Goal: Complete application form: Complete application form

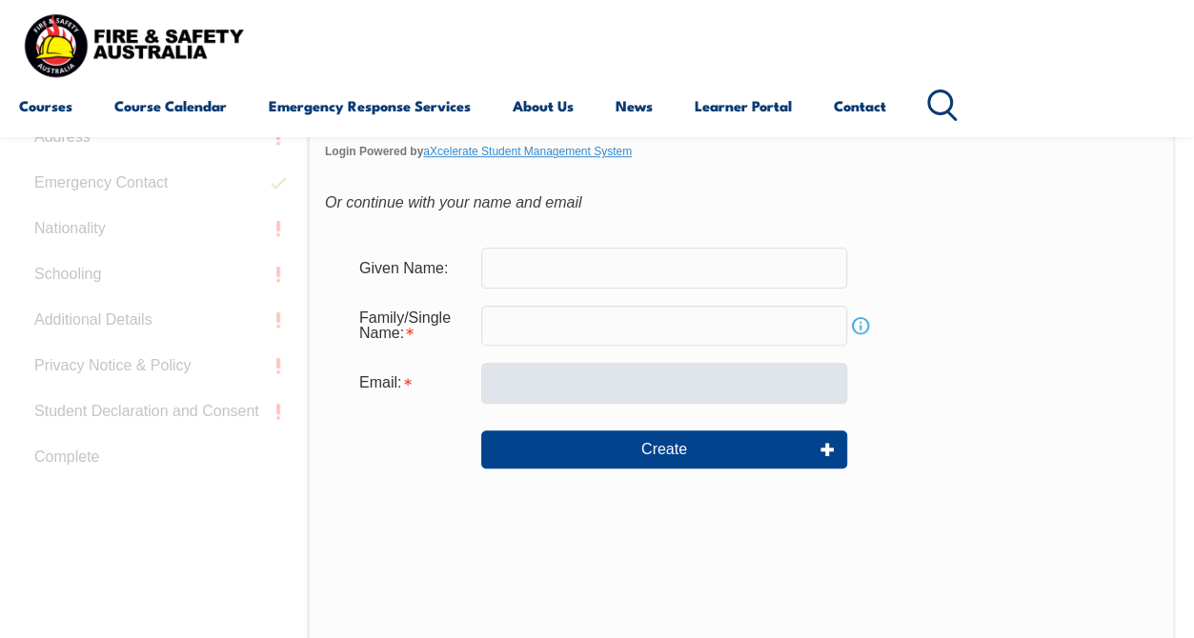
scroll to position [634, 0]
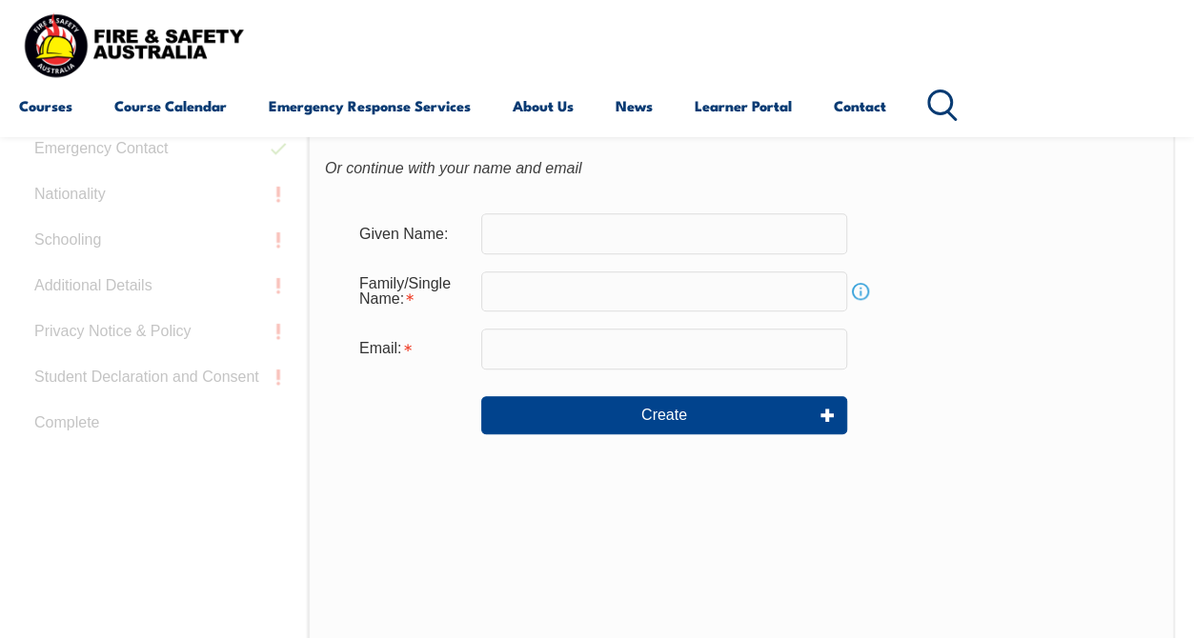
click at [608, 235] on input "text" at bounding box center [664, 233] width 366 height 40
type input "[PERSON_NAME]"
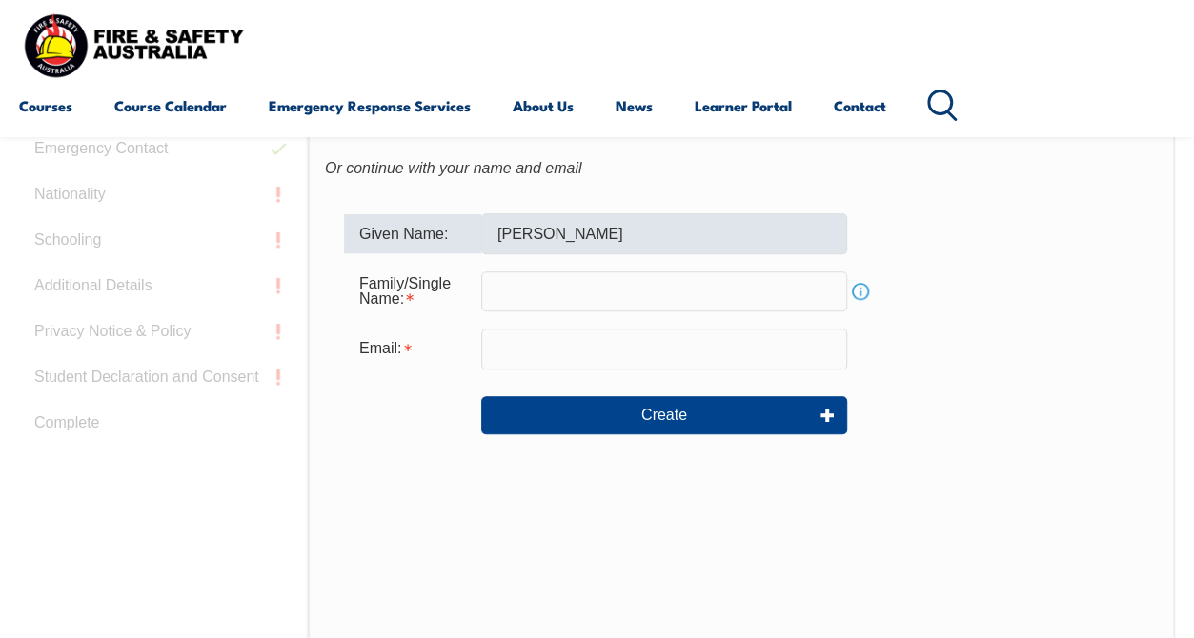
type input "Kregor"
type input "[EMAIL_ADDRESS][DOMAIN_NAME]"
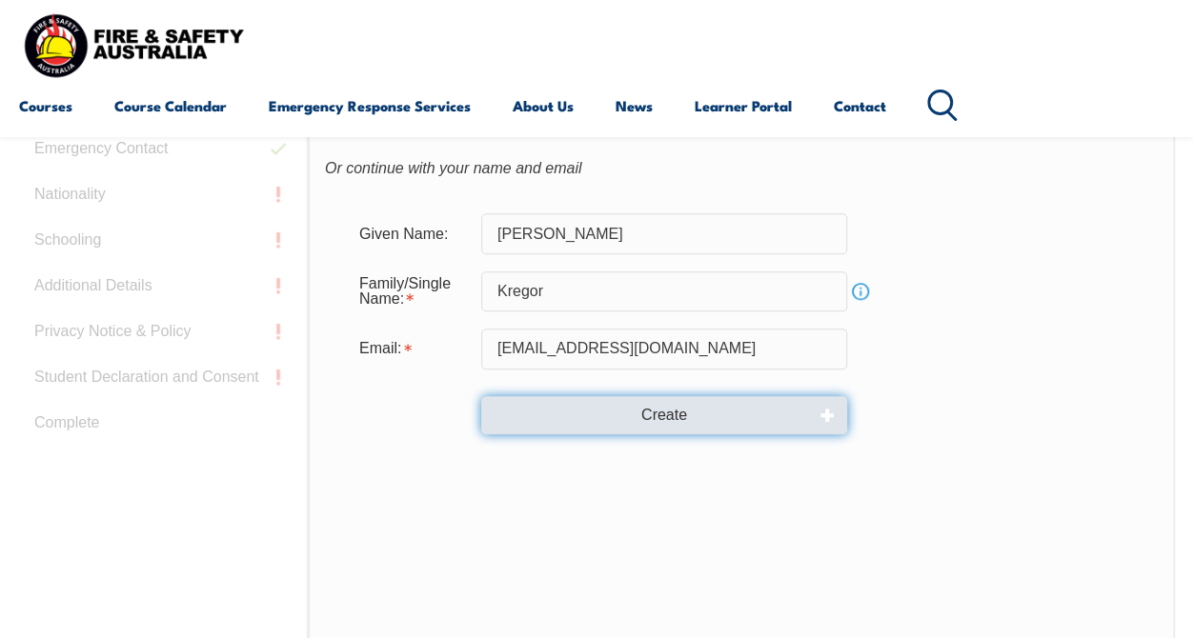
click at [709, 424] on button "Create" at bounding box center [664, 415] width 366 height 38
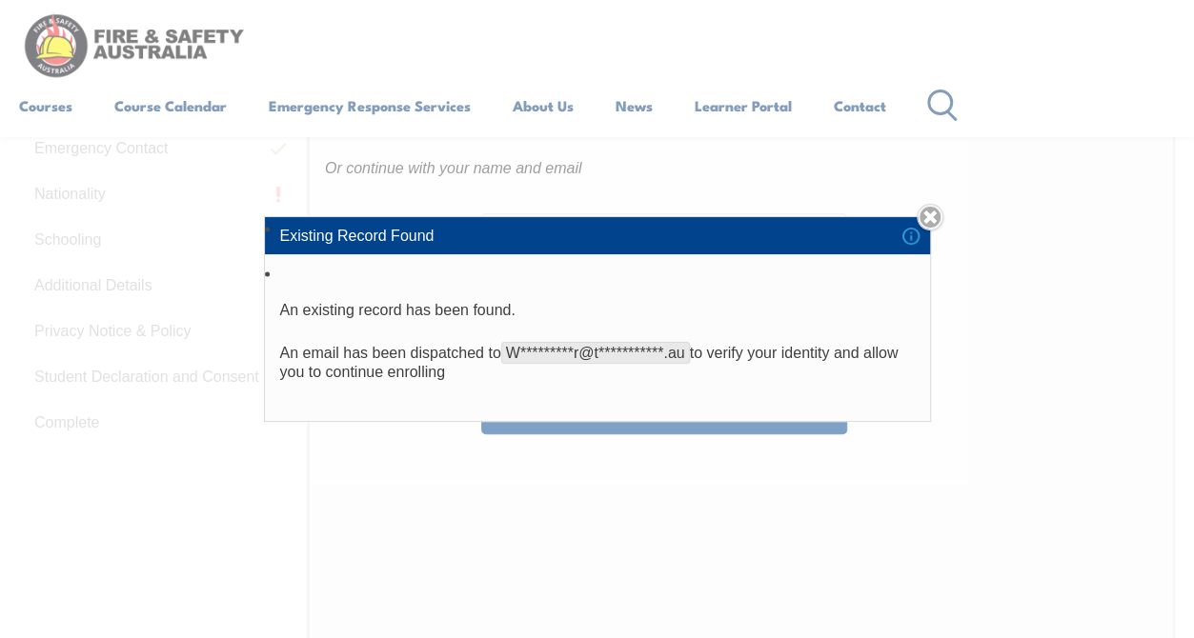
click at [937, 211] on link "Close" at bounding box center [929, 217] width 27 height 27
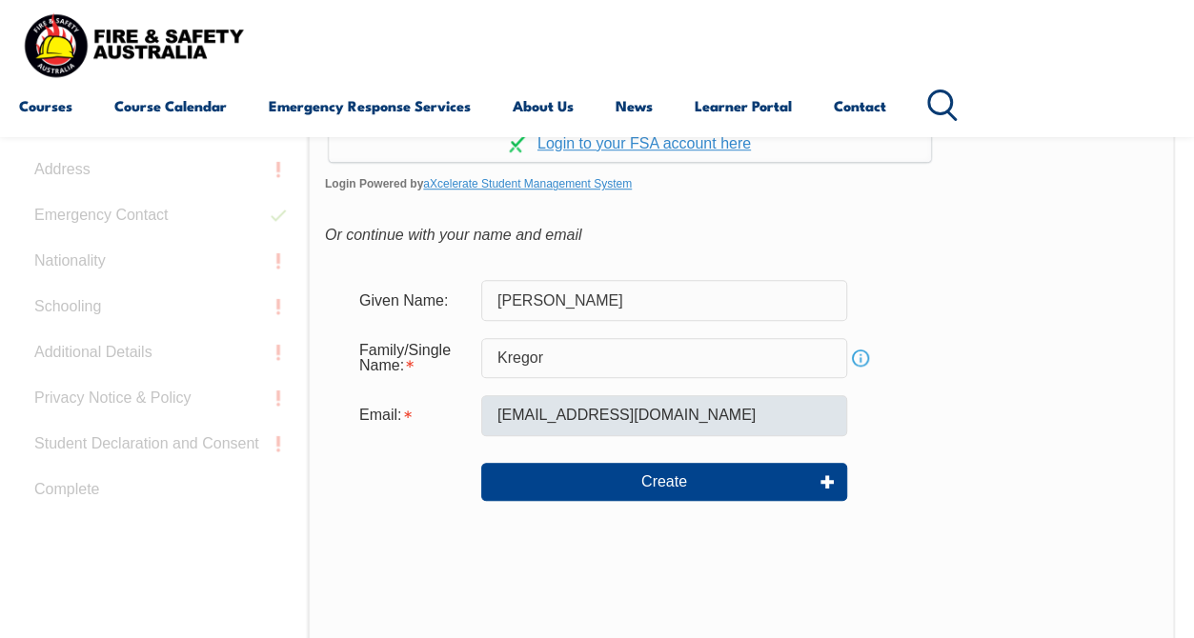
scroll to position [410, 0]
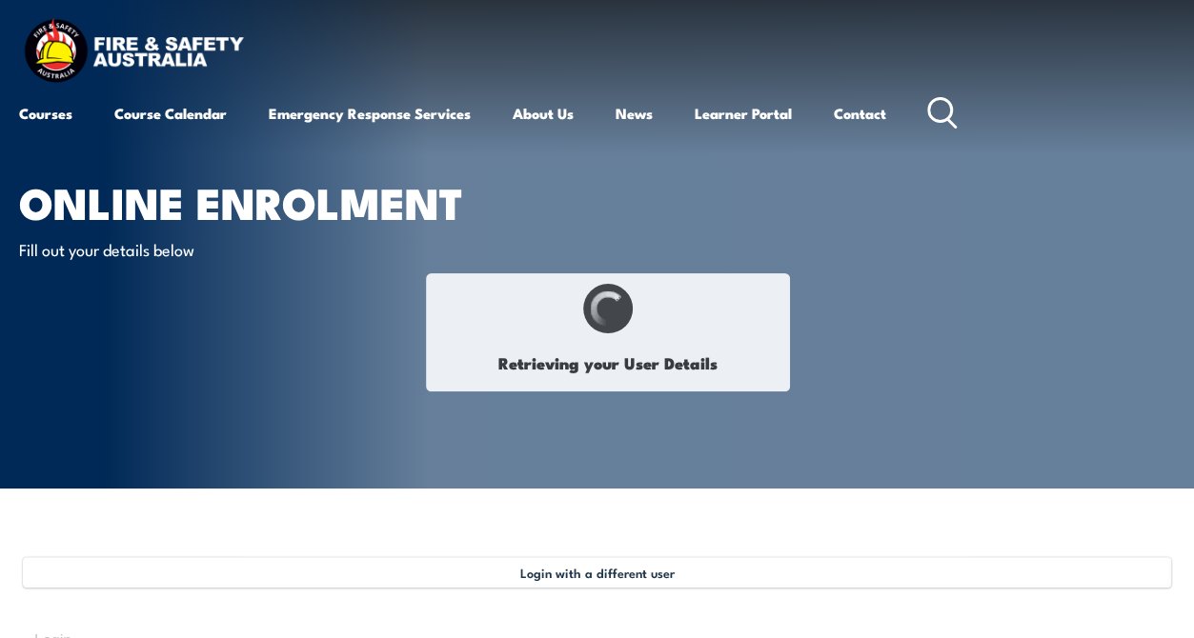
type input "[PERSON_NAME]"
type input "Kregor"
type input "[DATE]"
type input "LNWXASX2ZH"
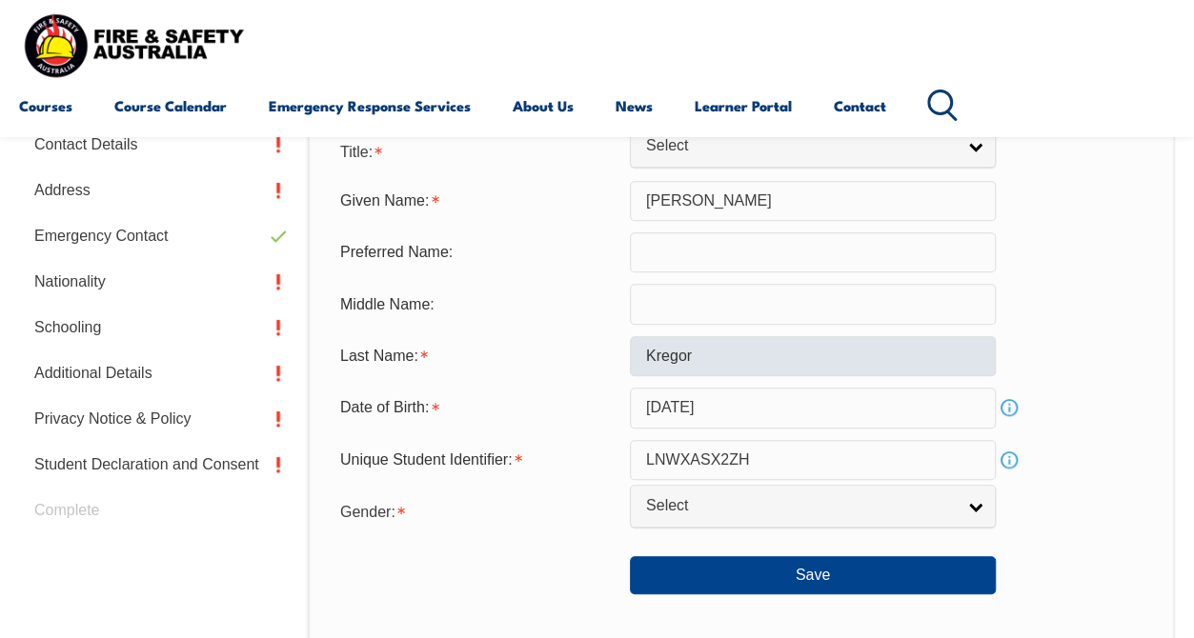
scroll to position [589, 0]
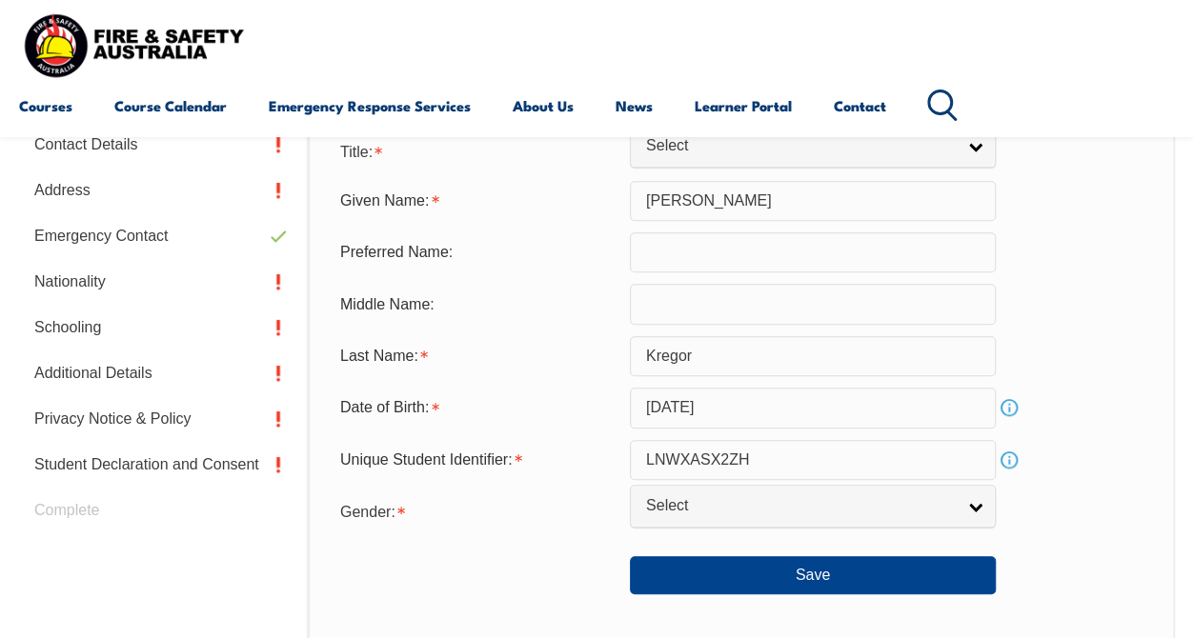
click at [733, 252] on input "text" at bounding box center [813, 252] width 366 height 40
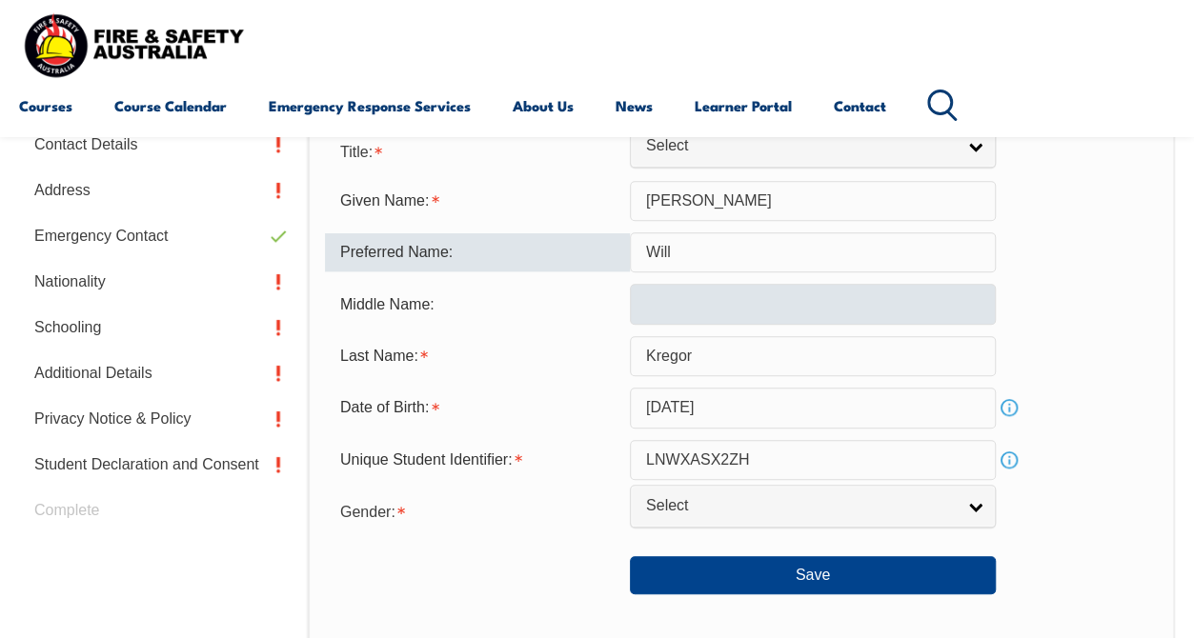
type input "Will"
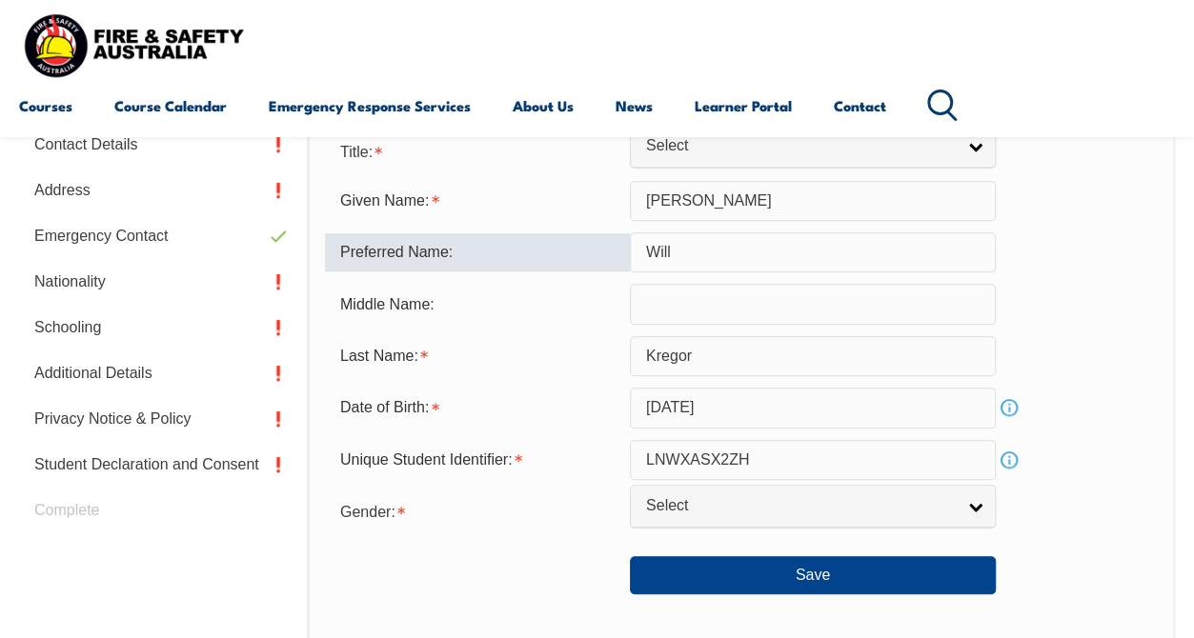
click at [692, 294] on input "text" at bounding box center [813, 304] width 366 height 40
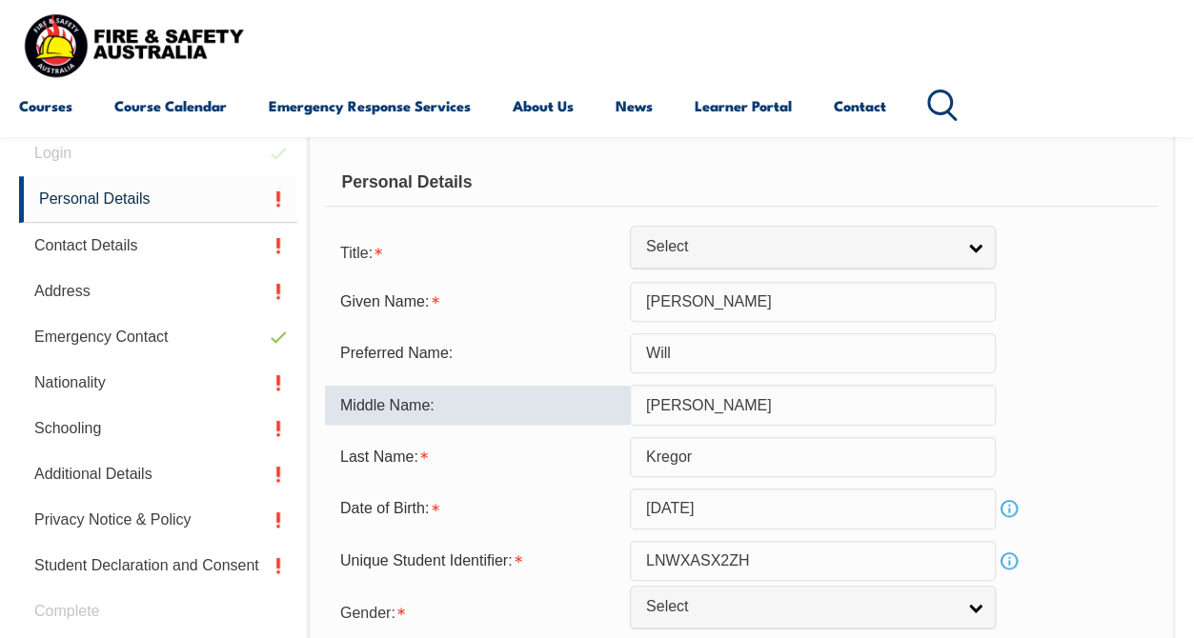
scroll to position [462, 0]
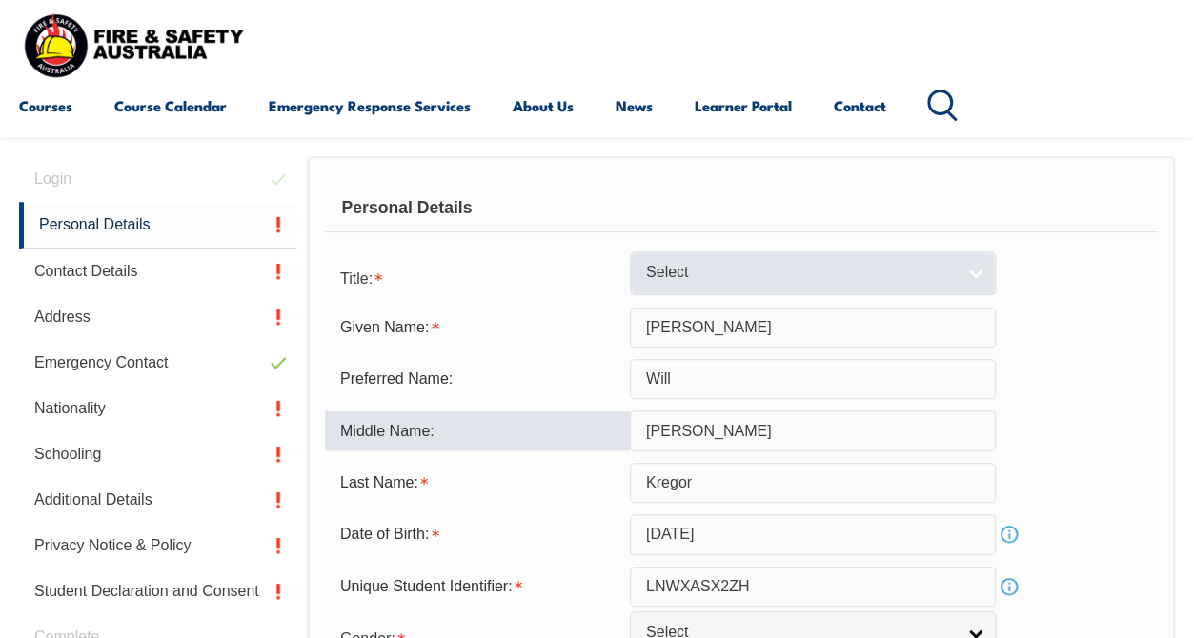
type input "[PERSON_NAME]"
click at [964, 278] on link "Select" at bounding box center [813, 272] width 366 height 43
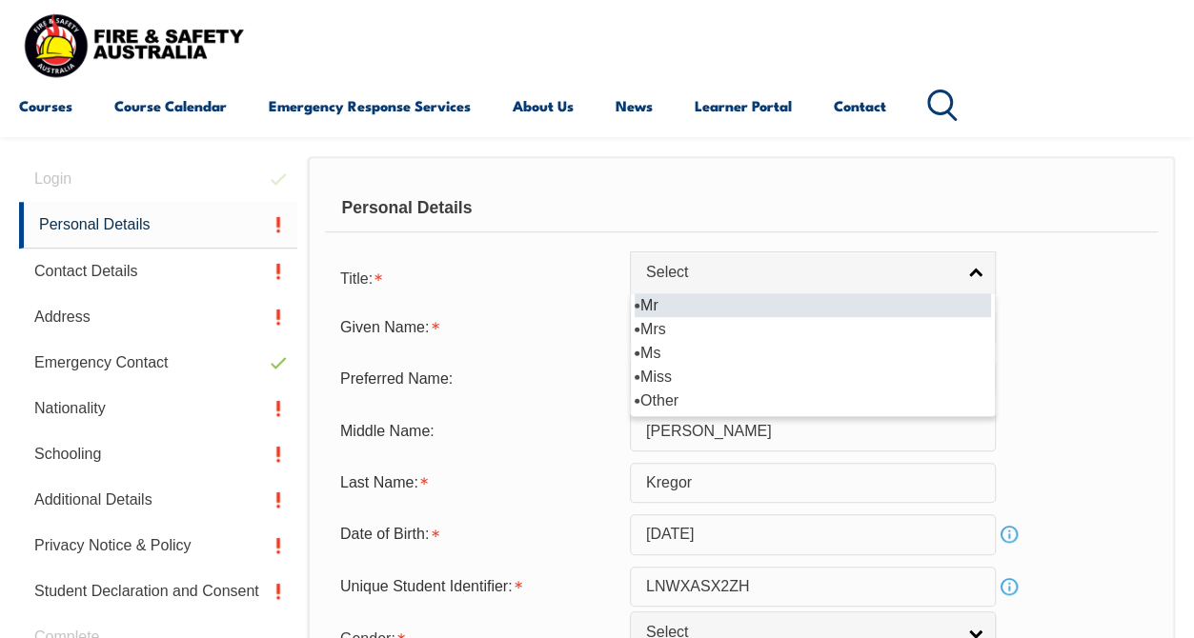
click at [711, 301] on li "Mr" at bounding box center [812, 305] width 356 height 24
select select "Mr"
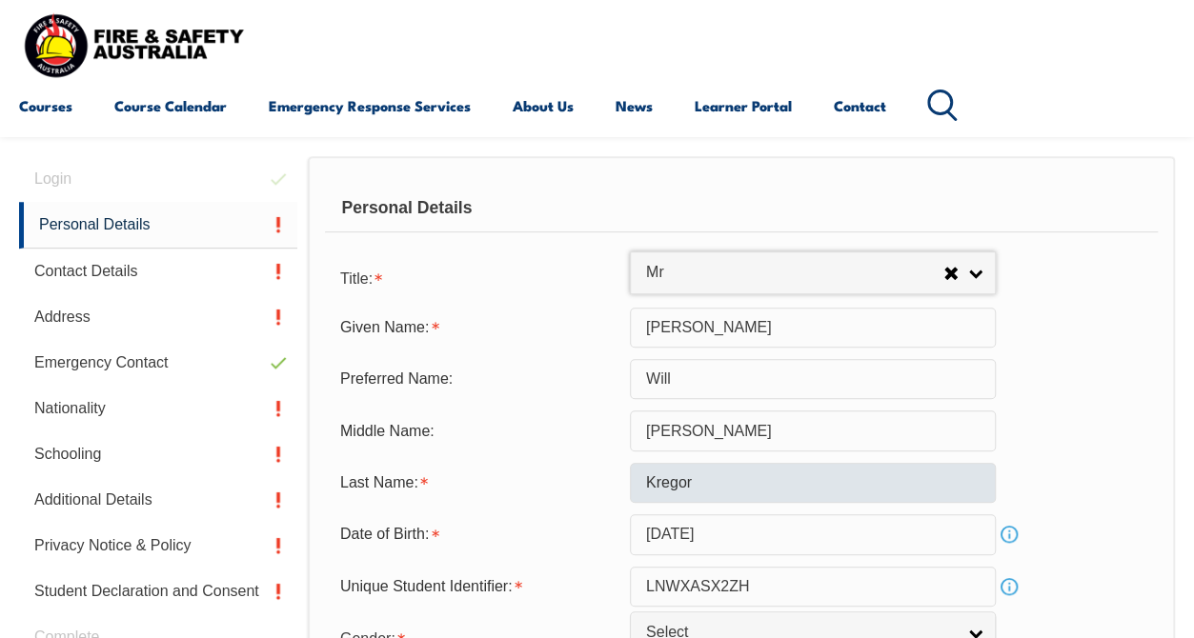
scroll to position [589, 0]
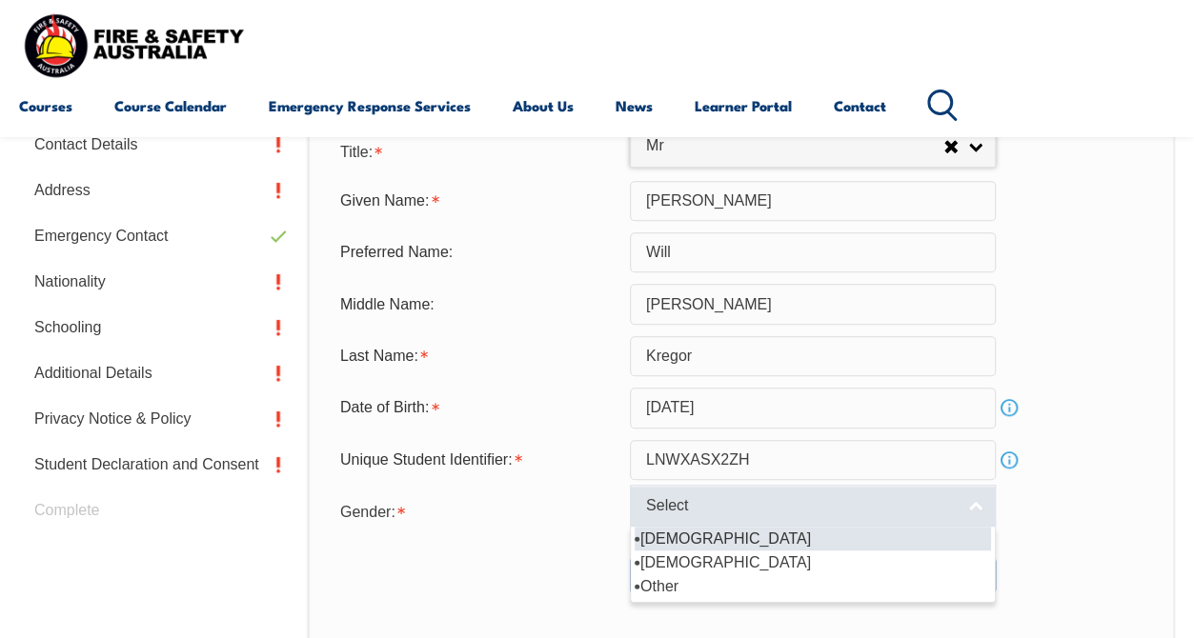
click at [899, 516] on link "Select" at bounding box center [813, 506] width 366 height 43
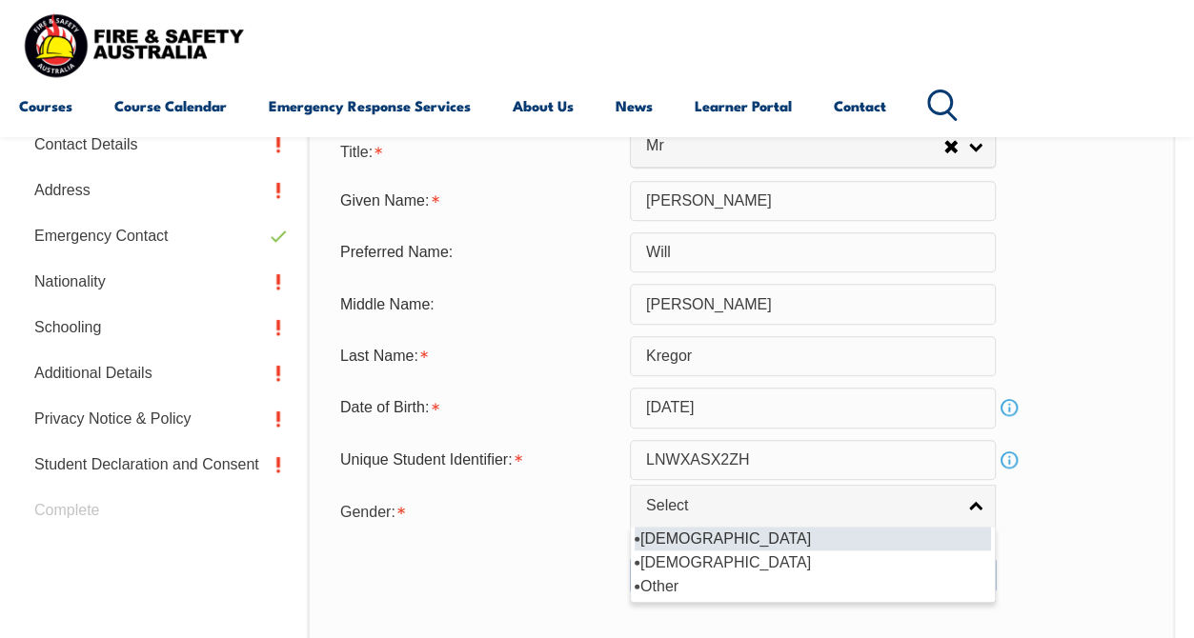
click at [739, 534] on li "[DEMOGRAPHIC_DATA]" at bounding box center [812, 539] width 356 height 24
select select "M"
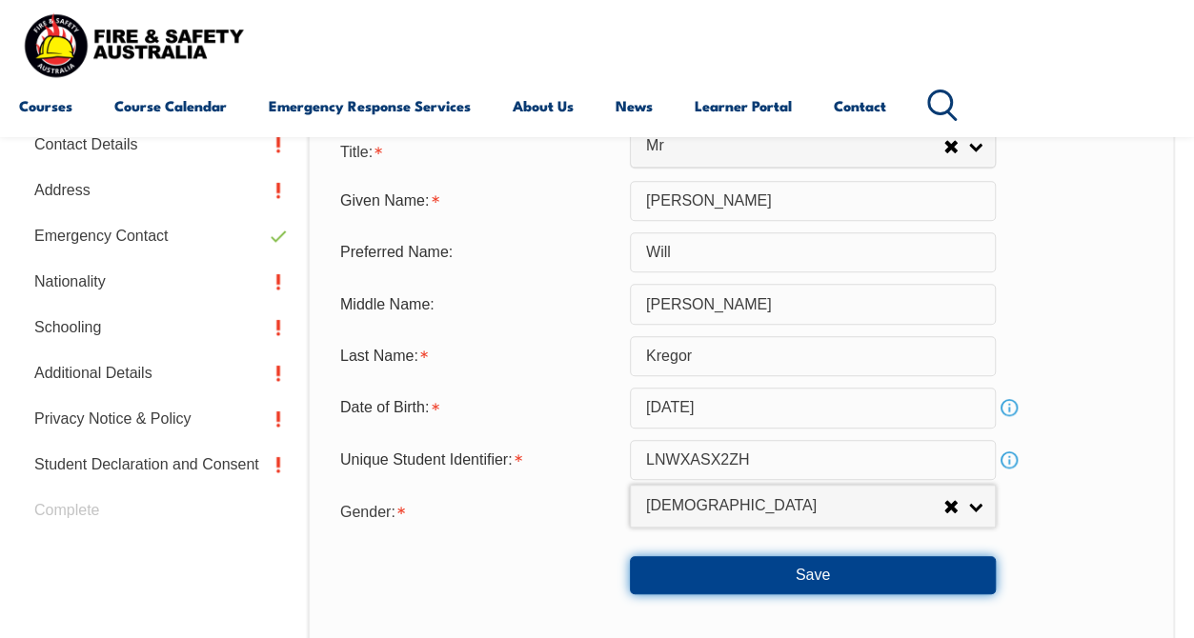
click at [826, 564] on button "Save" at bounding box center [813, 575] width 366 height 38
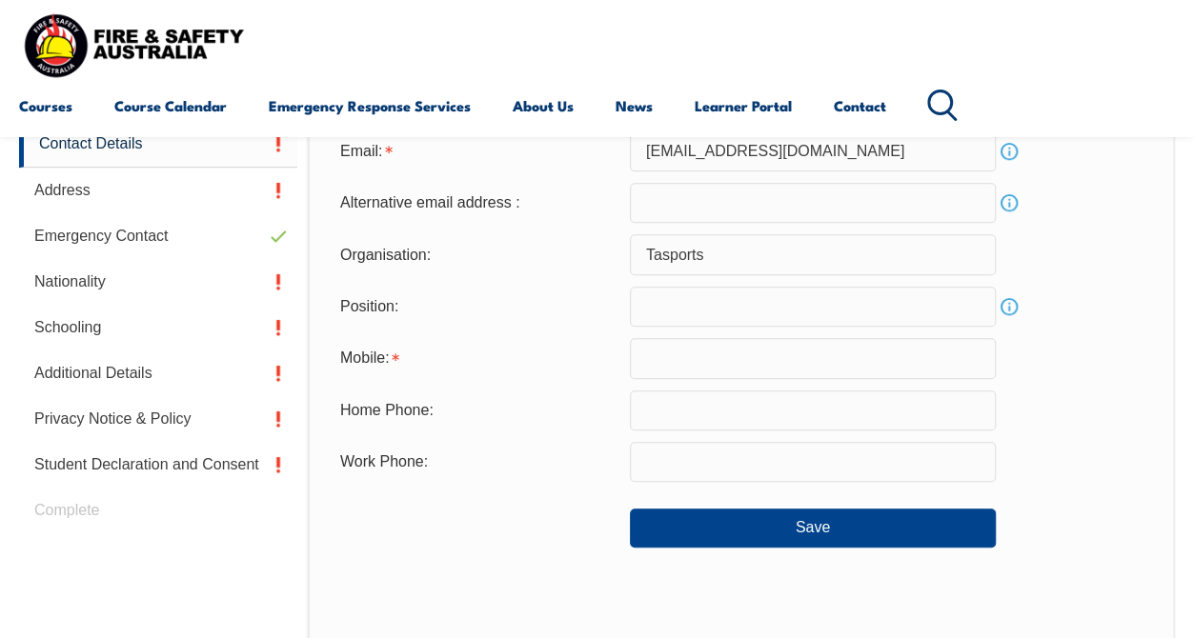
click at [758, 213] on input "email" at bounding box center [813, 203] width 366 height 40
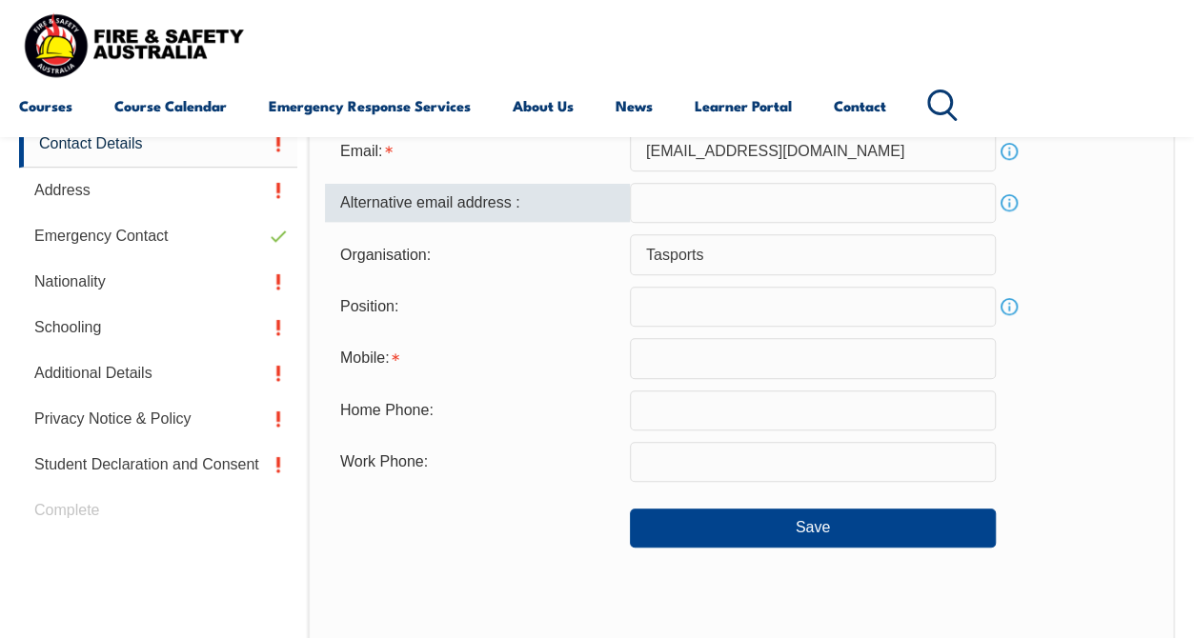
type input "wkreegs@gmail.com"
click at [889, 309] on input "text" at bounding box center [813, 307] width 366 height 40
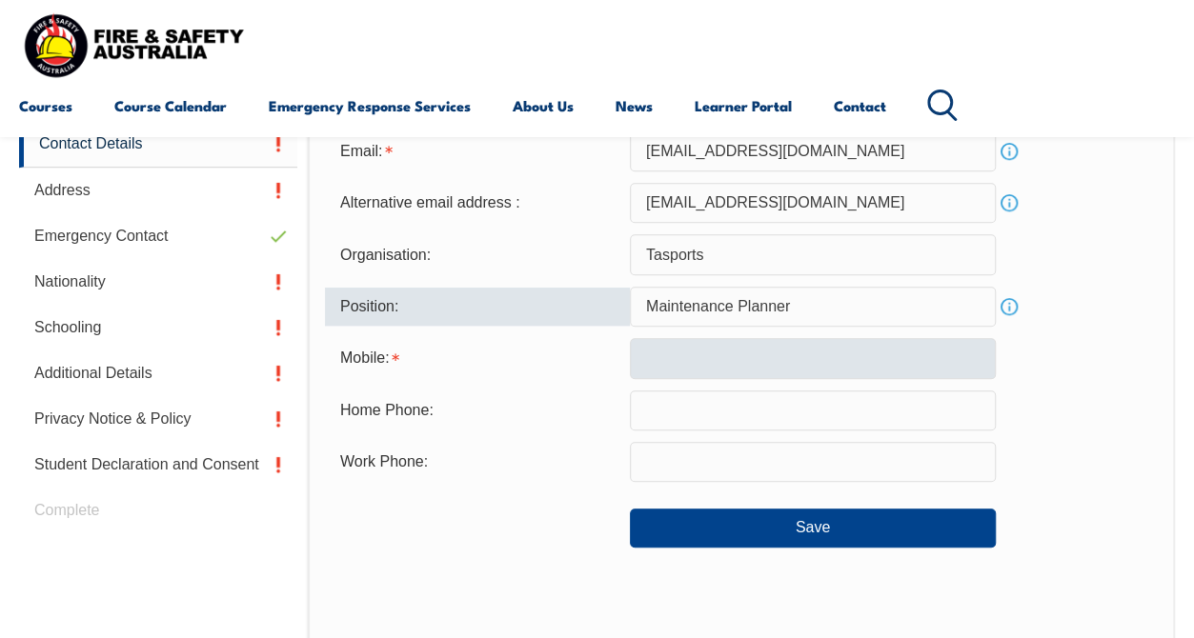
type input "Maintenance Planner"
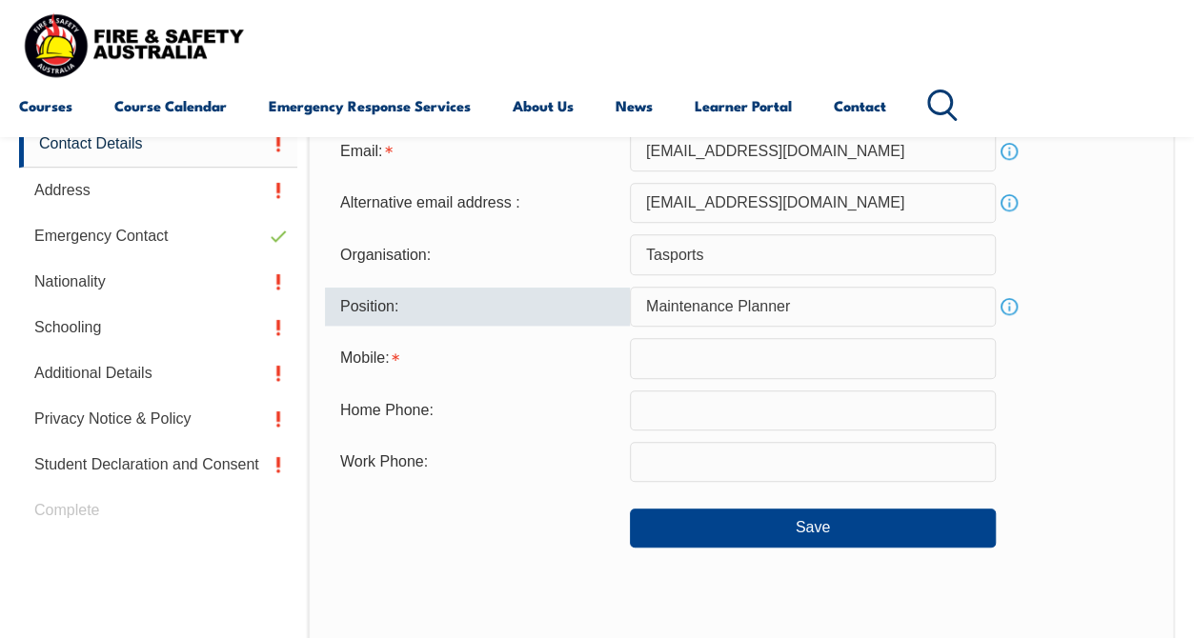
click at [924, 345] on input "text" at bounding box center [813, 358] width 366 height 40
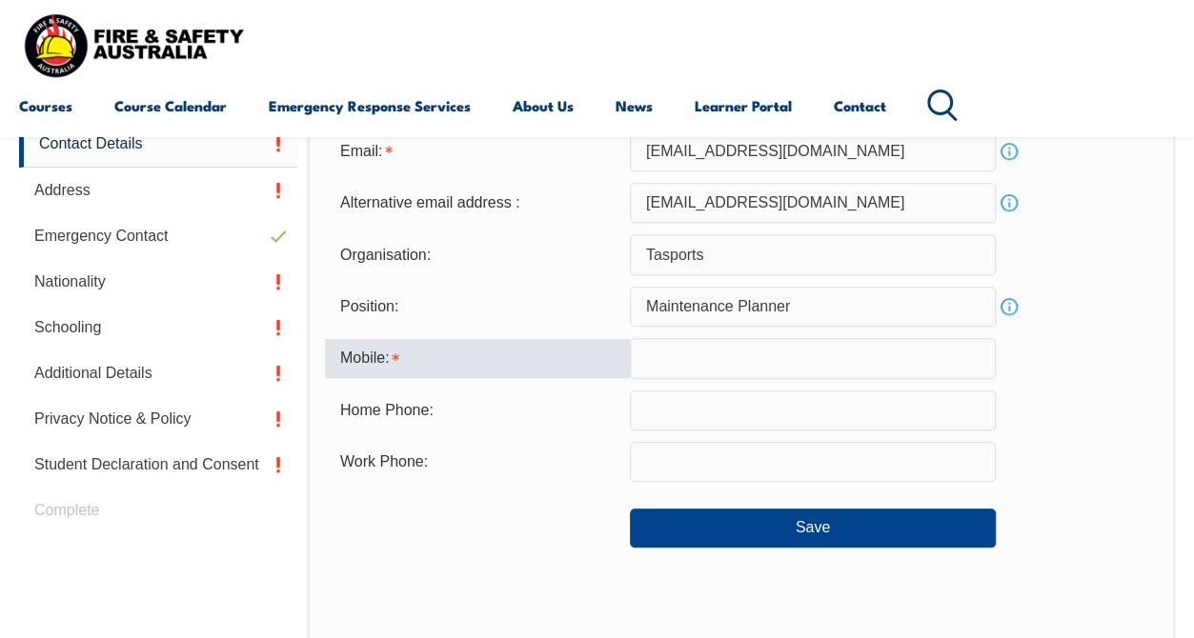
type input "0429183968"
click at [749, 419] on input "text" at bounding box center [813, 411] width 366 height 40
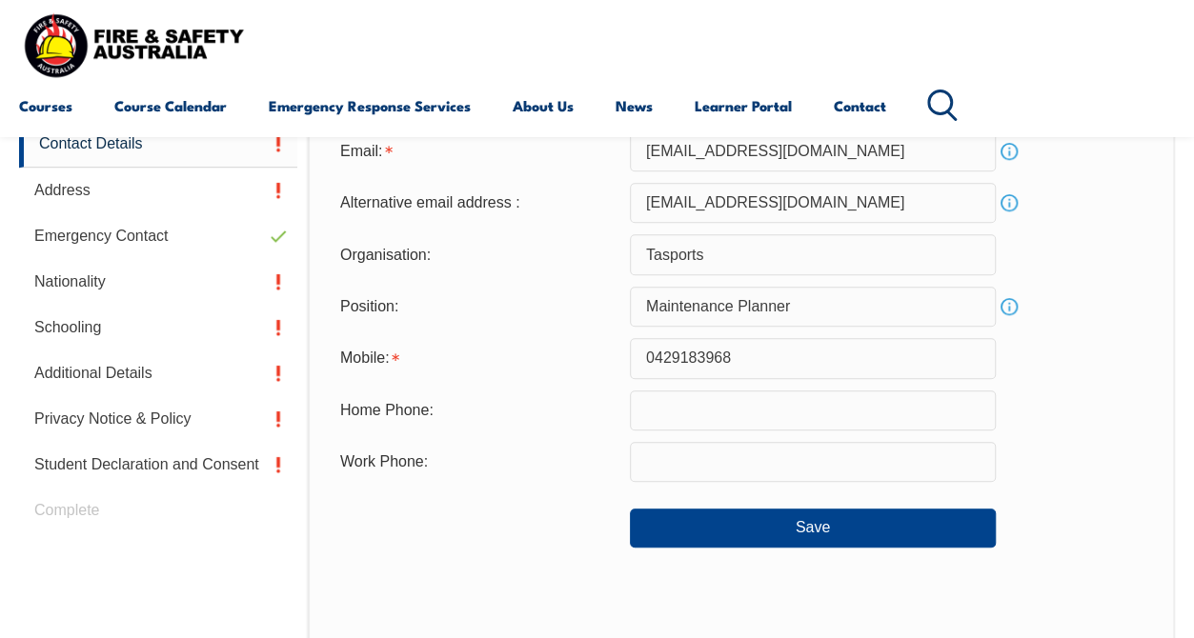
click at [1054, 406] on div "Home Phone:" at bounding box center [741, 411] width 833 height 40
click at [761, 354] on input "0429183968" at bounding box center [813, 358] width 366 height 40
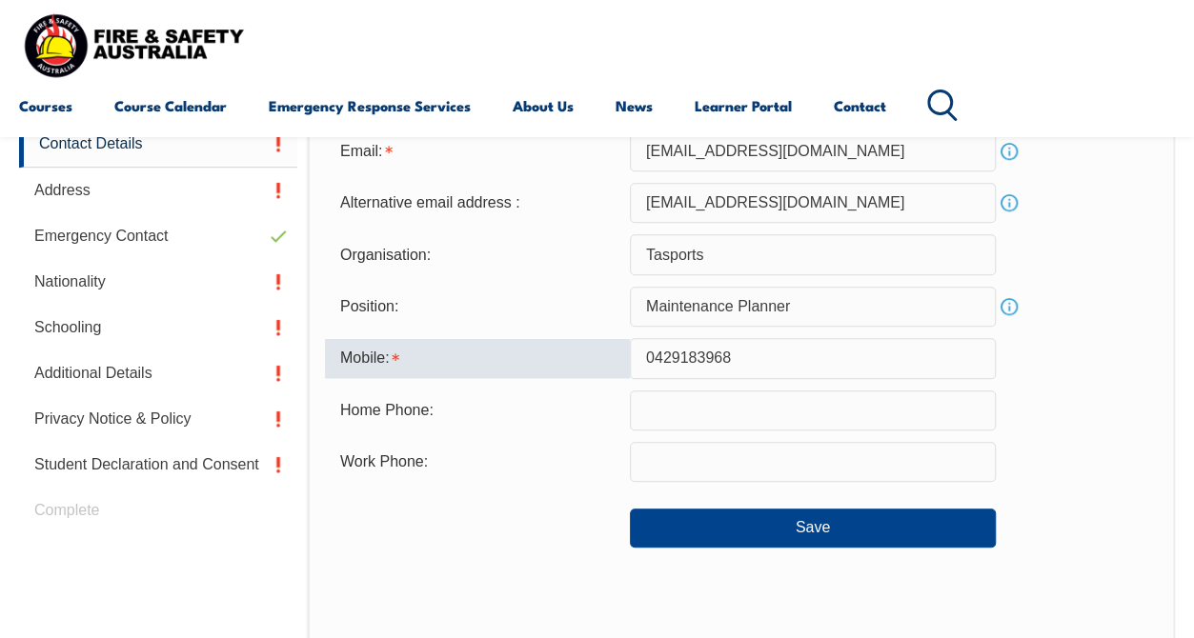
drag, startPoint x: 760, startPoint y: 354, endPoint x: 592, endPoint y: 337, distance: 169.5
click at [592, 339] on div "Mobile: 0429183968" at bounding box center [741, 358] width 833 height 40
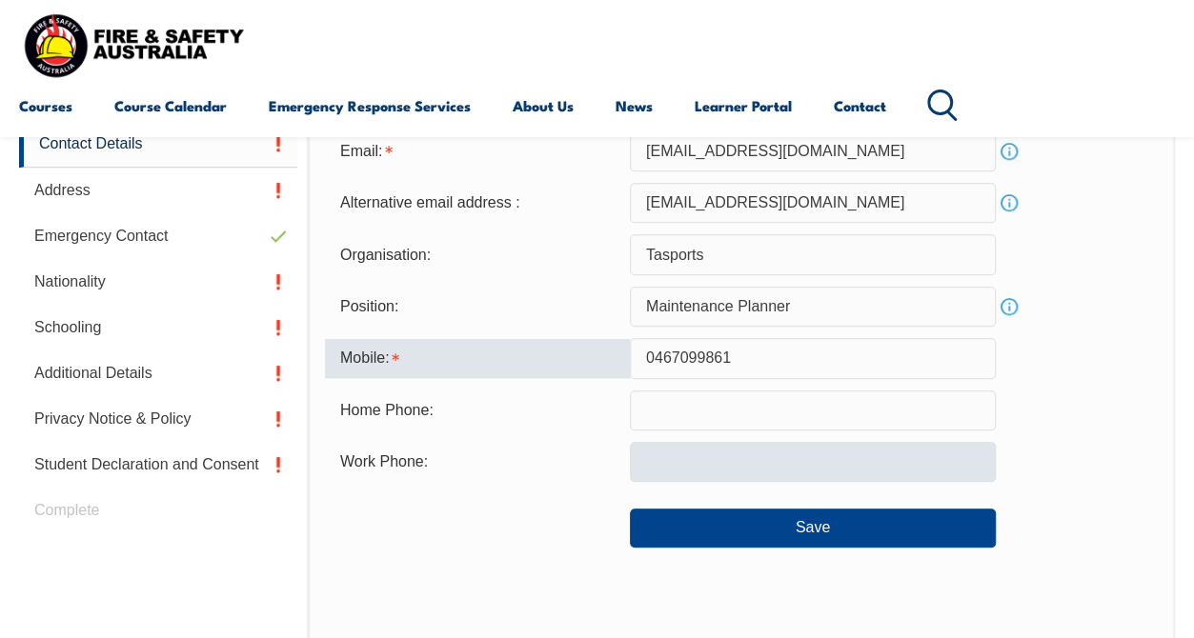
type input "0467099861"
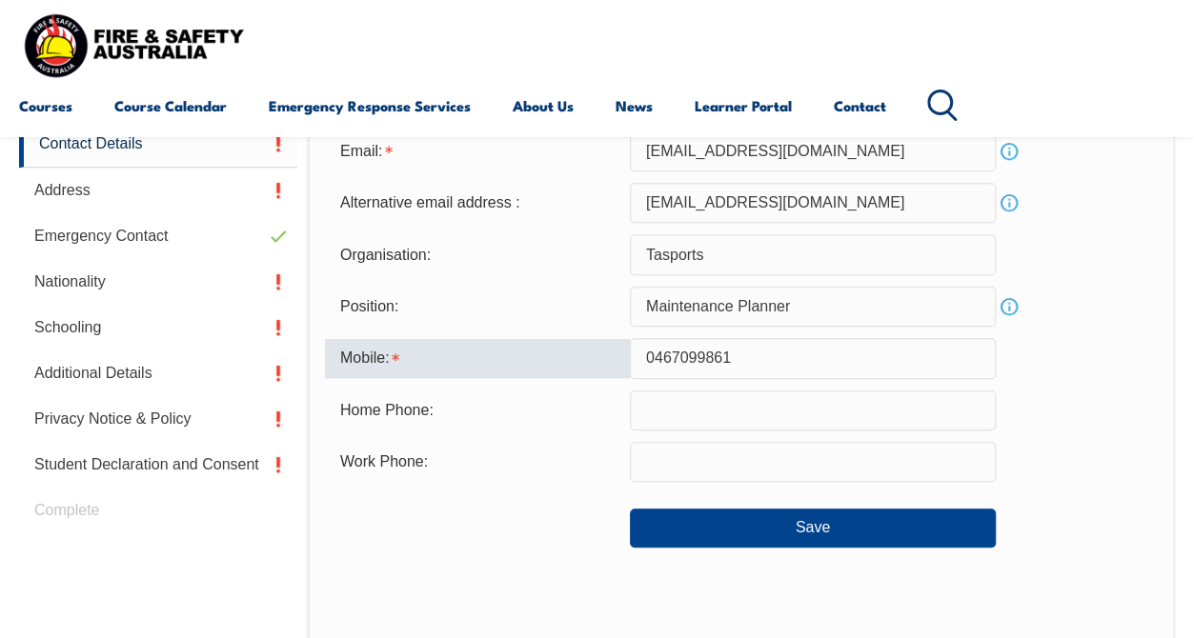
click at [655, 460] on input "text" at bounding box center [813, 462] width 366 height 40
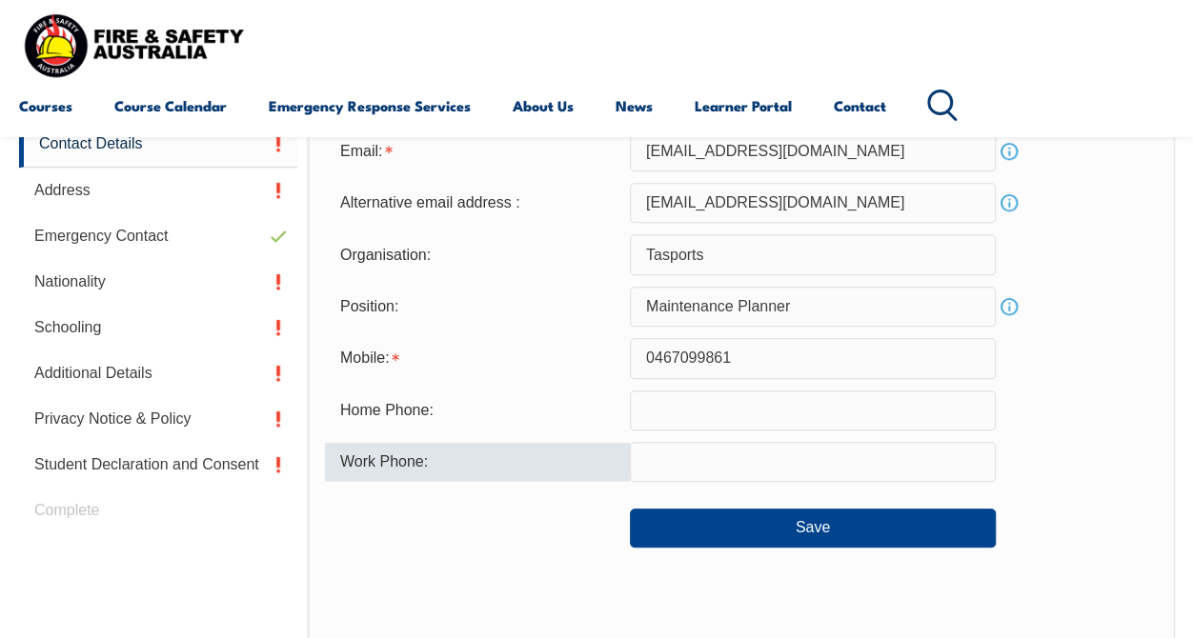
type input "0429183968"
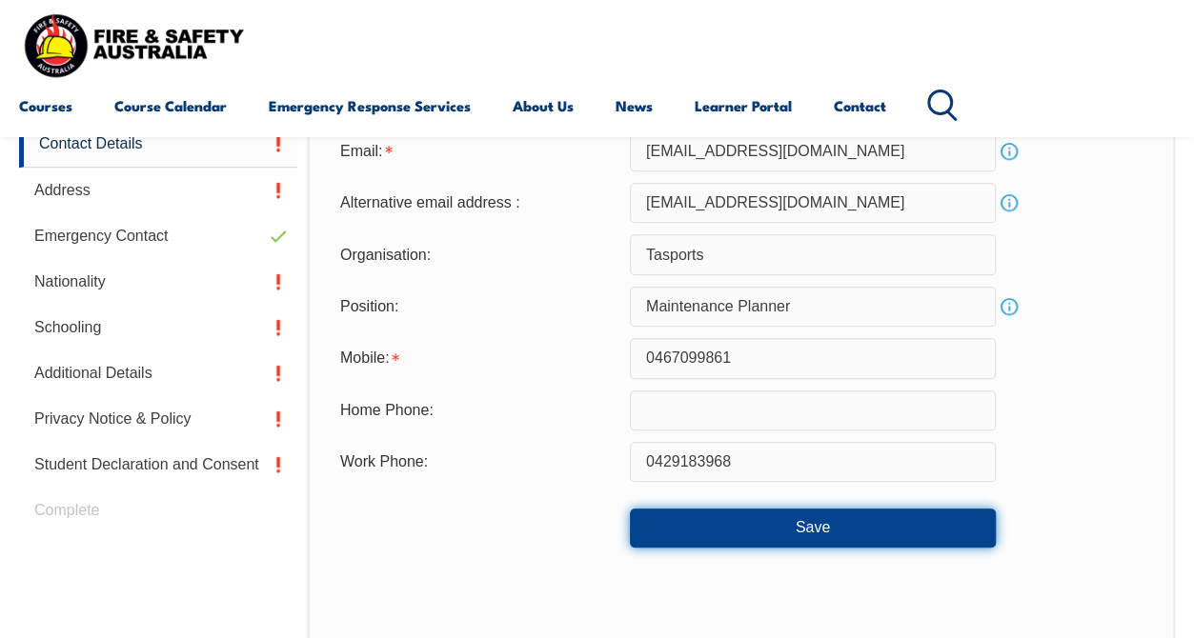
click at [789, 528] on button "Save" at bounding box center [813, 528] width 366 height 38
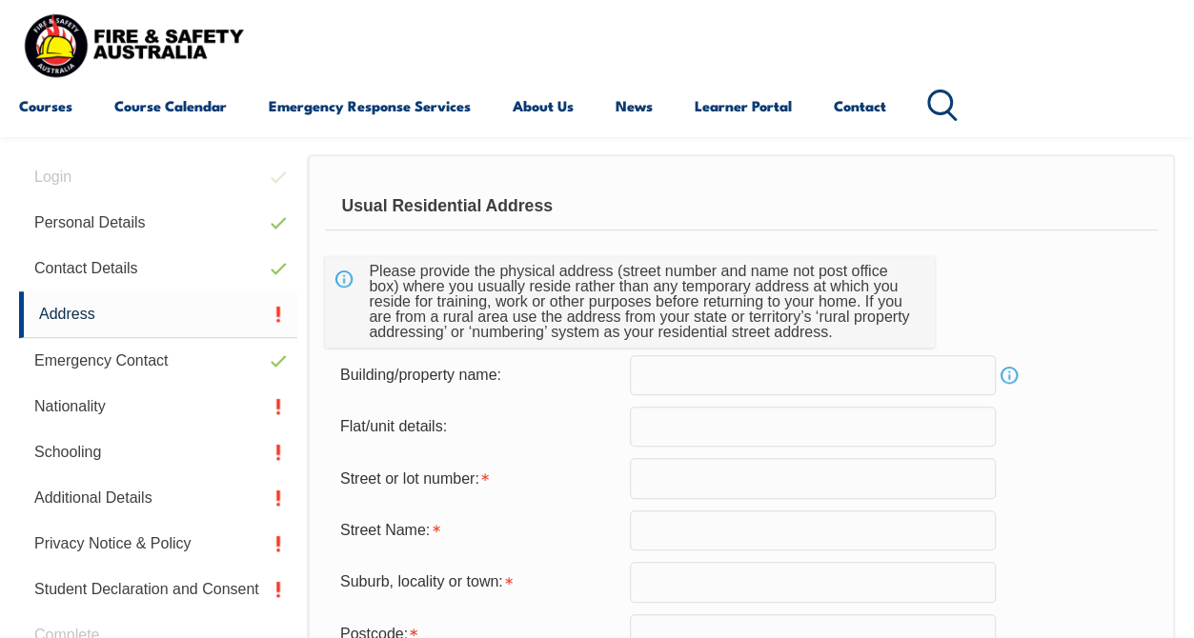
scroll to position [462, 0]
click at [773, 434] on input "text" at bounding box center [813, 429] width 366 height 40
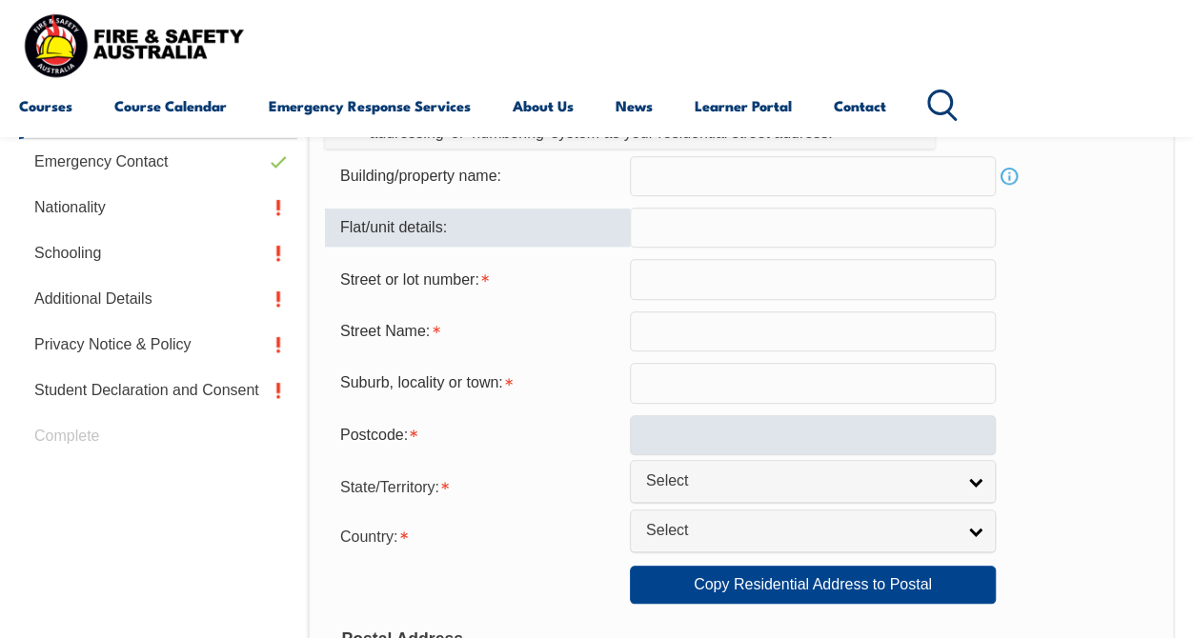
scroll to position [716, 0]
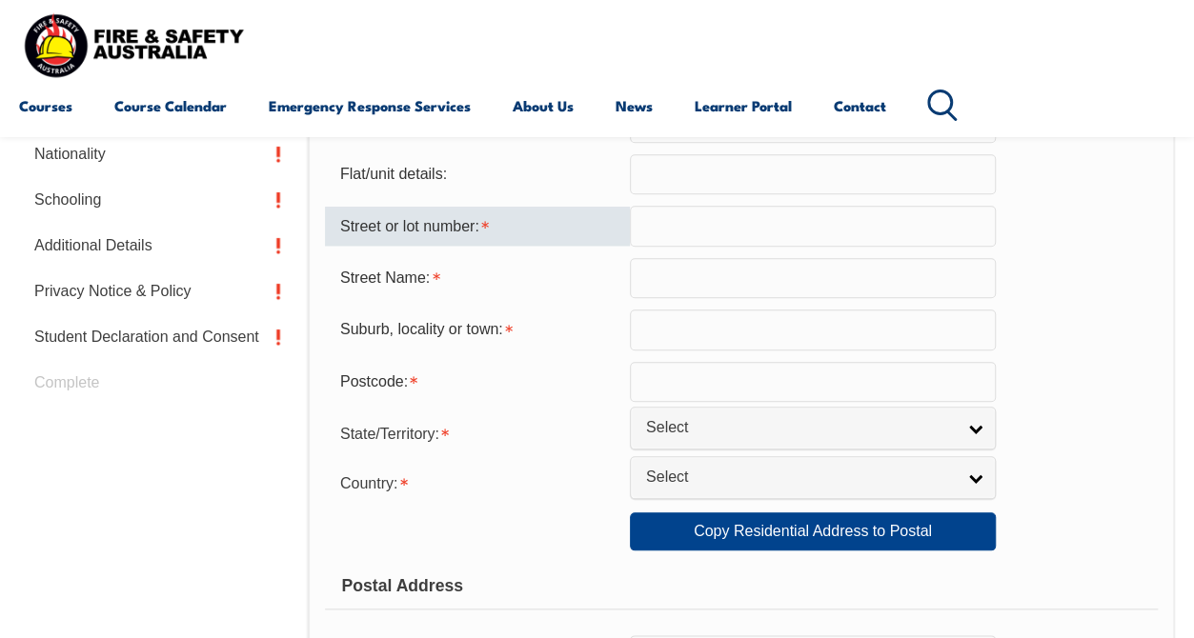
click at [755, 231] on input "text" at bounding box center [813, 226] width 366 height 40
type input "8252 channel hi"
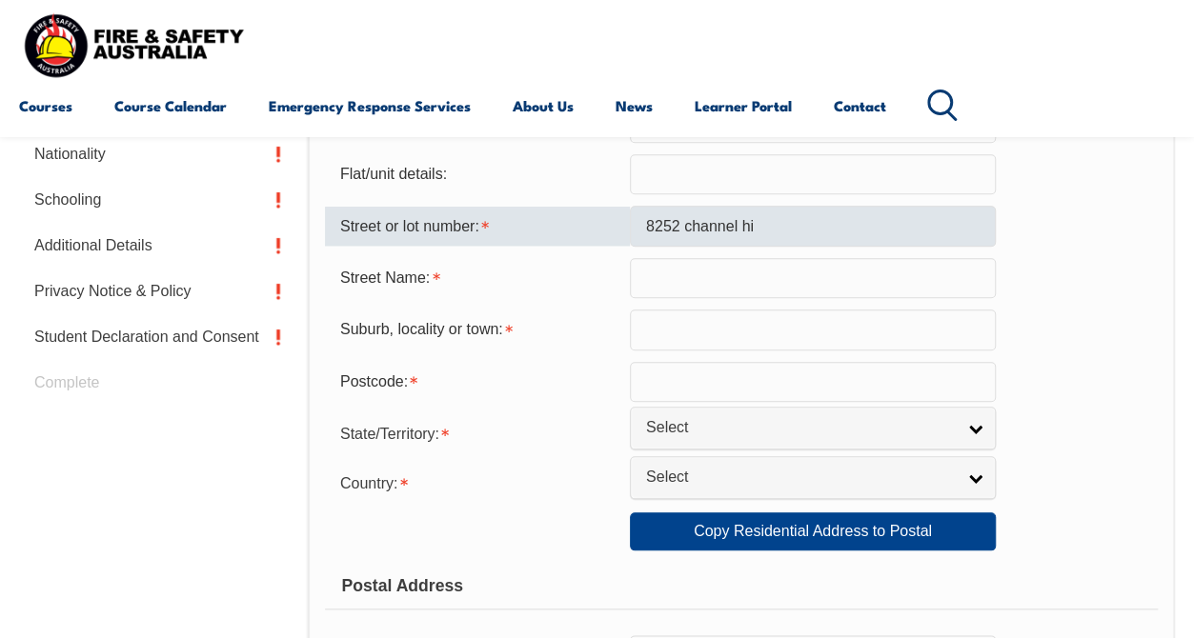
type input "cradoc"
type input "7109"
select select "TAS"
select select "1101"
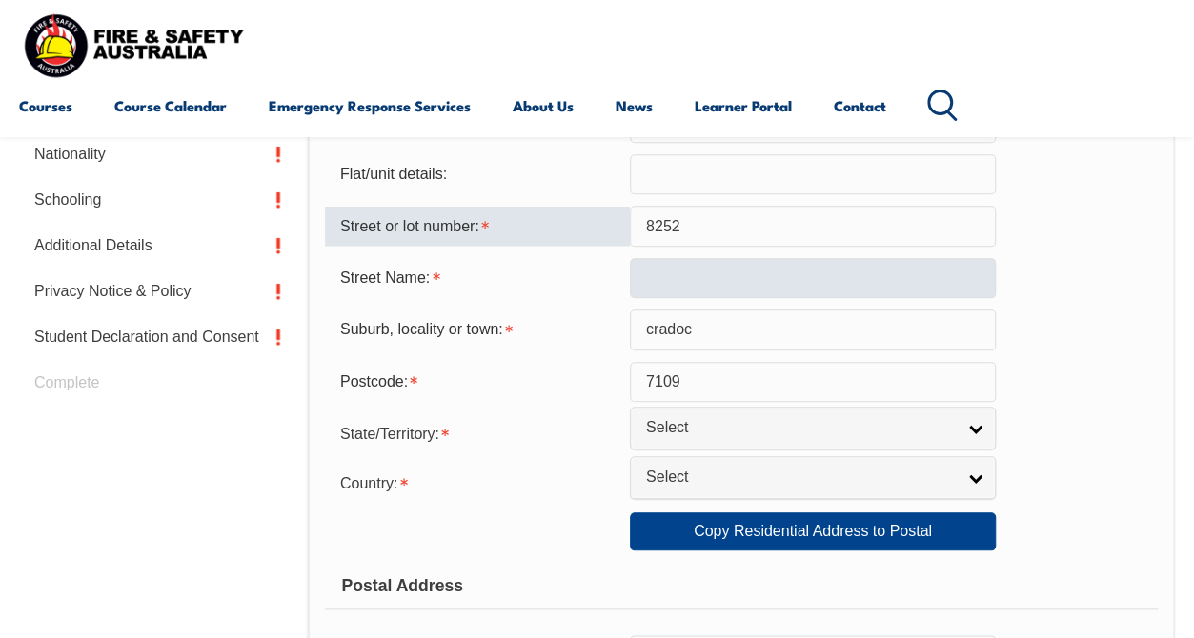
type input "8252"
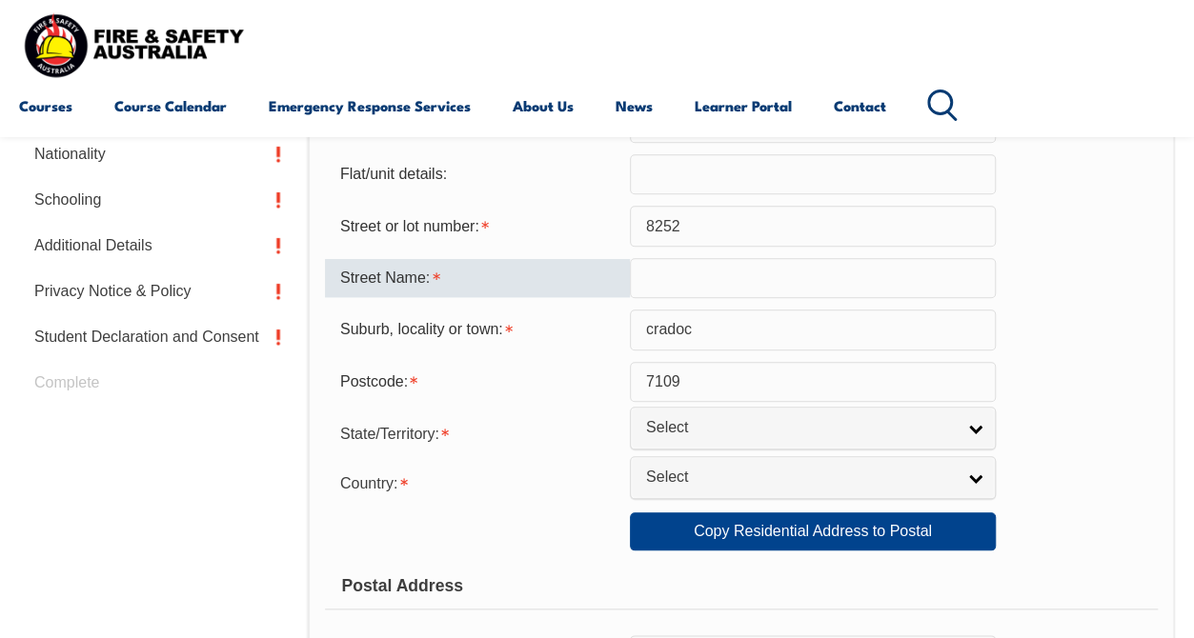
click at [652, 282] on input "text" at bounding box center [813, 278] width 366 height 40
type input "channel highway"
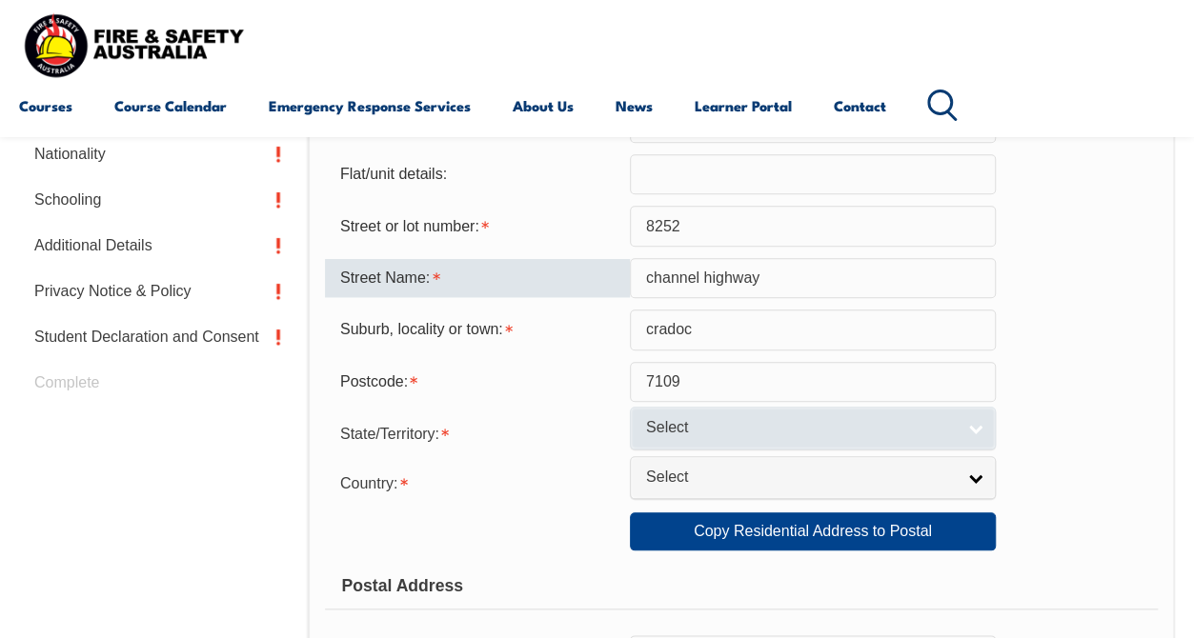
click at [900, 430] on span "Select" at bounding box center [800, 428] width 309 height 20
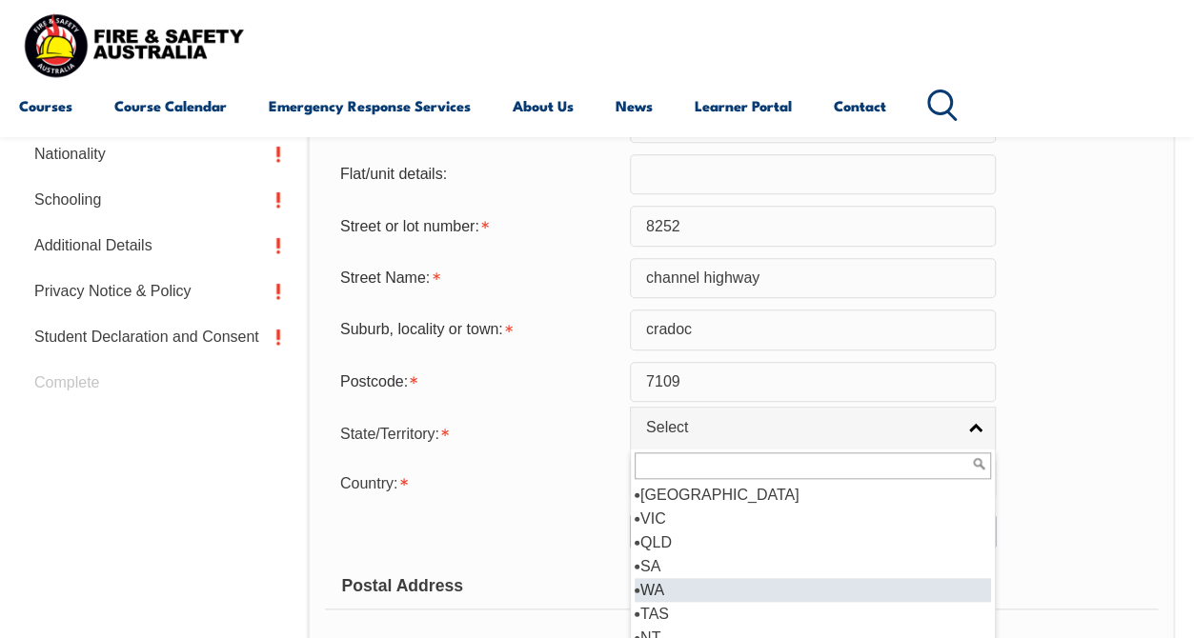
scroll to position [10, 0]
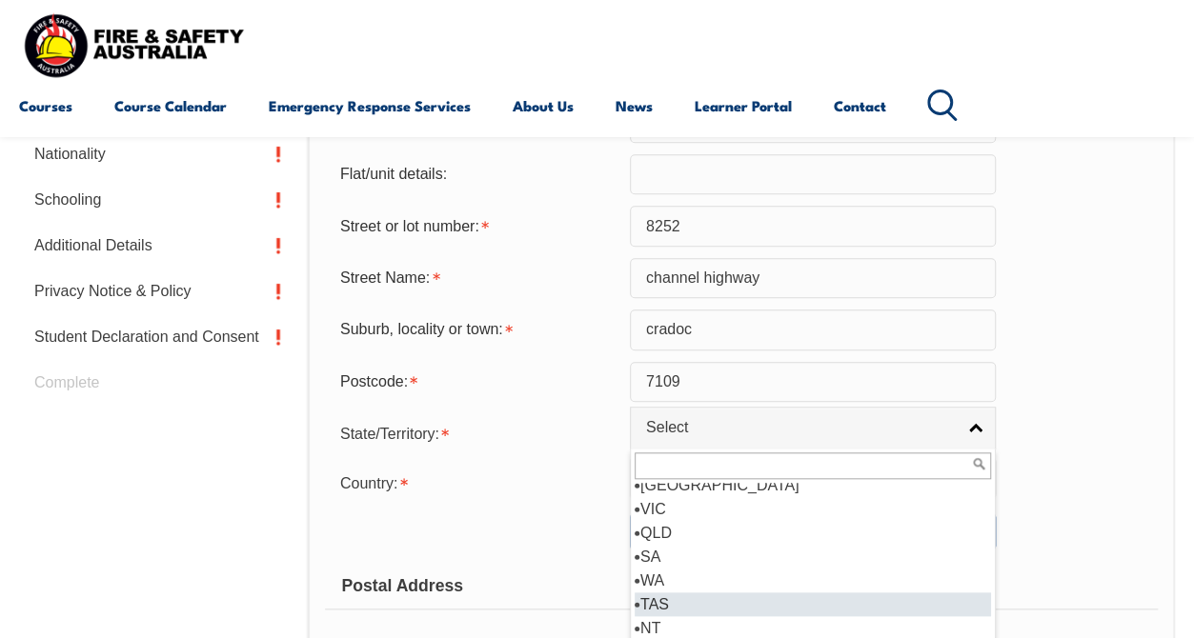
click at [673, 601] on li "TAS" at bounding box center [812, 604] width 356 height 24
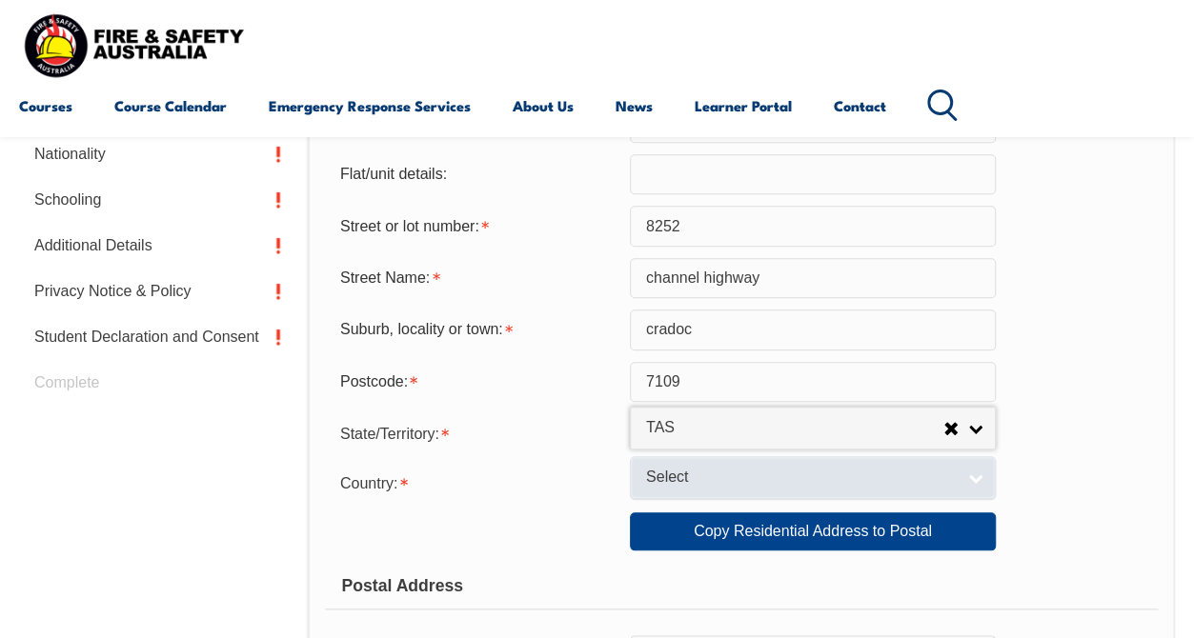
click at [779, 473] on span "Select" at bounding box center [800, 478] width 309 height 20
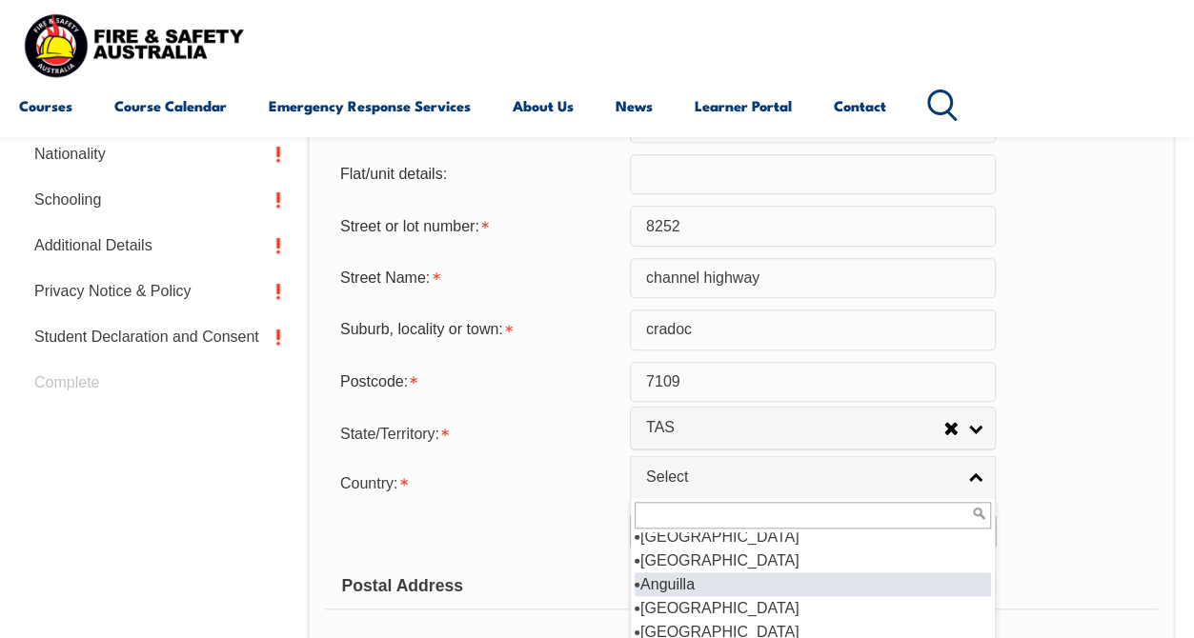
scroll to position [253, 0]
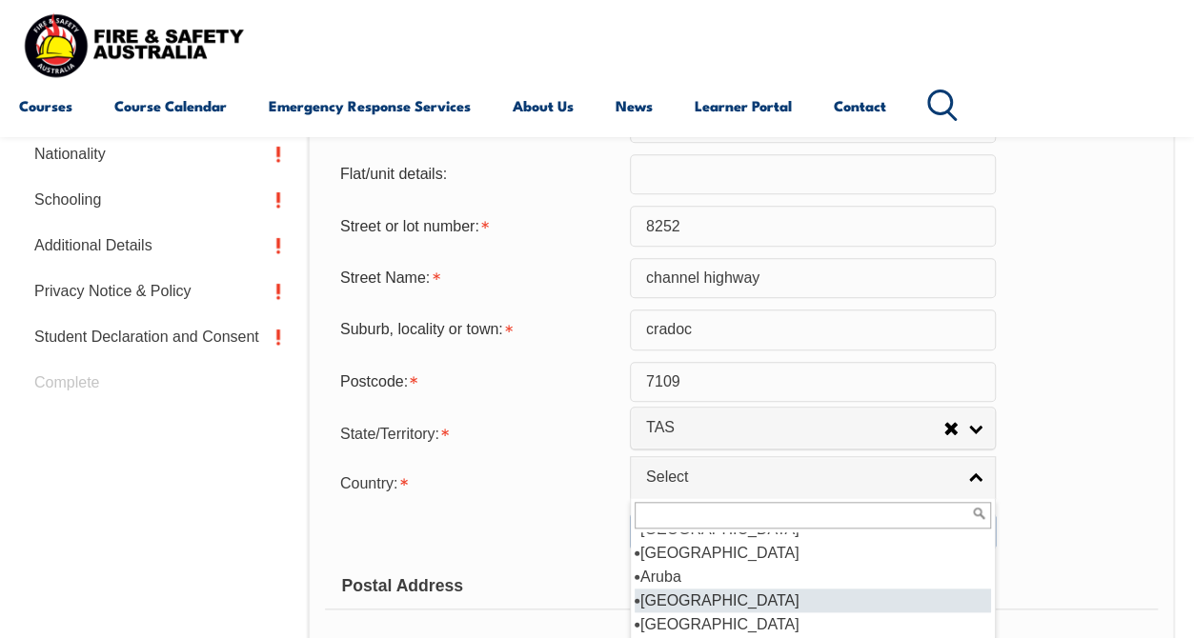
click at [689, 592] on li "[GEOGRAPHIC_DATA]" at bounding box center [812, 601] width 356 height 24
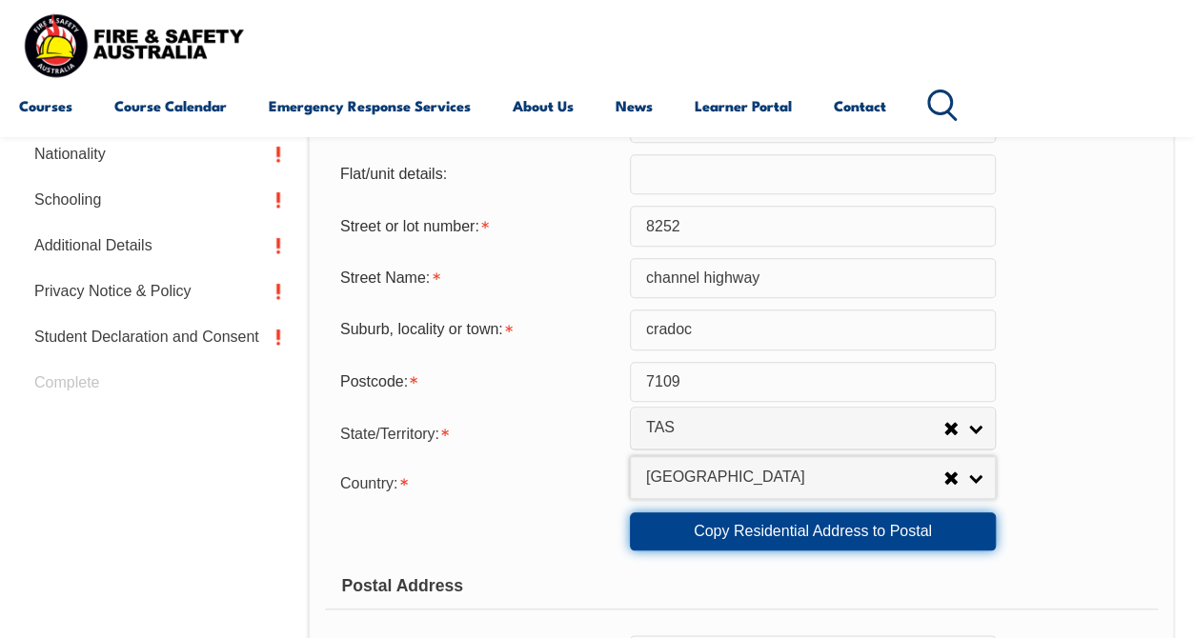
click at [837, 530] on link "Copy Residential Address to Postal" at bounding box center [813, 531] width 366 height 38
type input "8252"
type input "channel highway"
type input "cradoc"
select select "TAS"
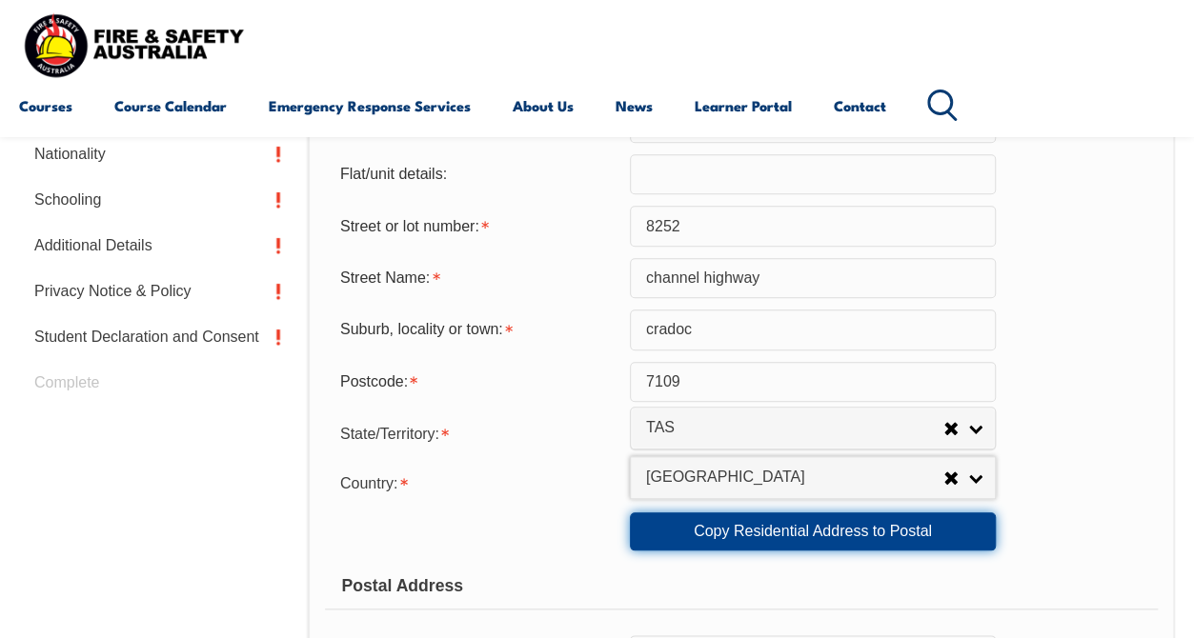
type input "7109"
select select "1101"
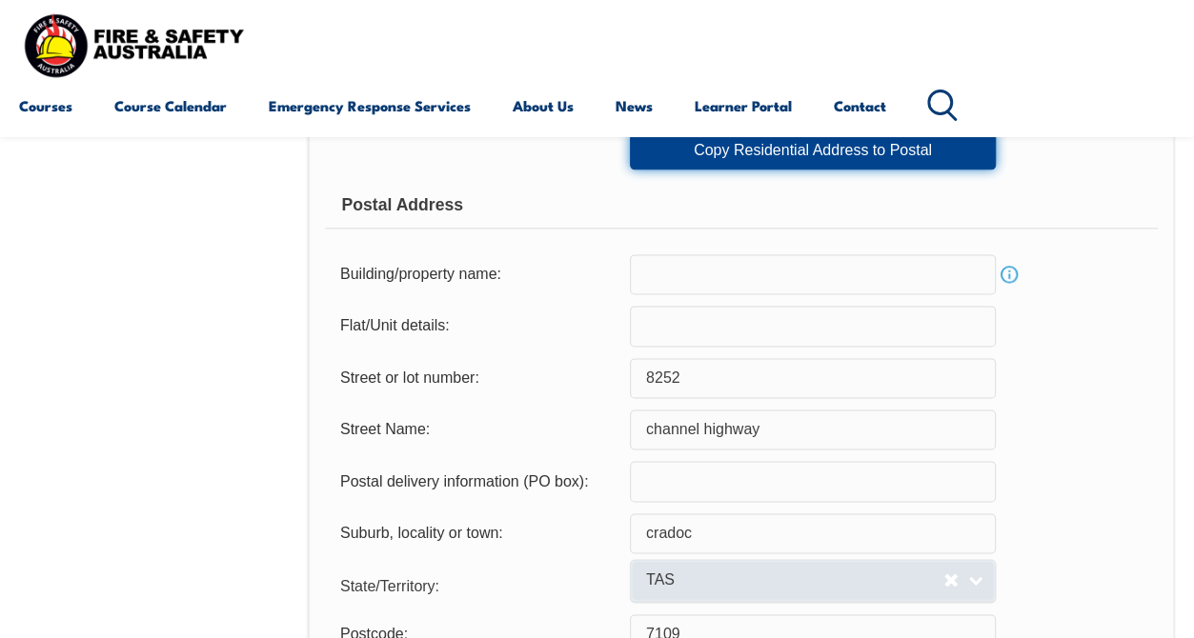
scroll to position [1351, 0]
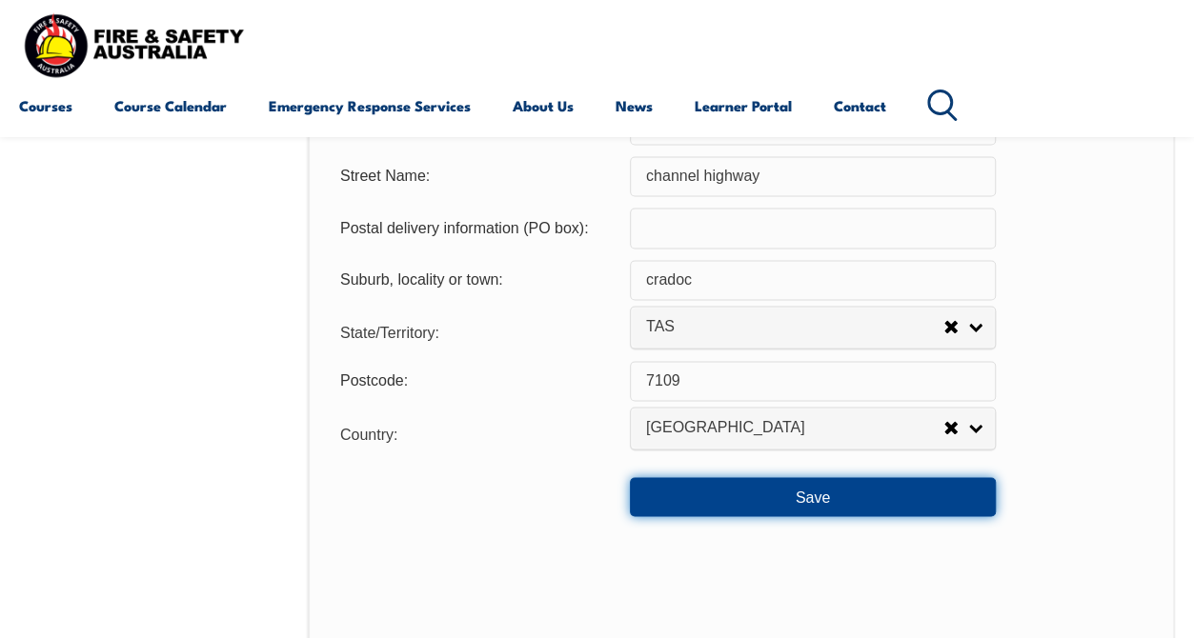
click at [840, 492] on button "Save" at bounding box center [813, 496] width 366 height 38
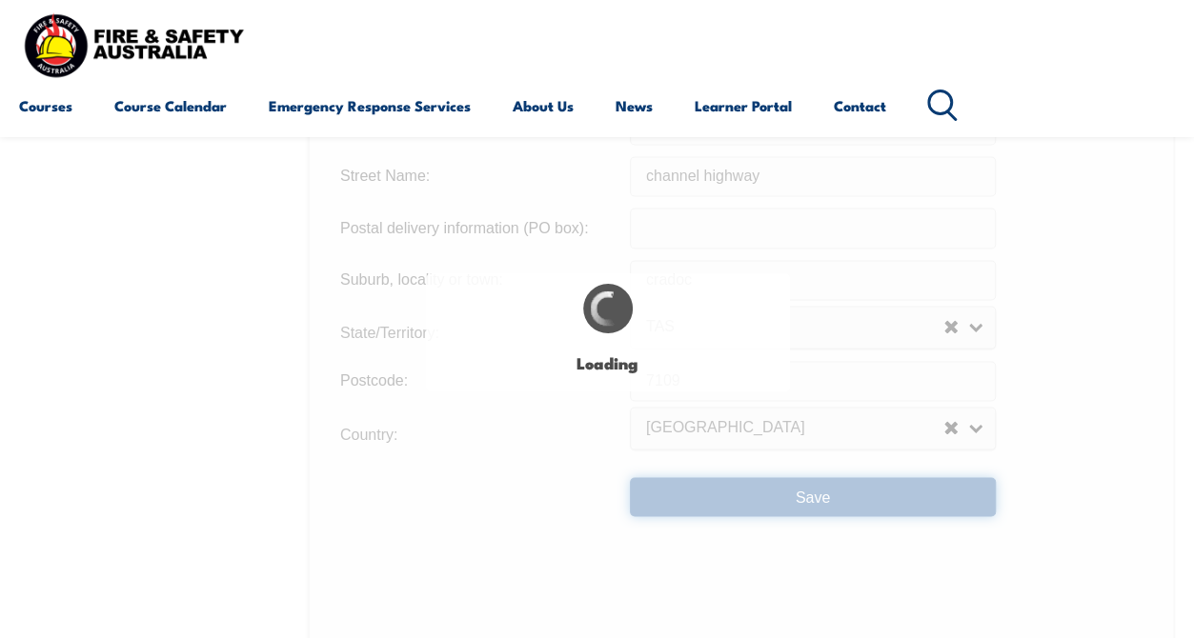
type input "8252"
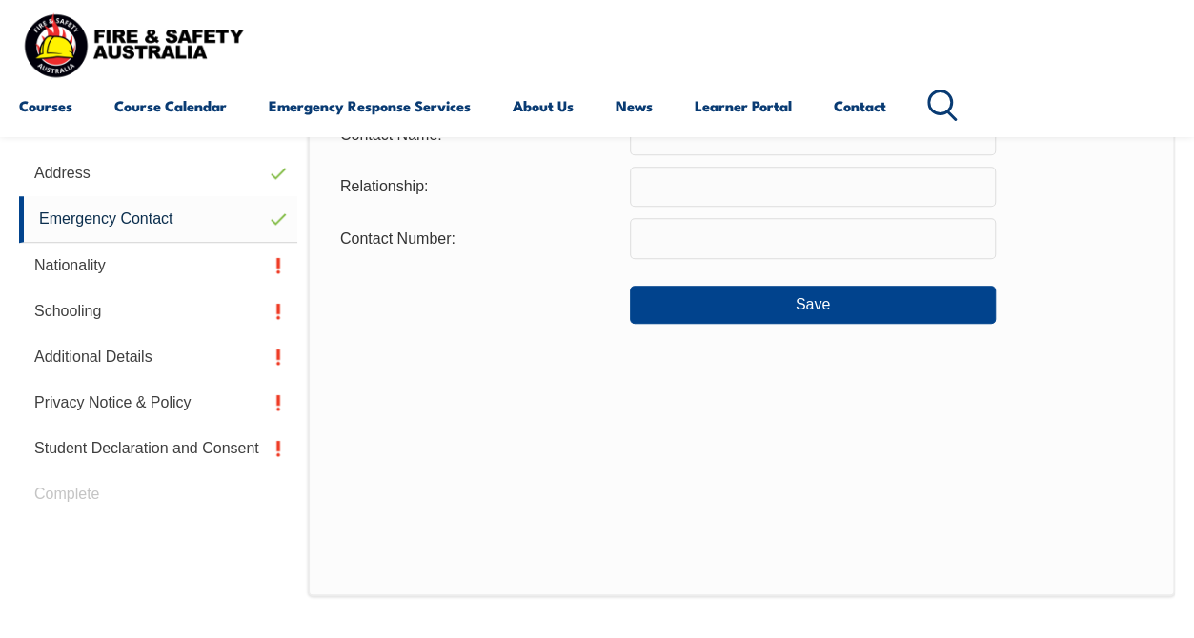
scroll to position [461, 0]
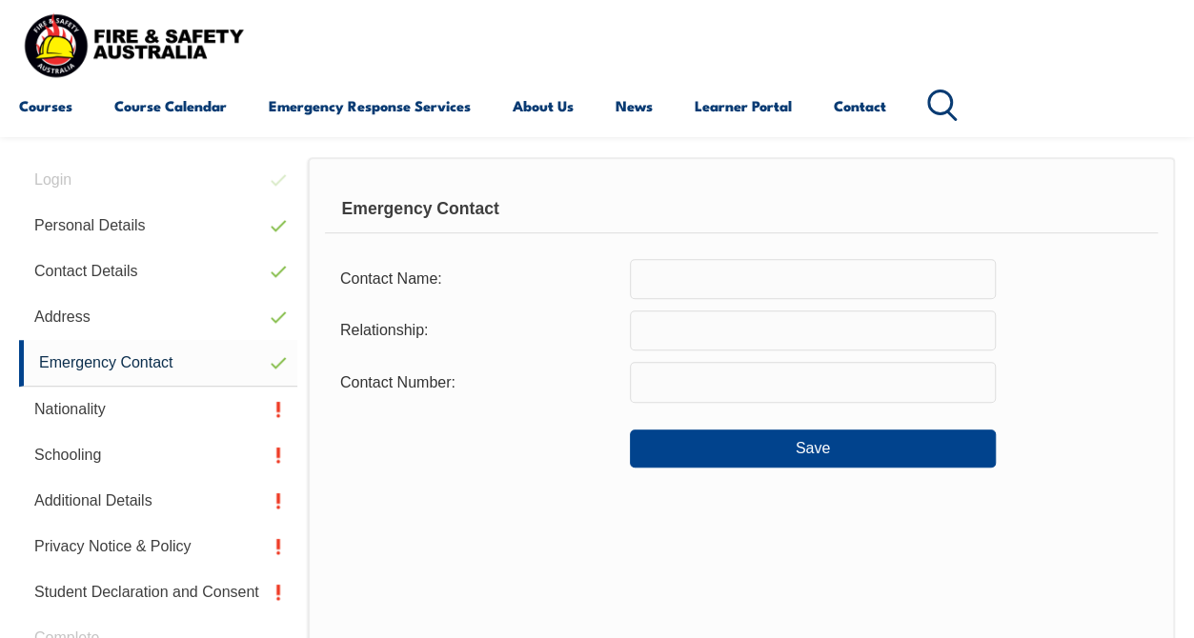
click at [745, 288] on input "text" at bounding box center [813, 279] width 366 height 40
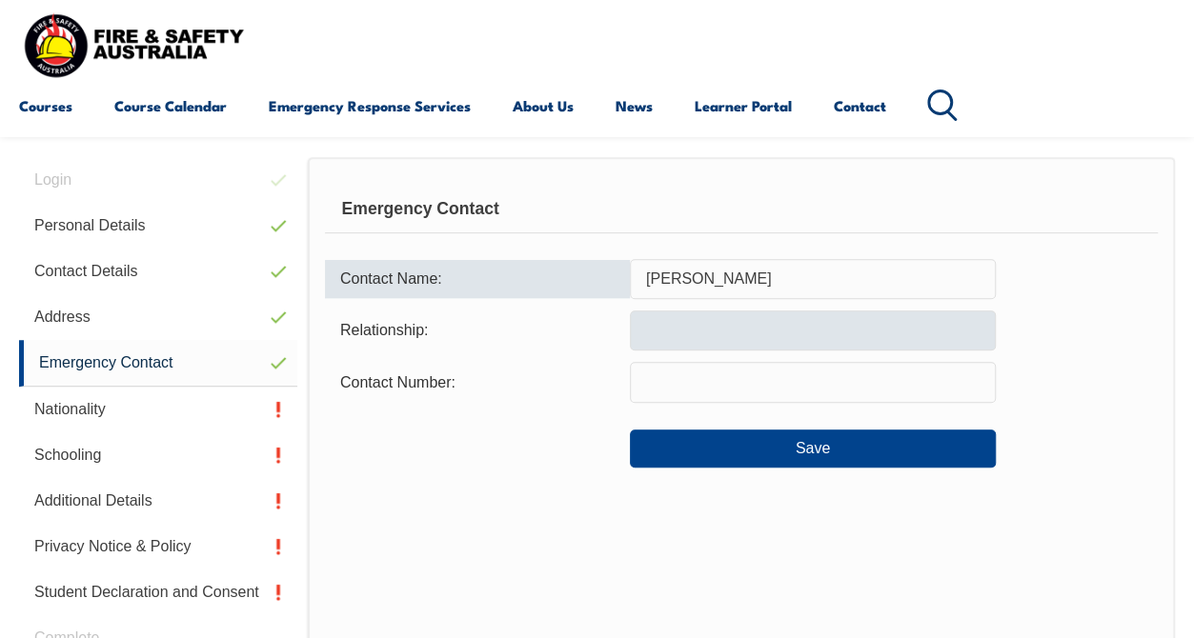
type input "Sandra Watkins"
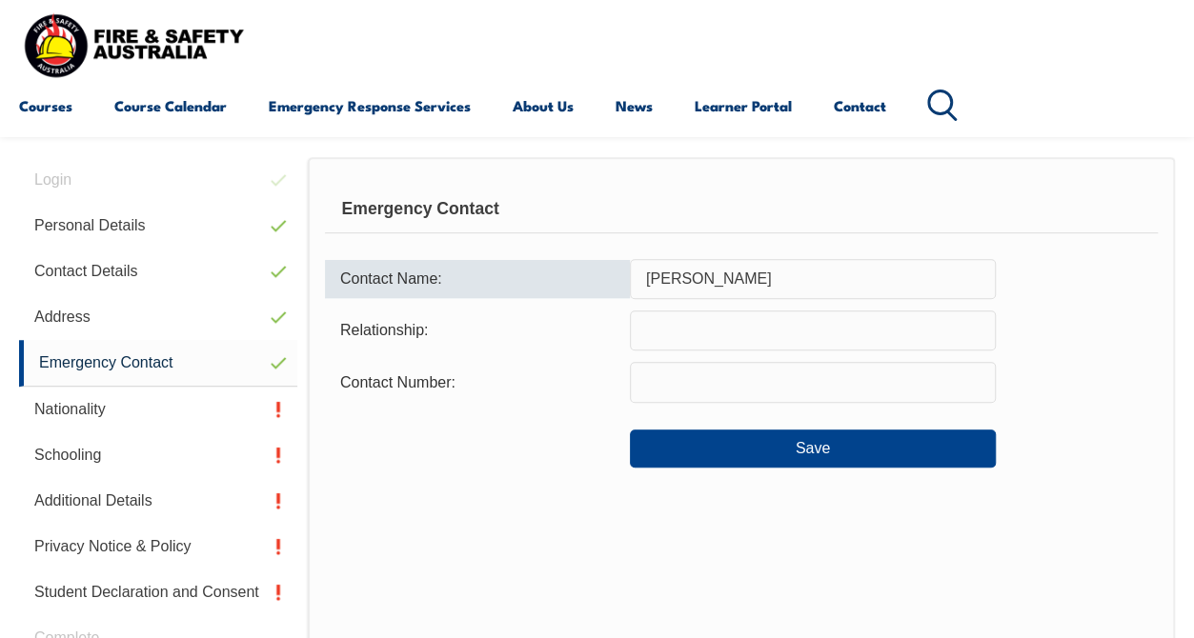
click at [777, 312] on input "text" at bounding box center [813, 331] width 366 height 40
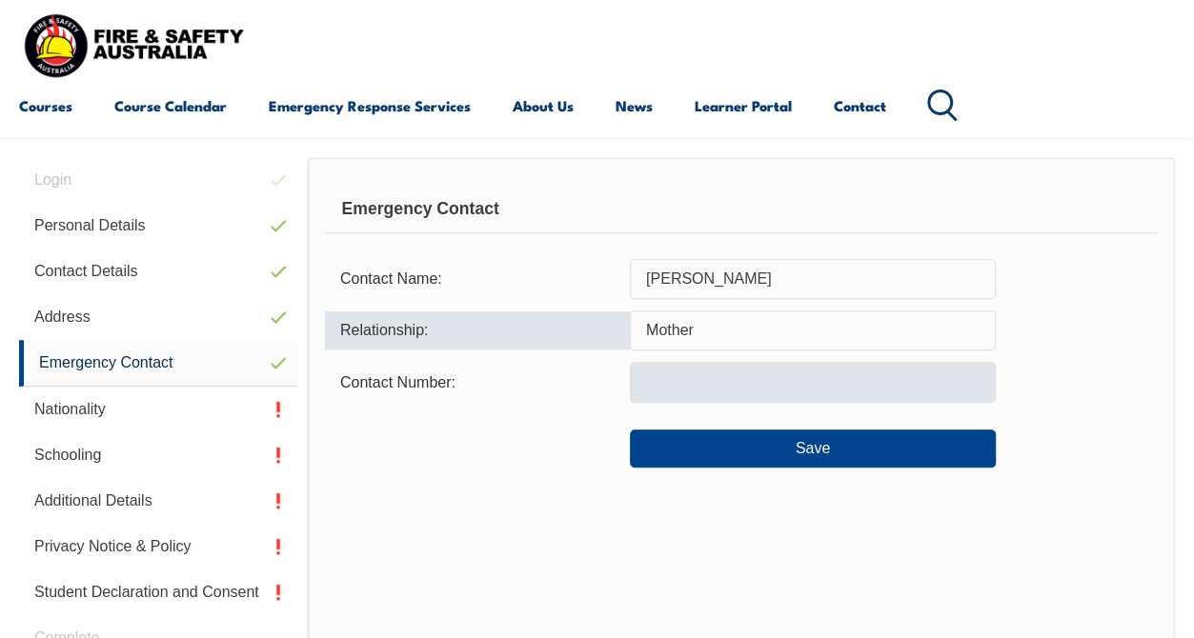
type input "Mother"
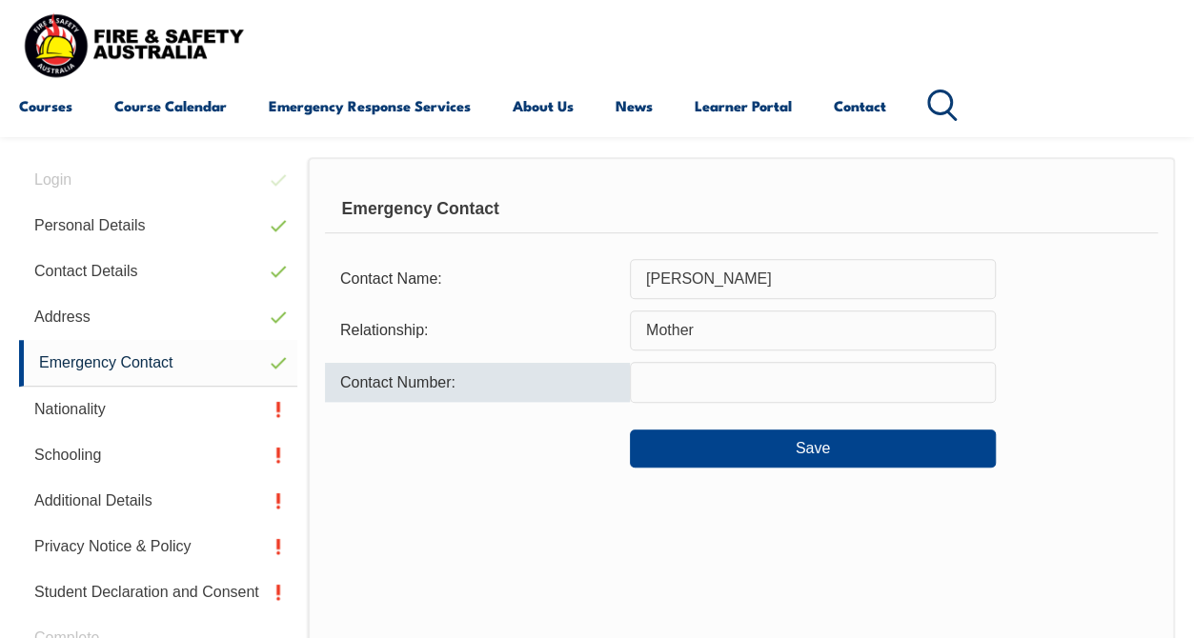
click at [788, 374] on input "text" at bounding box center [813, 382] width 366 height 40
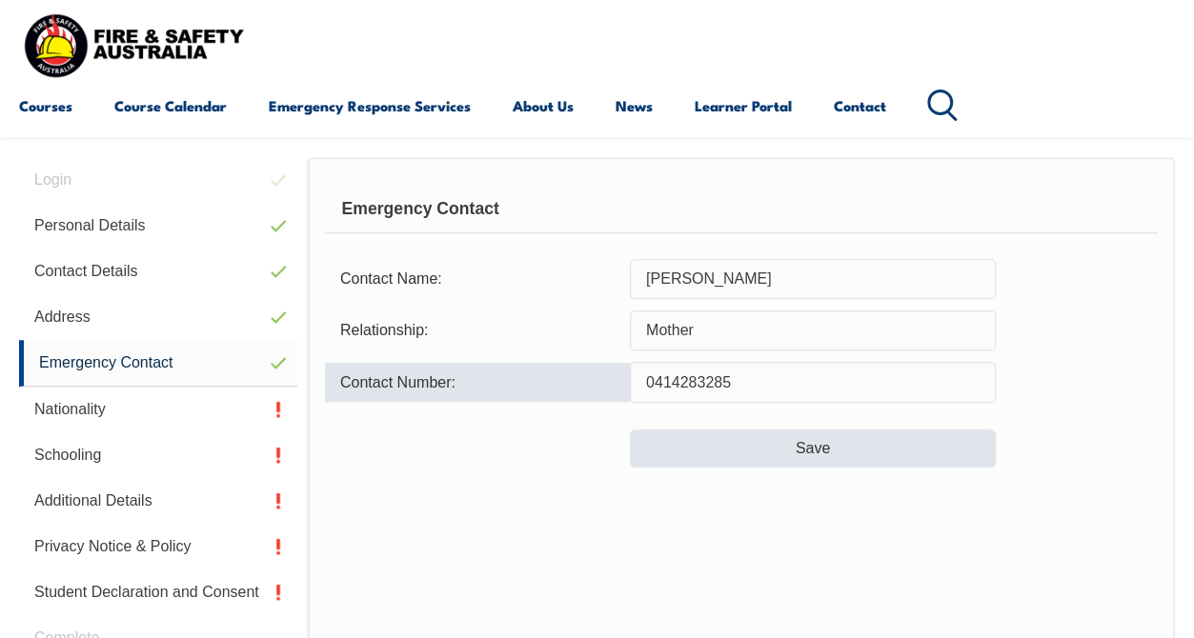
type input "0414283285"
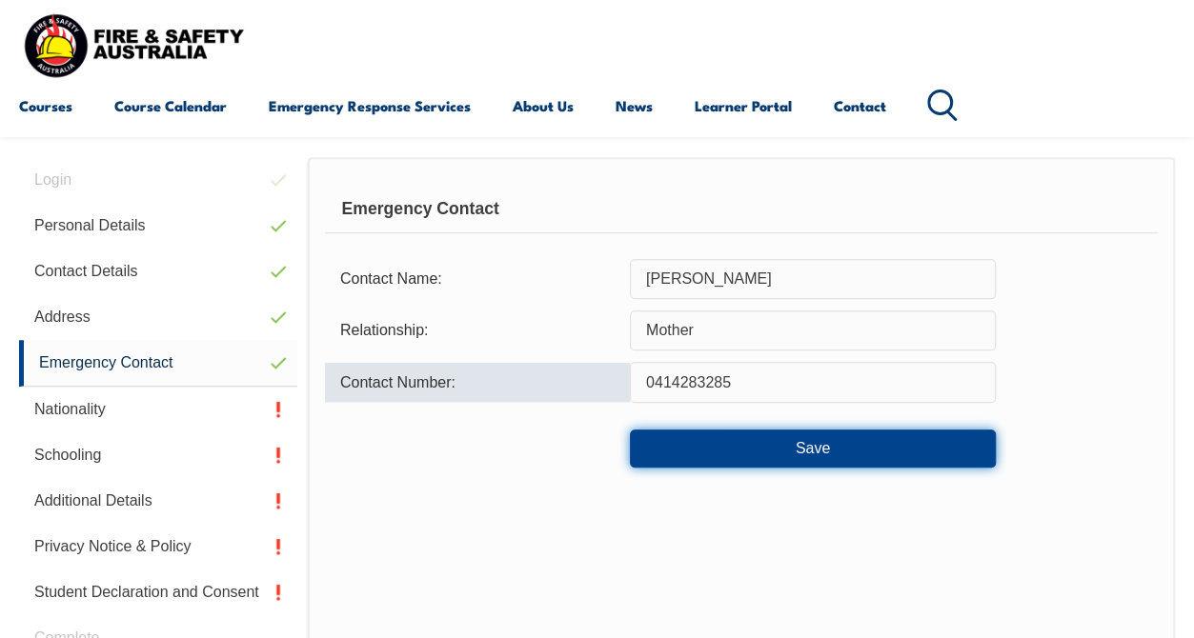
click at [809, 452] on button "Save" at bounding box center [813, 449] width 366 height 38
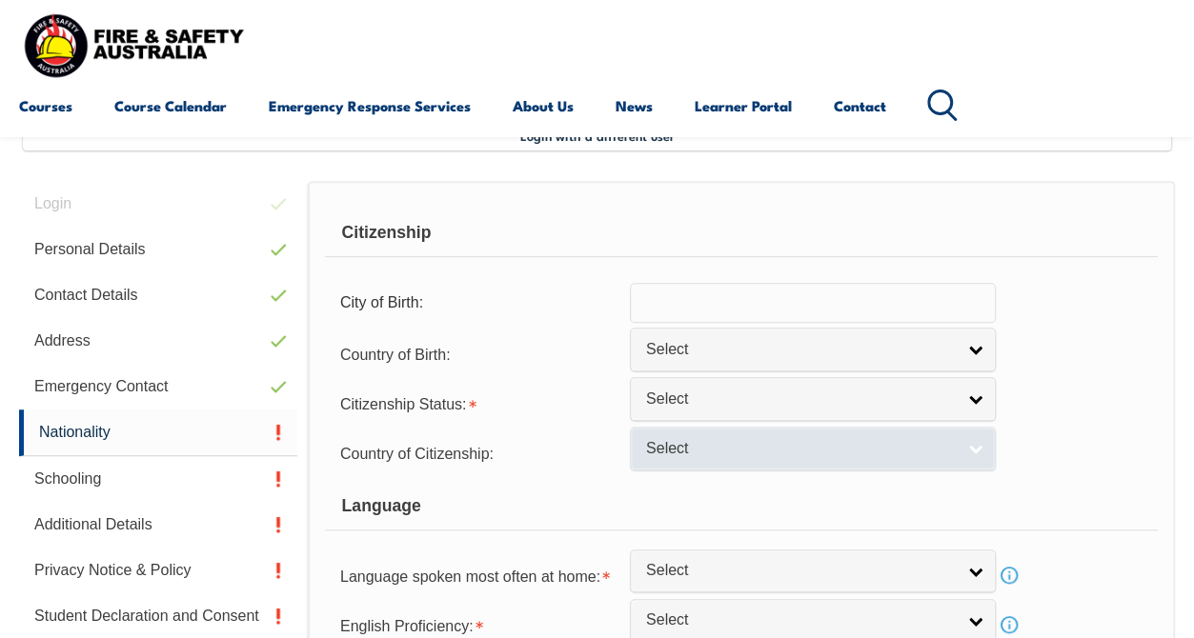
scroll to position [462, 0]
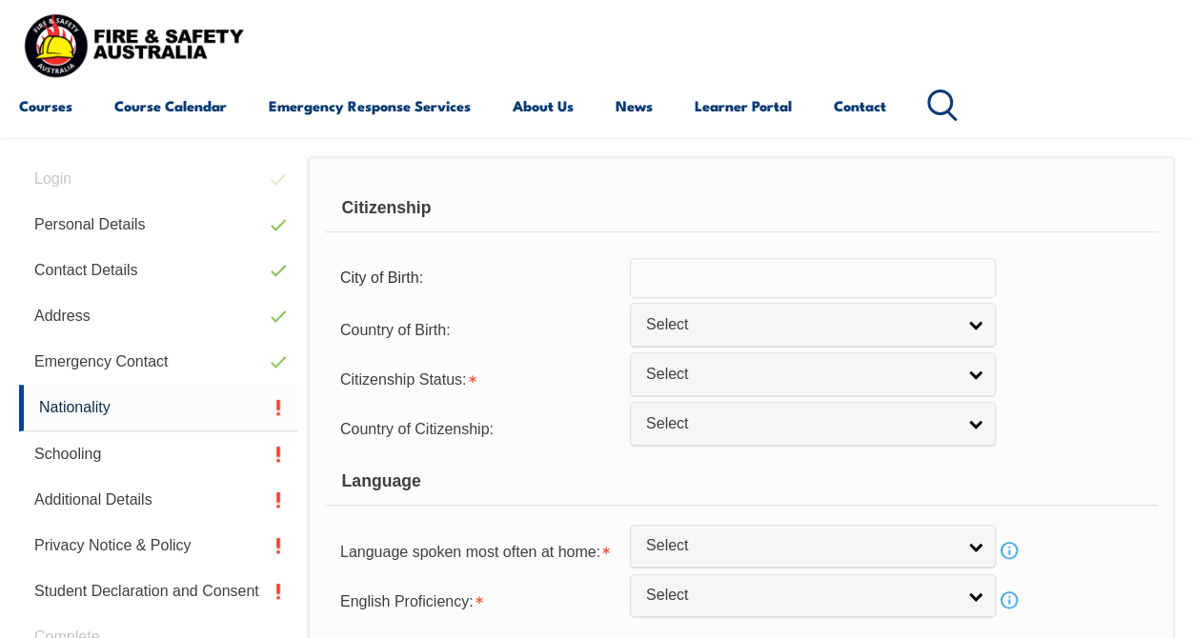
click at [883, 284] on input "text" at bounding box center [813, 278] width 366 height 40
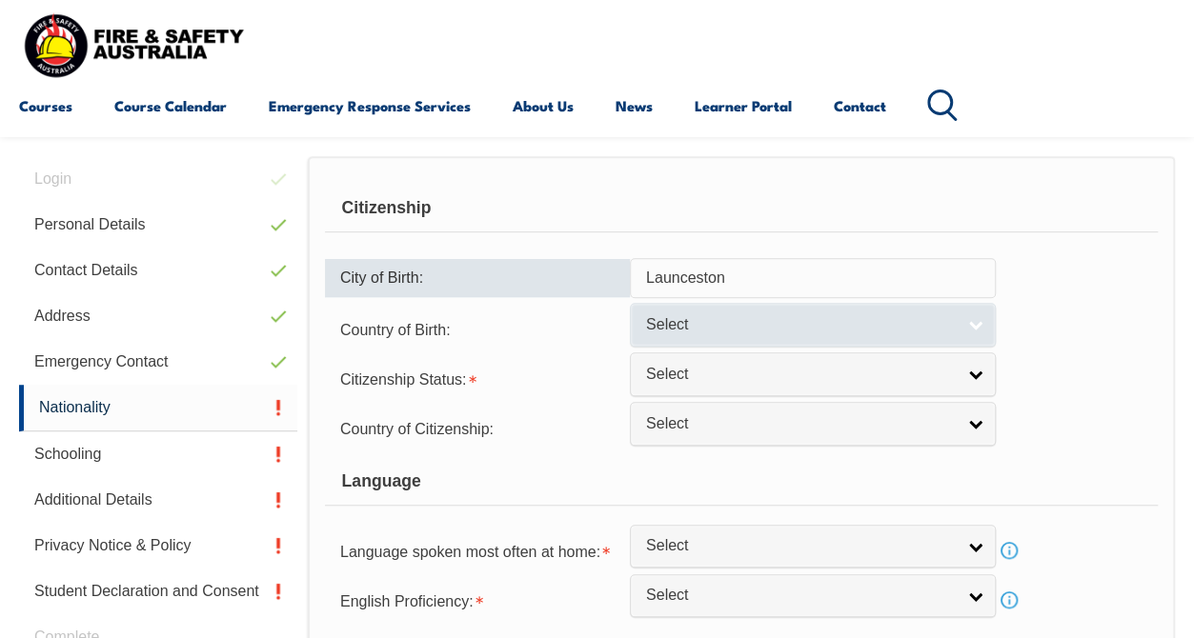
type input "Launceston"
click at [901, 324] on span "Select" at bounding box center [800, 325] width 309 height 20
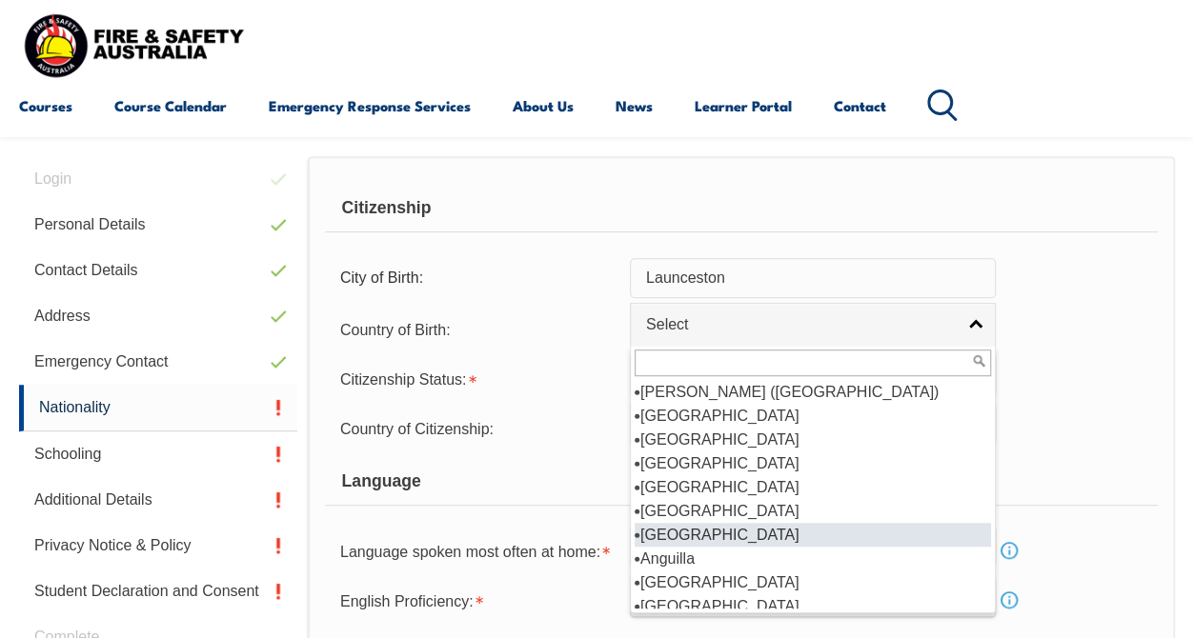
scroll to position [127, 0]
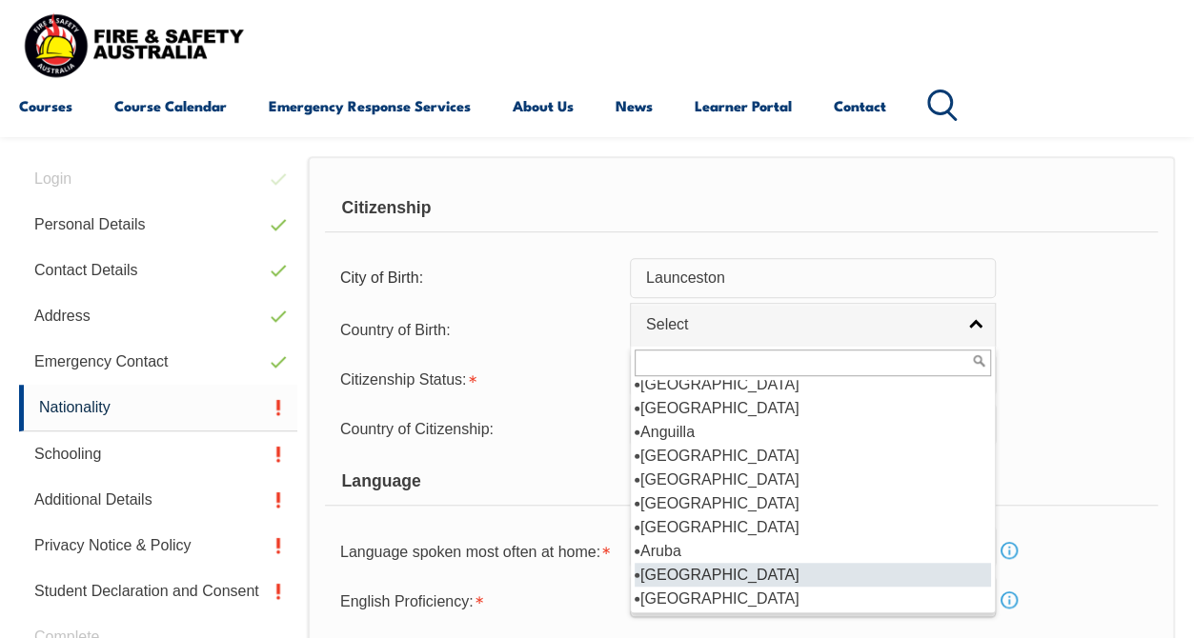
click at [672, 567] on li "[GEOGRAPHIC_DATA]" at bounding box center [812, 575] width 356 height 24
select select "1101"
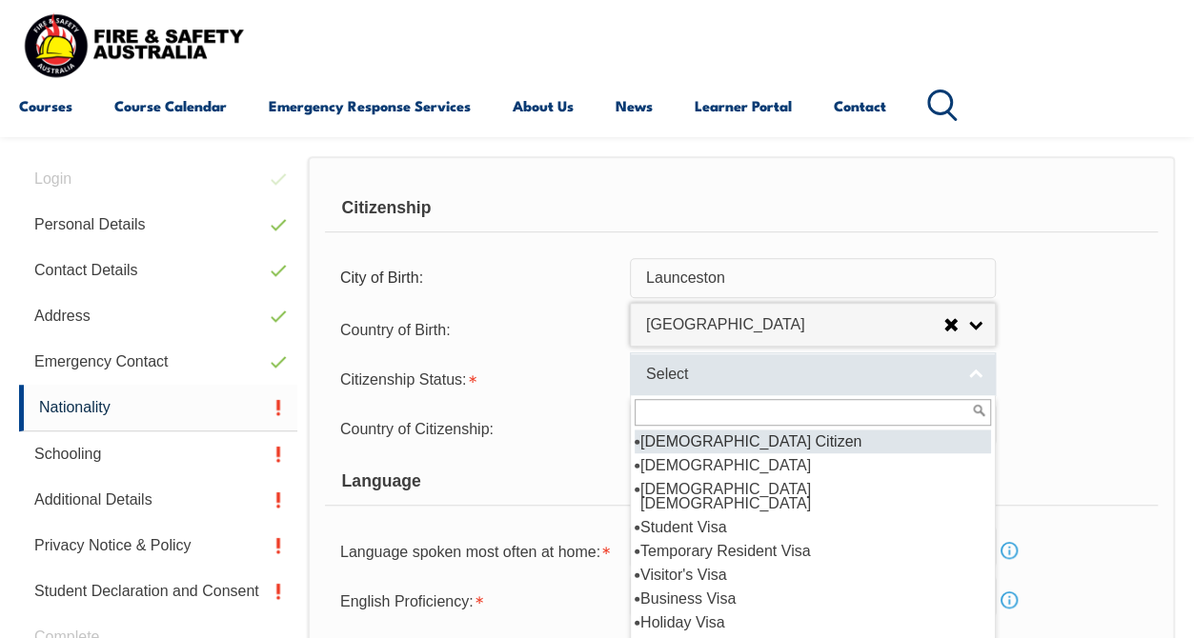
click at [793, 372] on span "Select" at bounding box center [800, 375] width 309 height 20
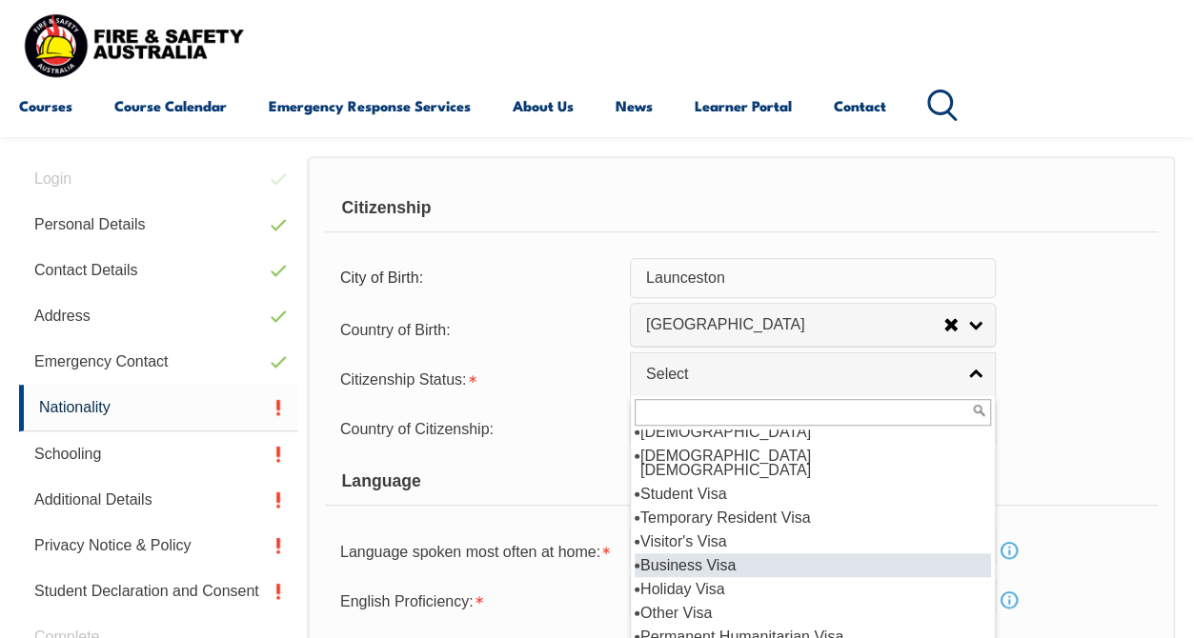
scroll to position [0, 0]
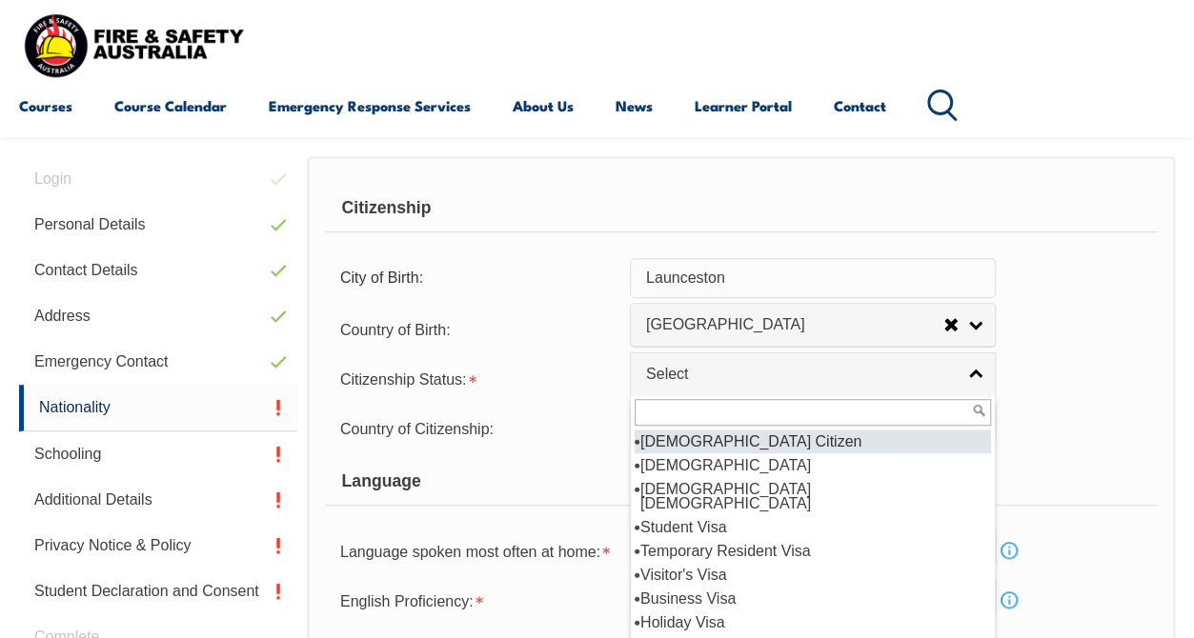
click at [713, 445] on li "[DEMOGRAPHIC_DATA] Citizen" at bounding box center [812, 442] width 356 height 24
select select "1"
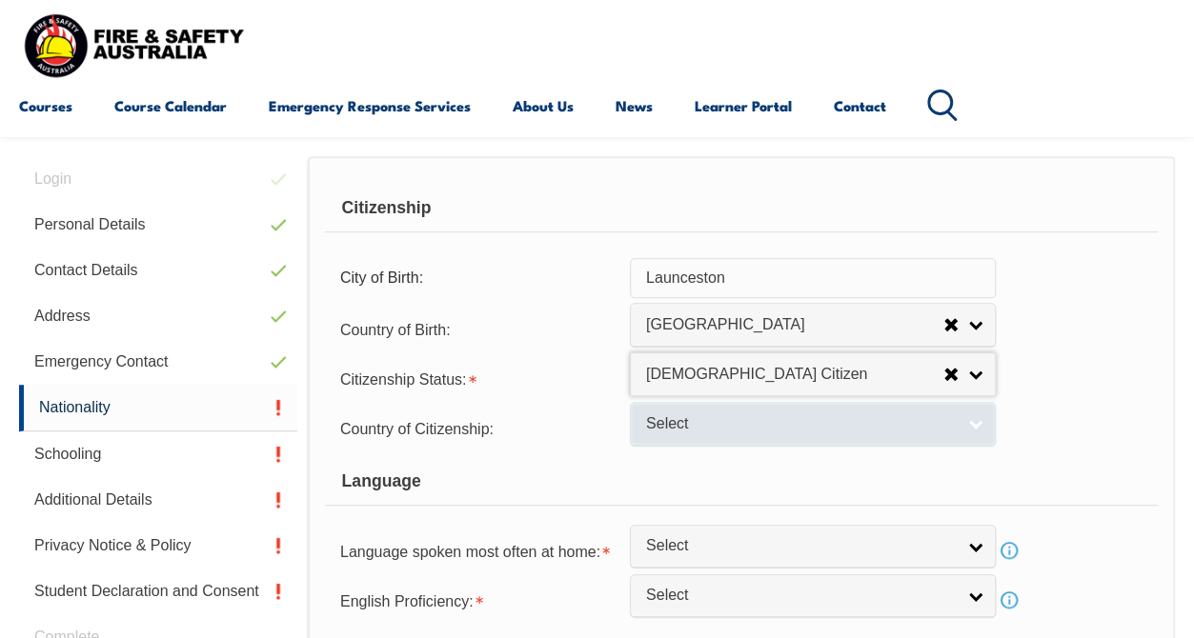
click at [882, 423] on span "Select" at bounding box center [800, 424] width 309 height 20
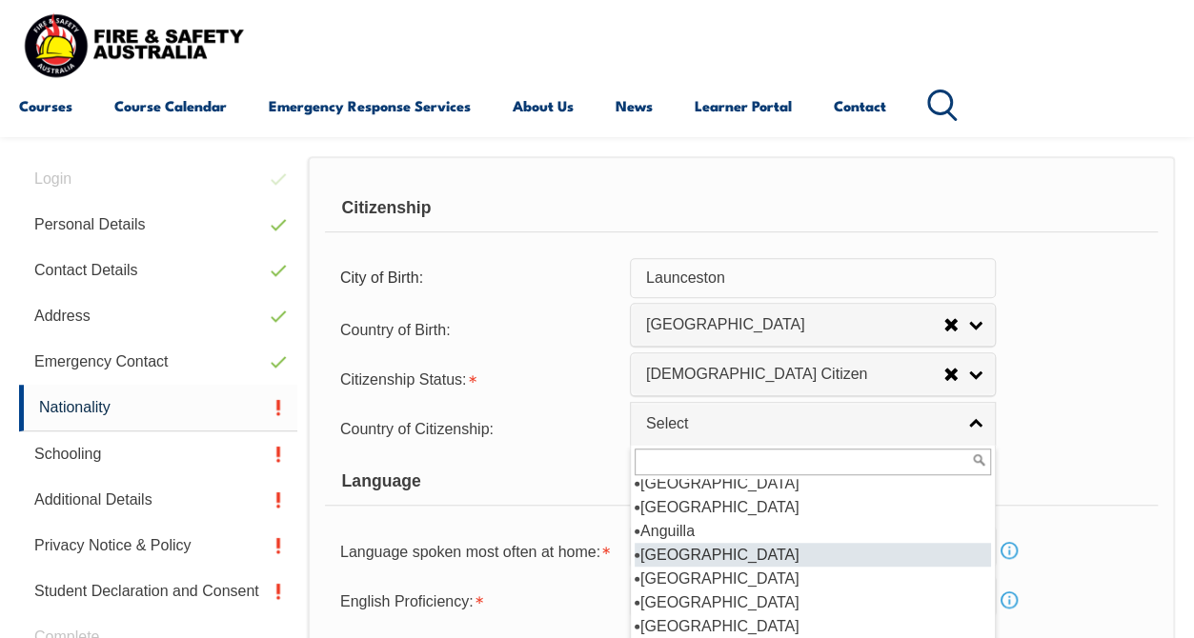
scroll to position [253, 0]
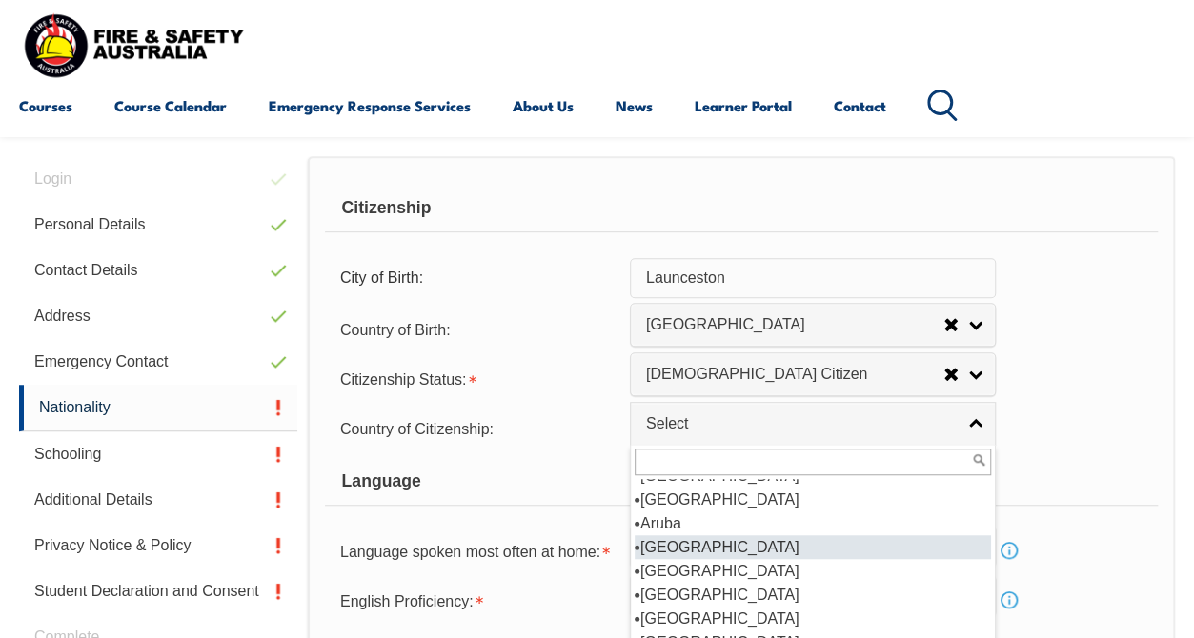
click at [697, 550] on li "[GEOGRAPHIC_DATA]" at bounding box center [812, 547] width 356 height 24
select select "1101"
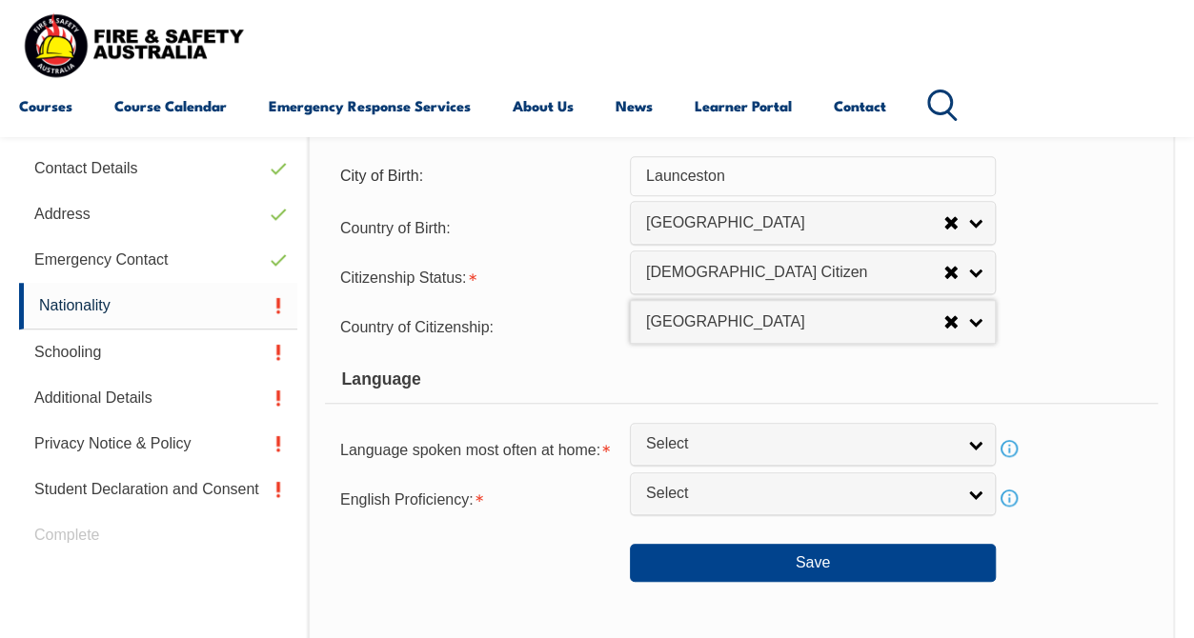
scroll to position [589, 0]
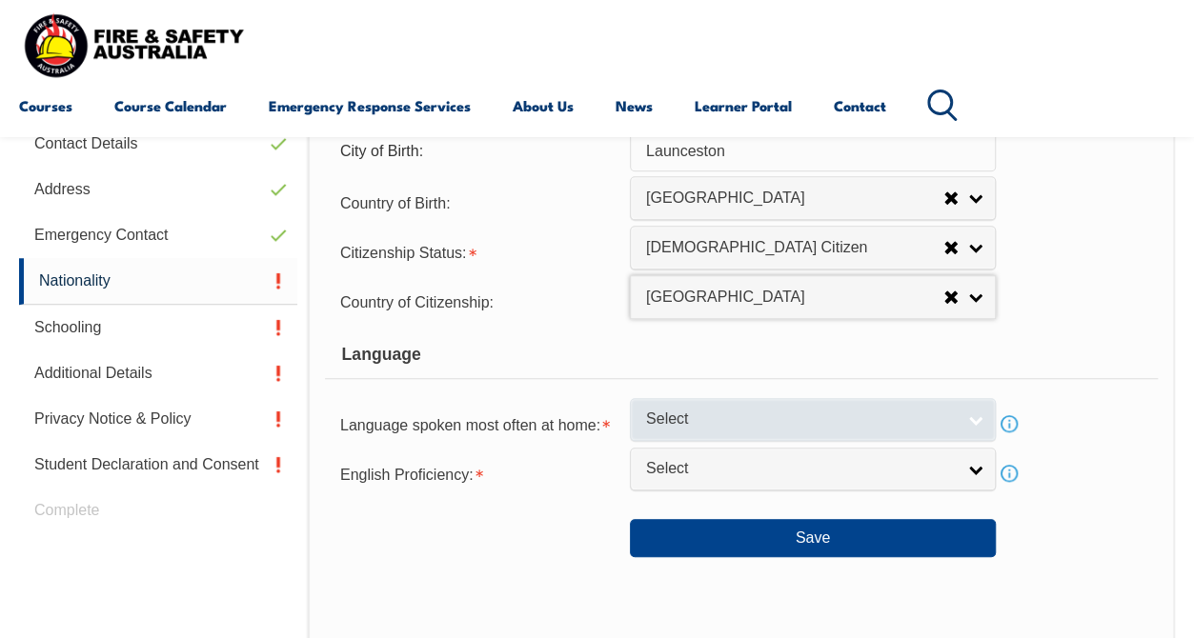
click at [848, 417] on span "Select" at bounding box center [800, 420] width 309 height 20
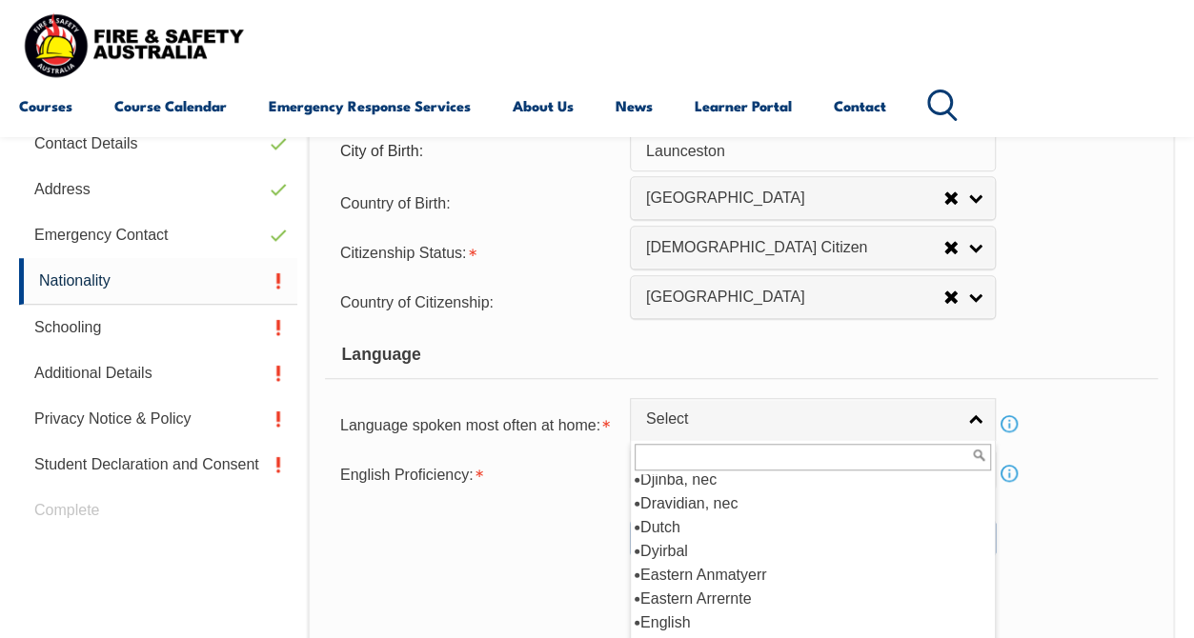
scroll to position [2298, 0]
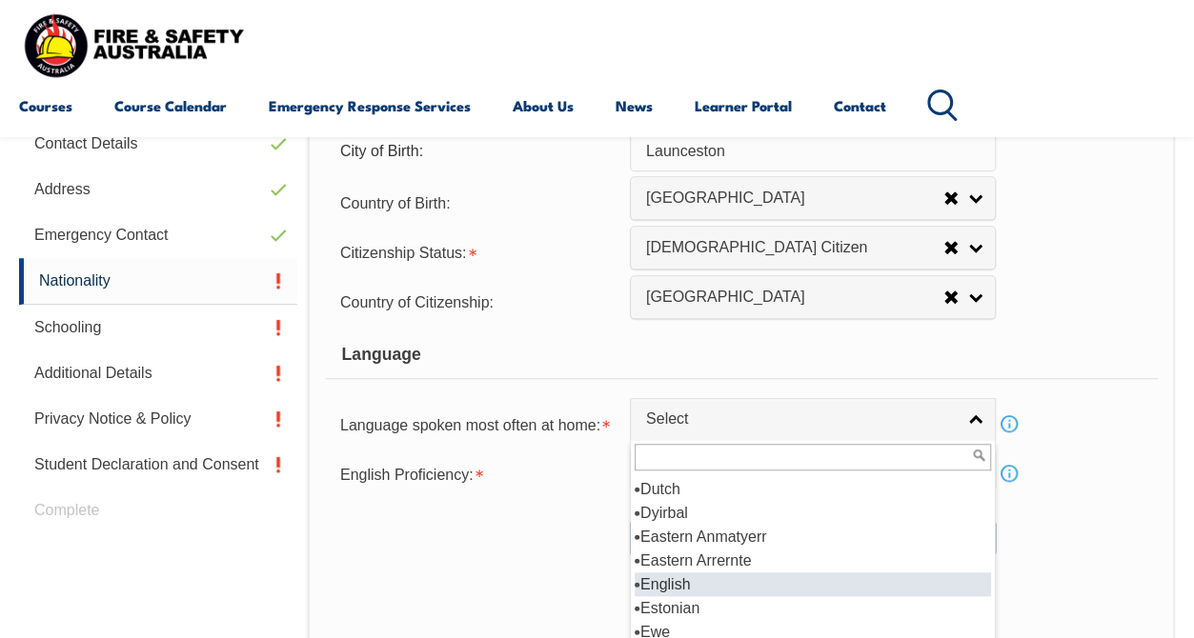
click at [715, 578] on li "English" at bounding box center [812, 584] width 356 height 24
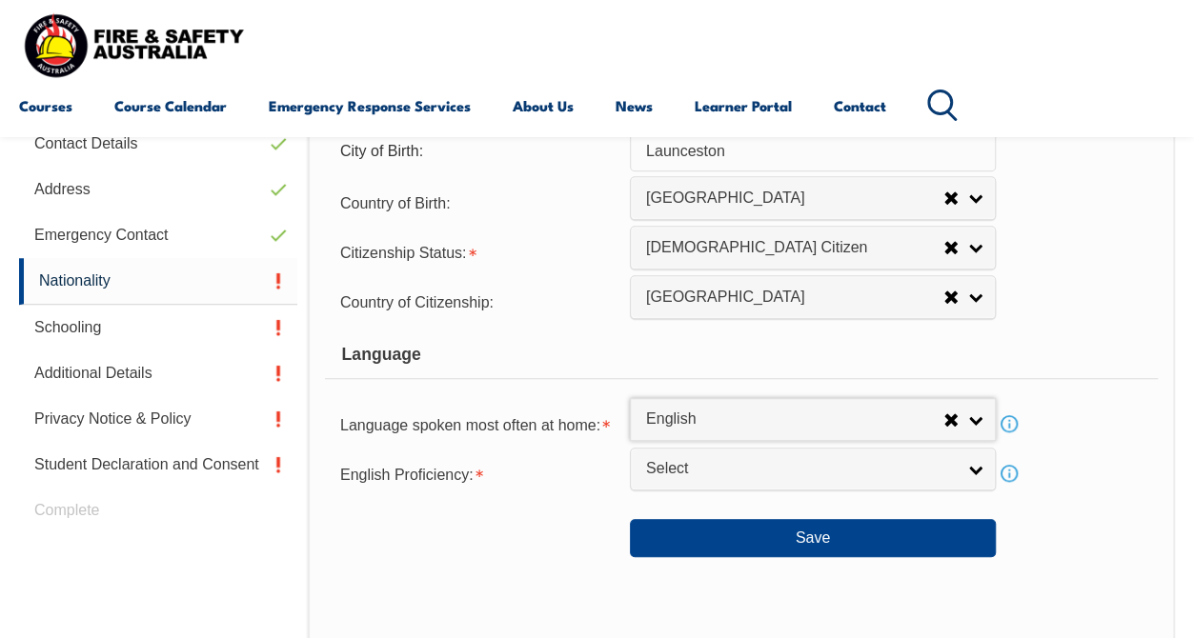
select select "1201"
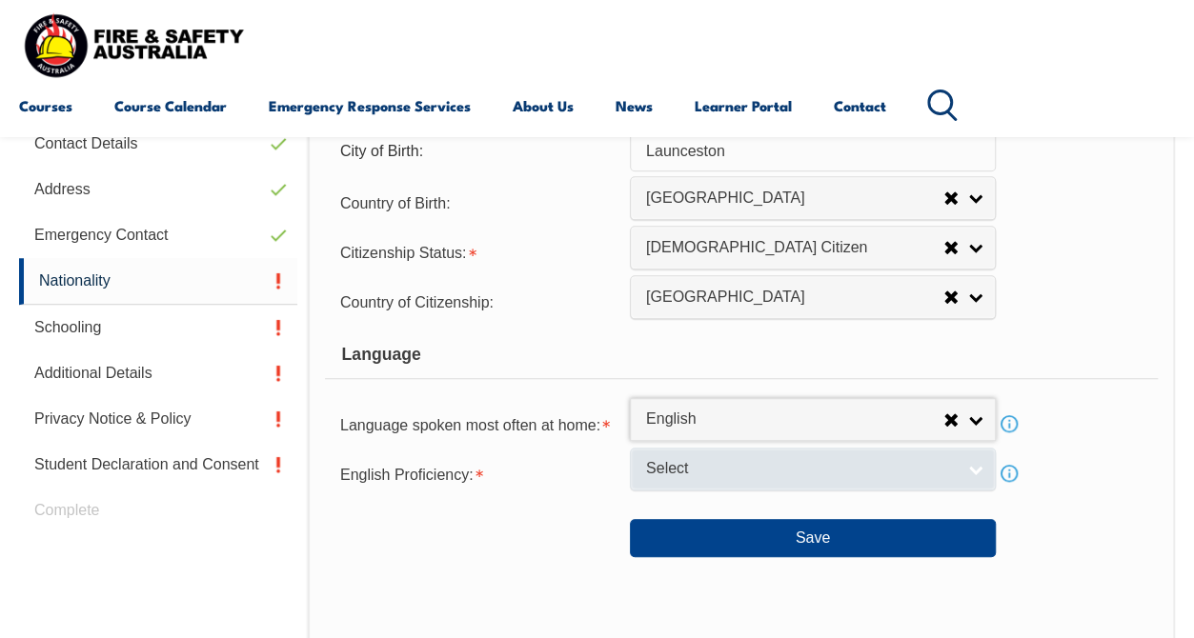
click at [802, 471] on span "Select" at bounding box center [800, 469] width 309 height 20
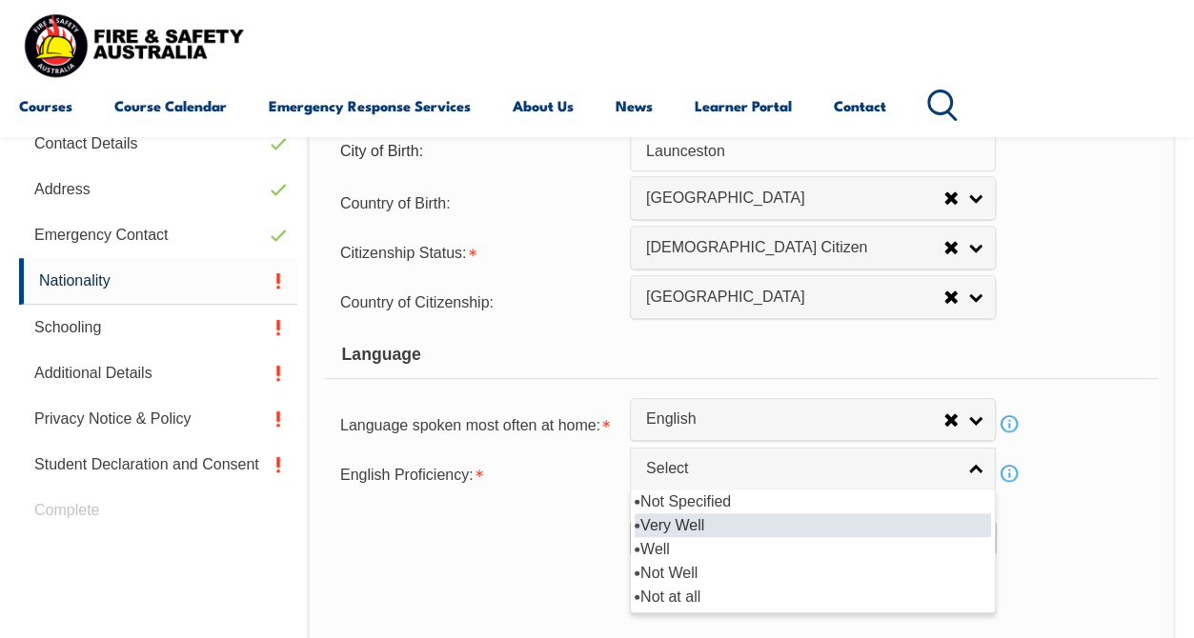
click at [695, 518] on li "Very Well" at bounding box center [812, 525] width 356 height 24
select select "1"
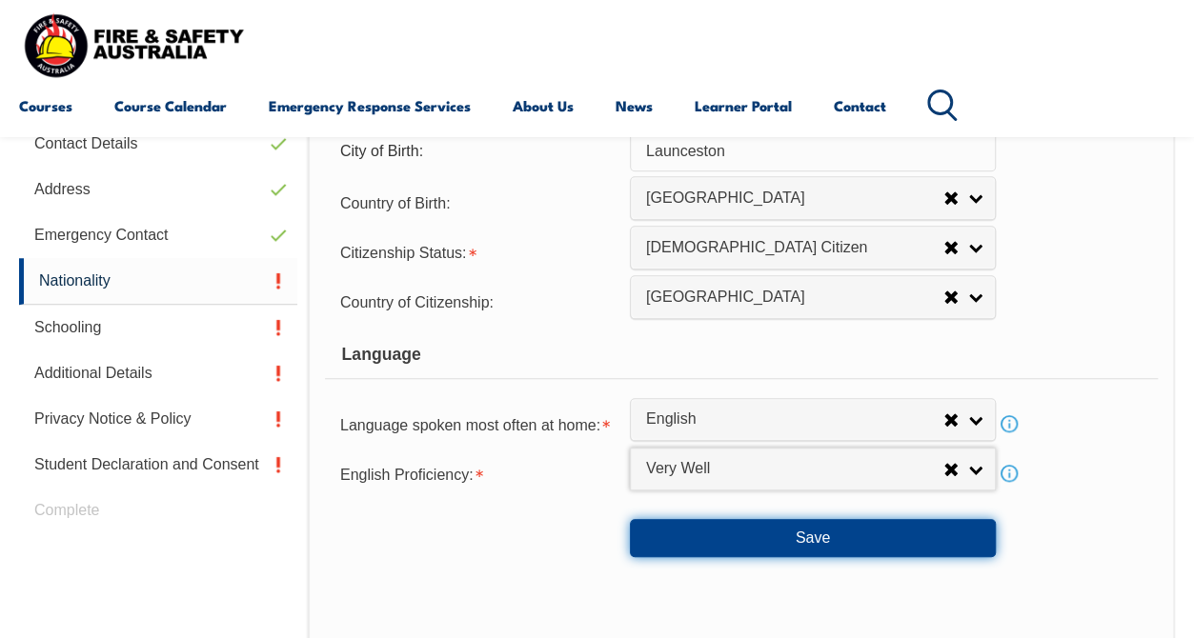
click at [836, 545] on button "Save" at bounding box center [813, 538] width 366 height 38
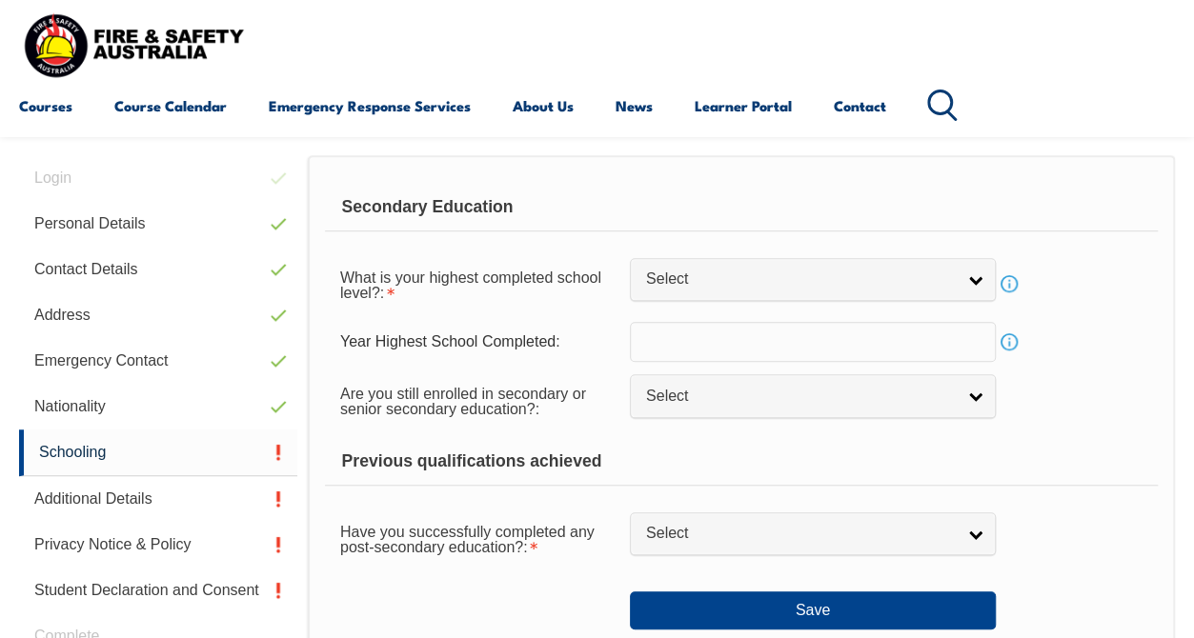
scroll to position [462, 0]
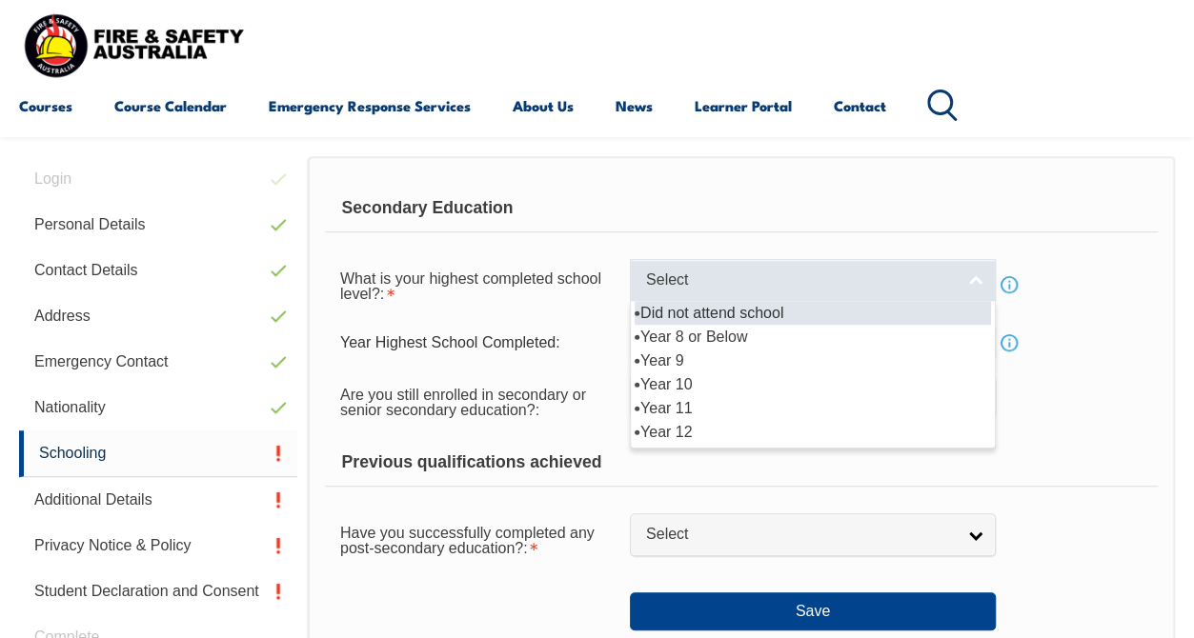
click at [975, 290] on link "Select" at bounding box center [813, 280] width 366 height 43
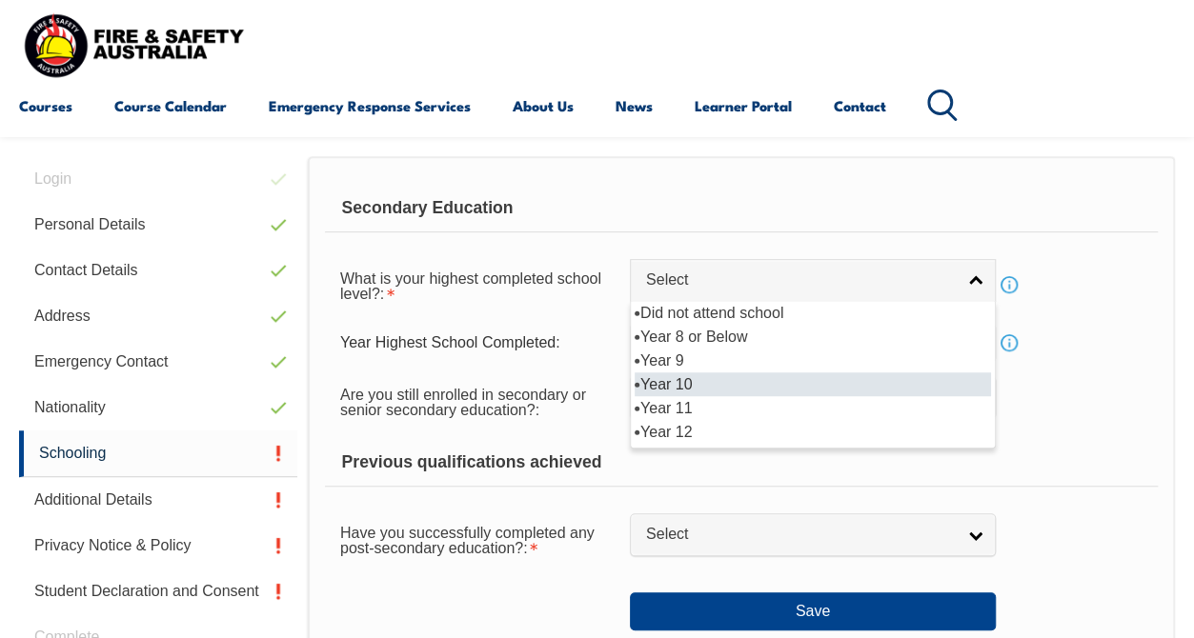
click at [701, 380] on li "Year 10" at bounding box center [812, 384] width 356 height 24
select select "10"
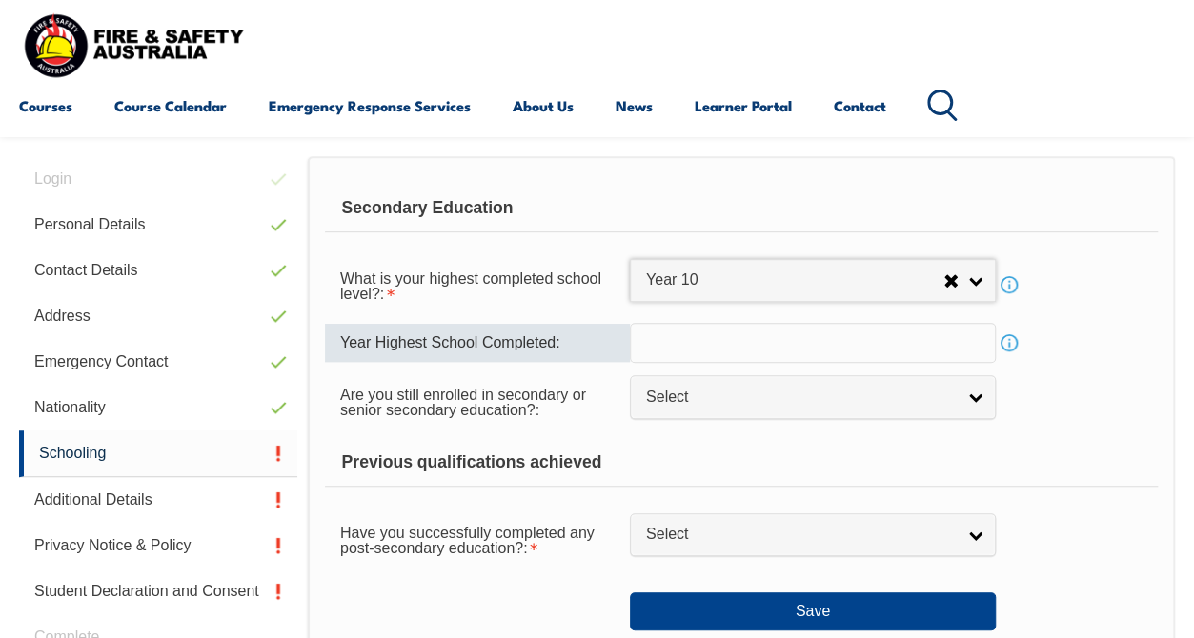
click at [951, 345] on input "text" at bounding box center [813, 343] width 366 height 40
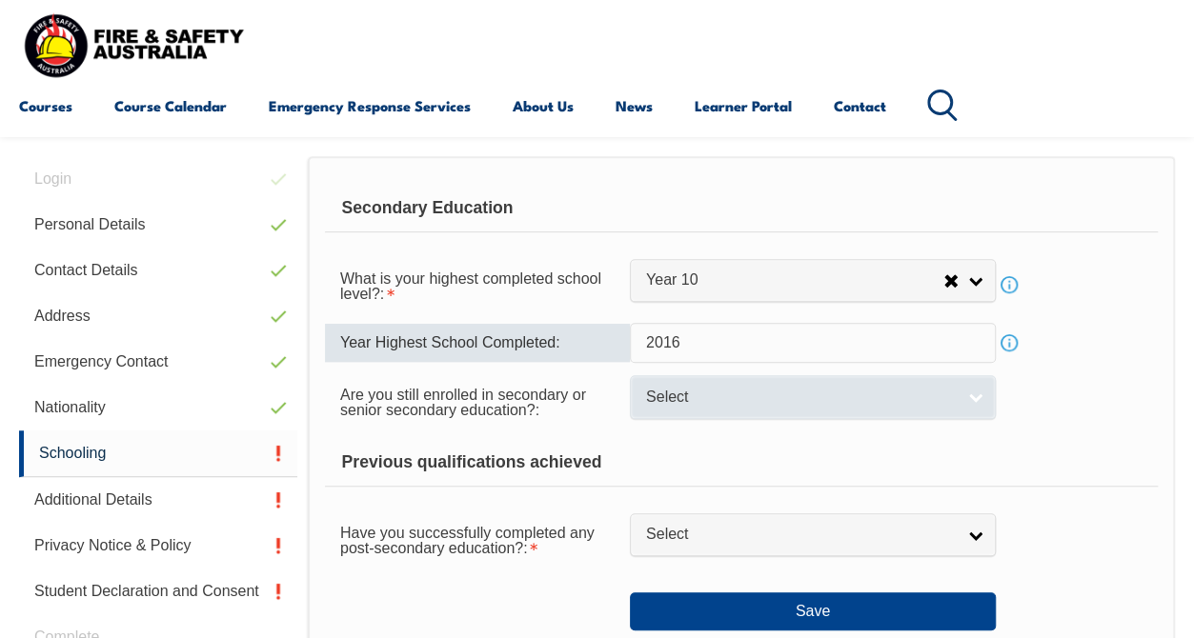
type input "2016"
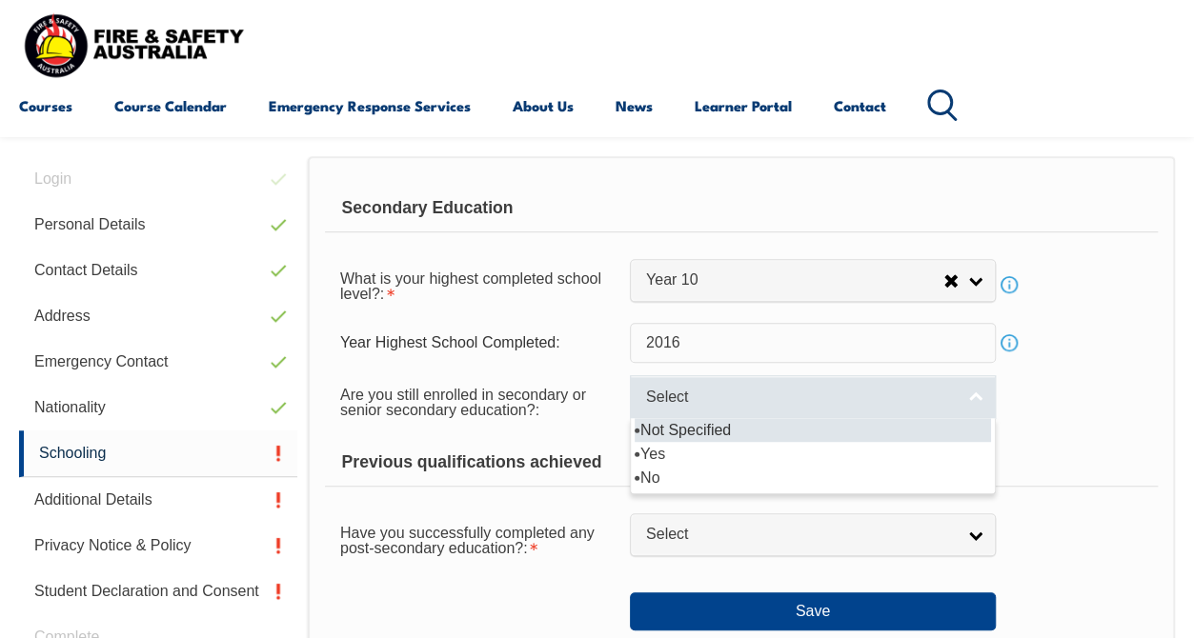
click at [867, 392] on span "Select" at bounding box center [800, 398] width 309 height 20
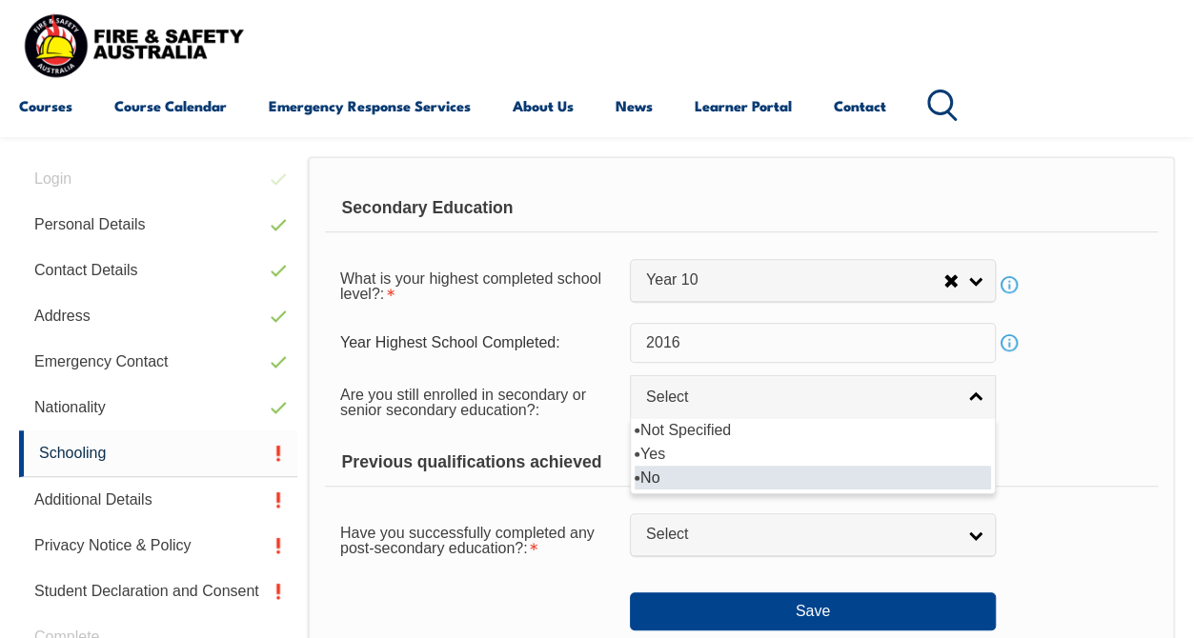
click at [796, 478] on li "No" at bounding box center [812, 478] width 356 height 24
select select "false"
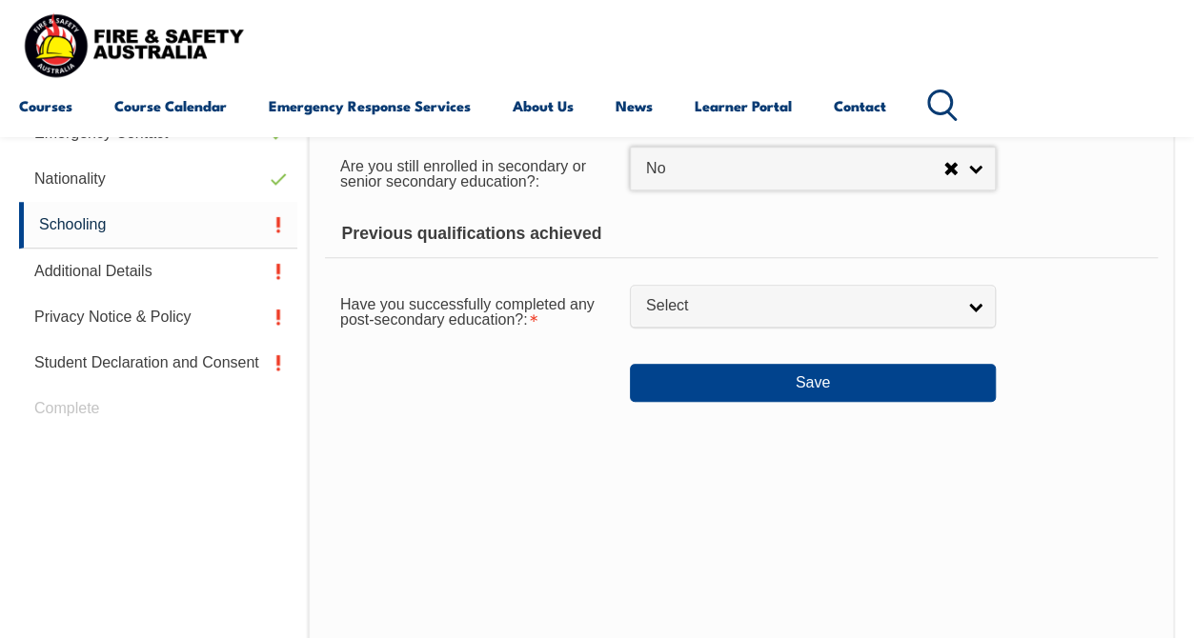
scroll to position [589, 0]
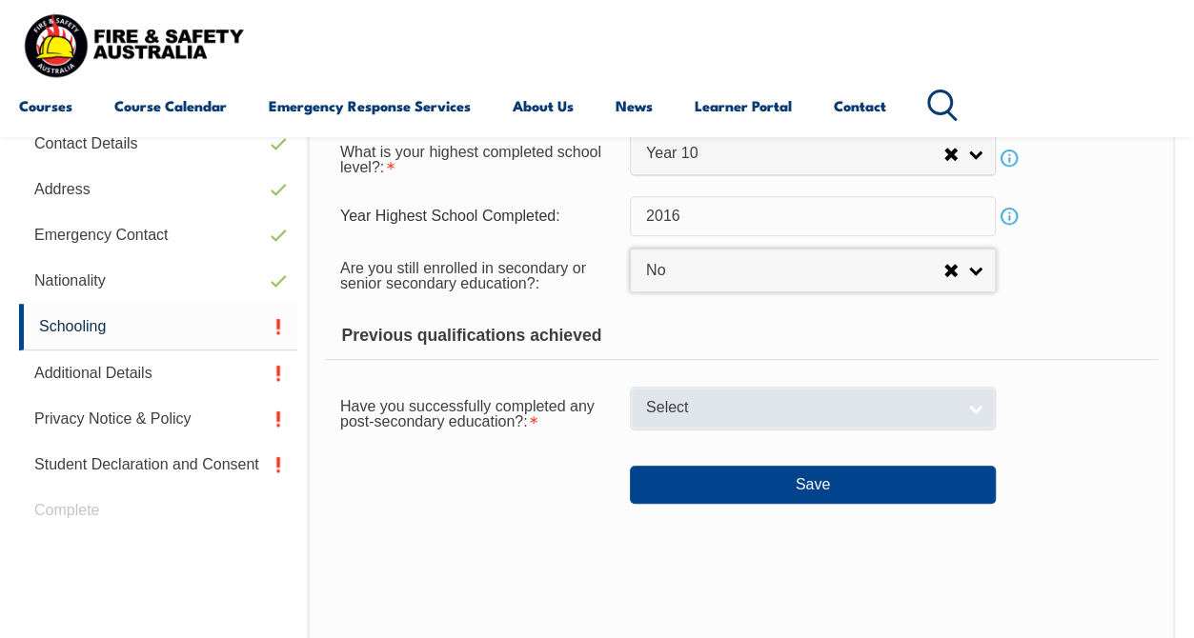
click at [829, 417] on link "Select" at bounding box center [813, 408] width 366 height 43
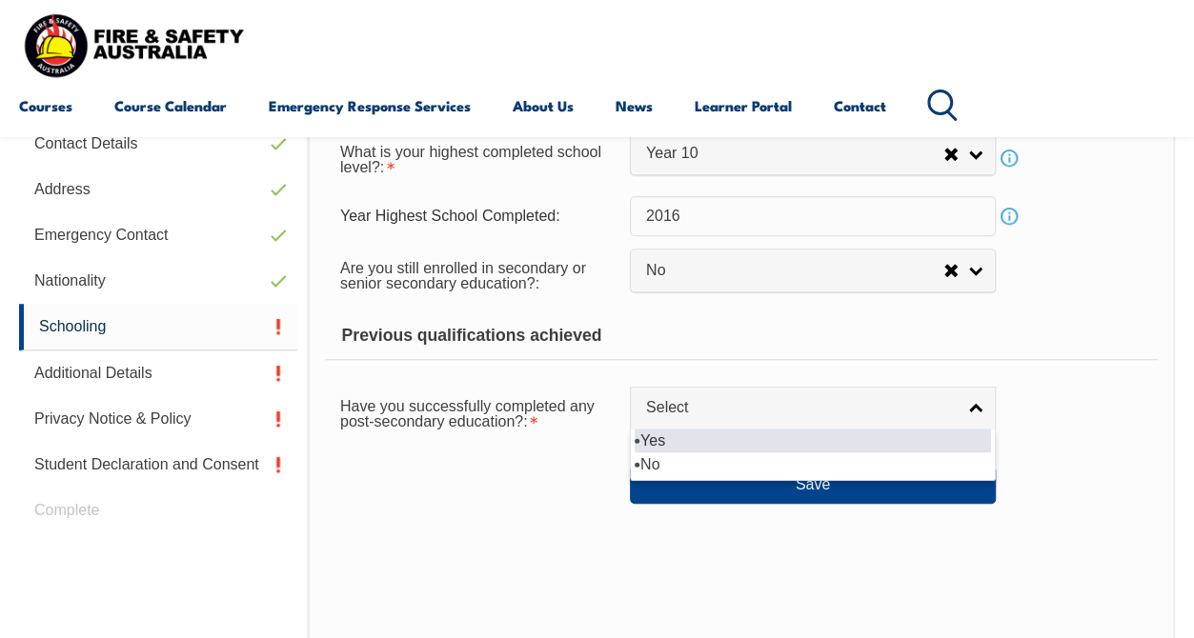
click at [781, 441] on li "Yes" at bounding box center [812, 441] width 356 height 24
select select "true"
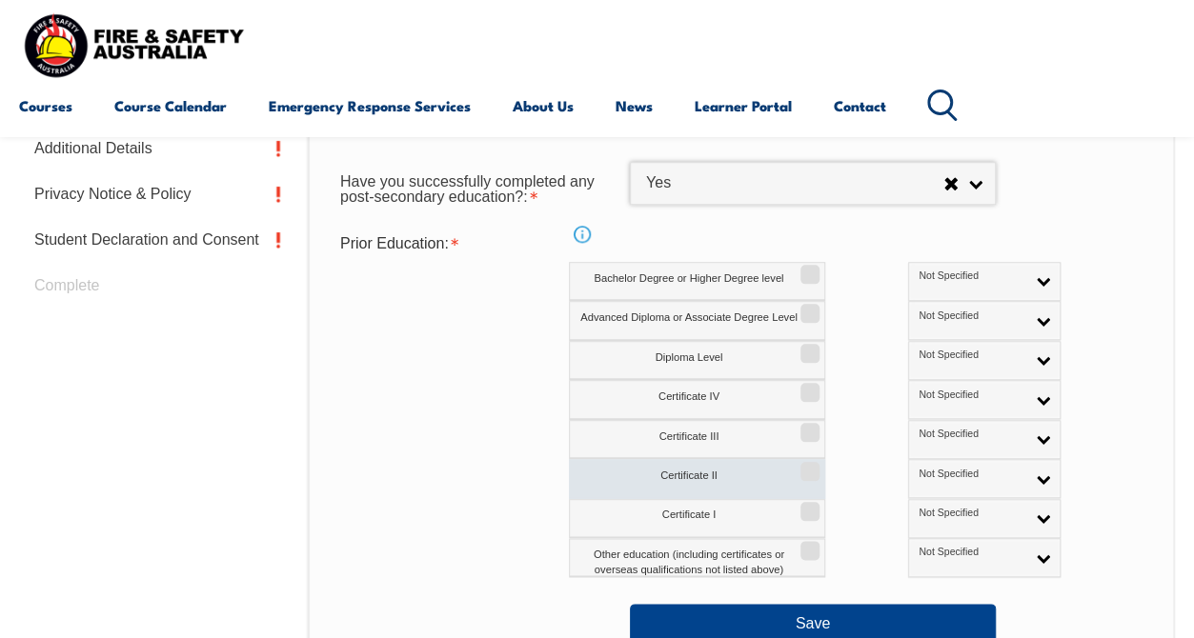
scroll to position [843, 0]
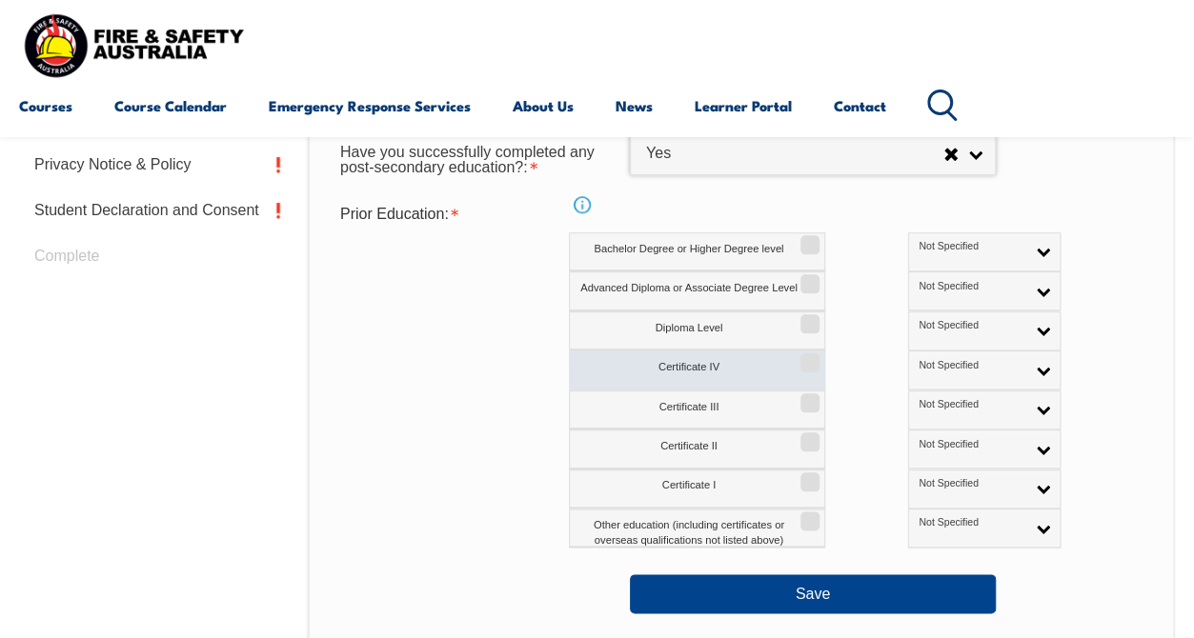
click at [808, 357] on input "Certificate IV" at bounding box center [806, 356] width 11 height 2
checkbox input "true"
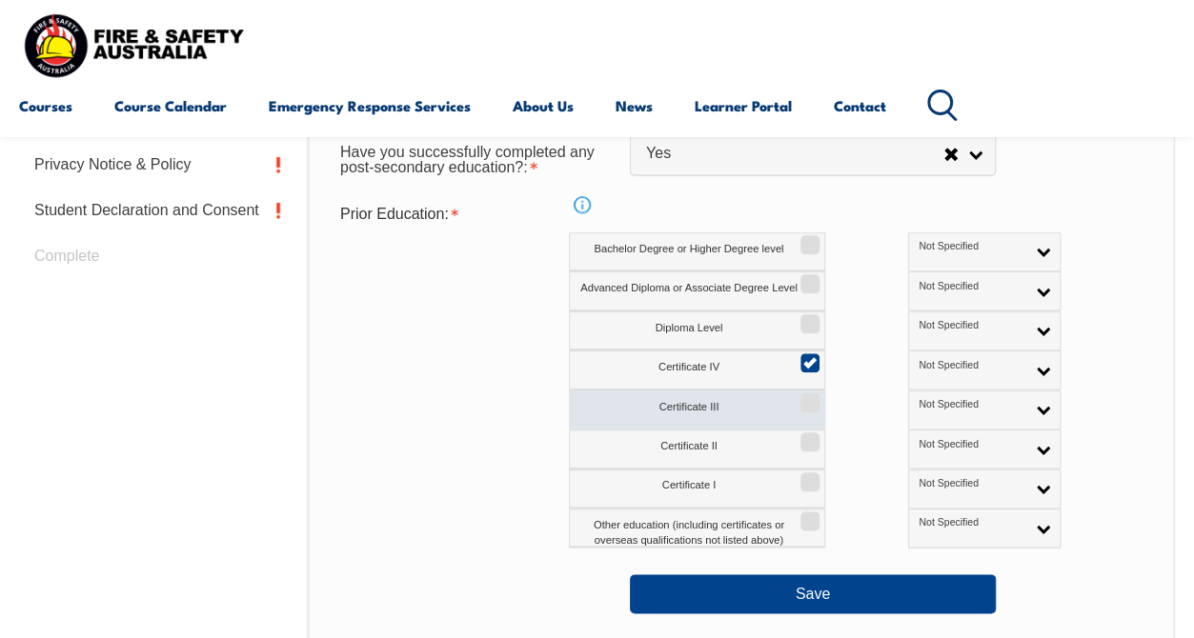
click at [811, 397] on input "Certificate III" at bounding box center [806, 396] width 11 height 2
checkbox input "true"
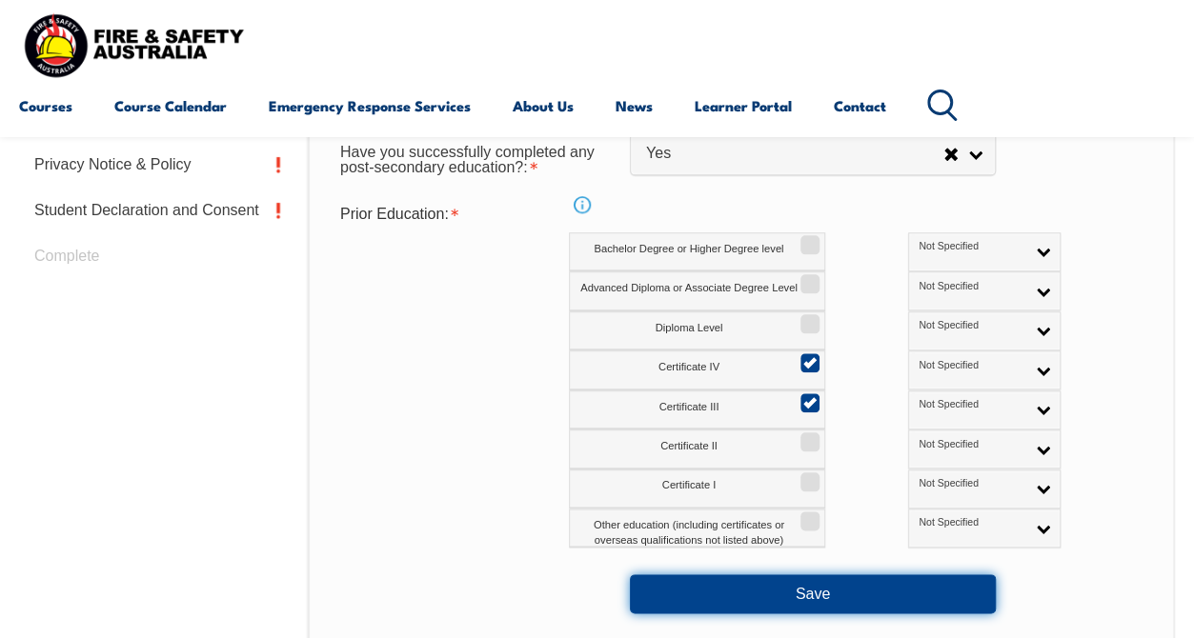
click at [836, 592] on button "Save" at bounding box center [813, 593] width 366 height 38
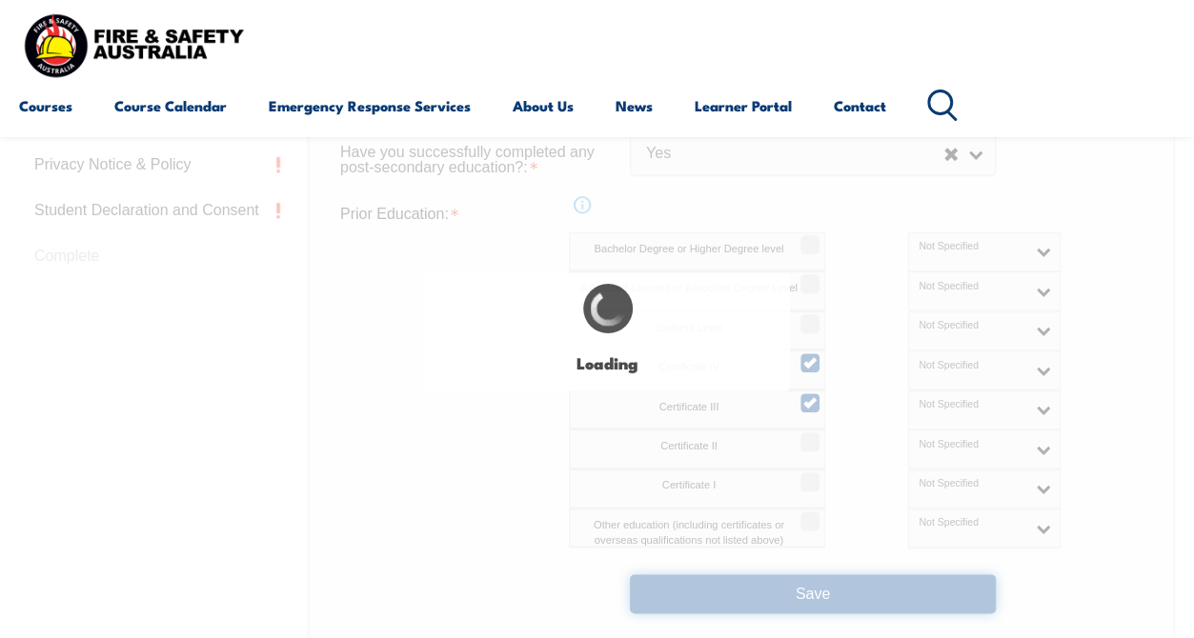
select select
select select "false"
select select "true"
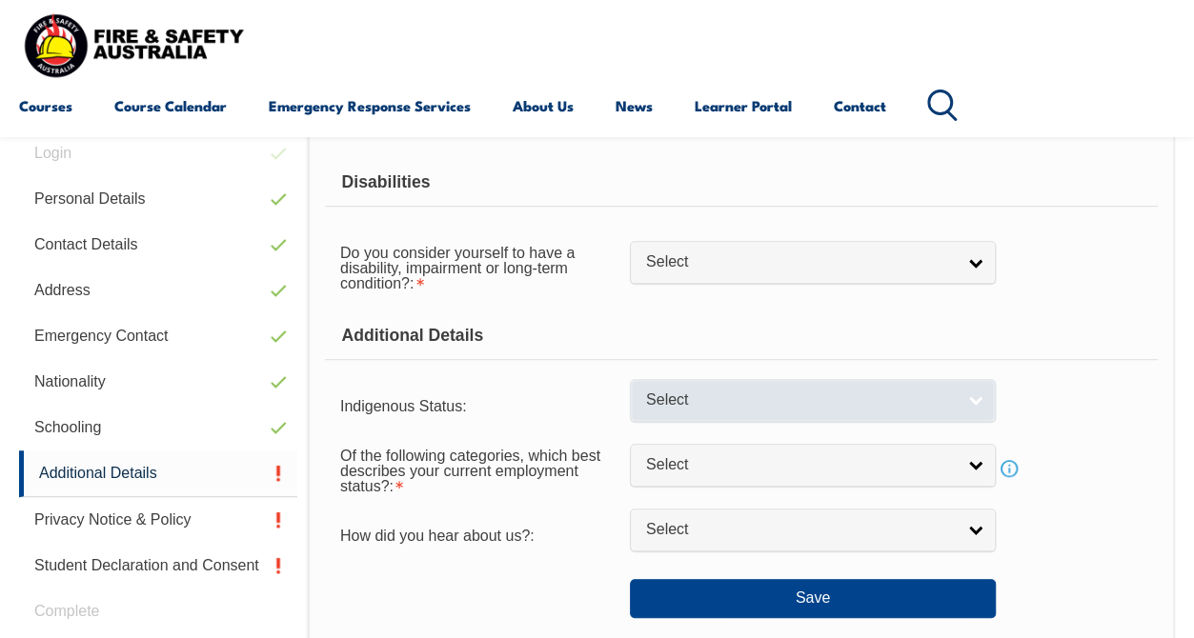
scroll to position [461, 0]
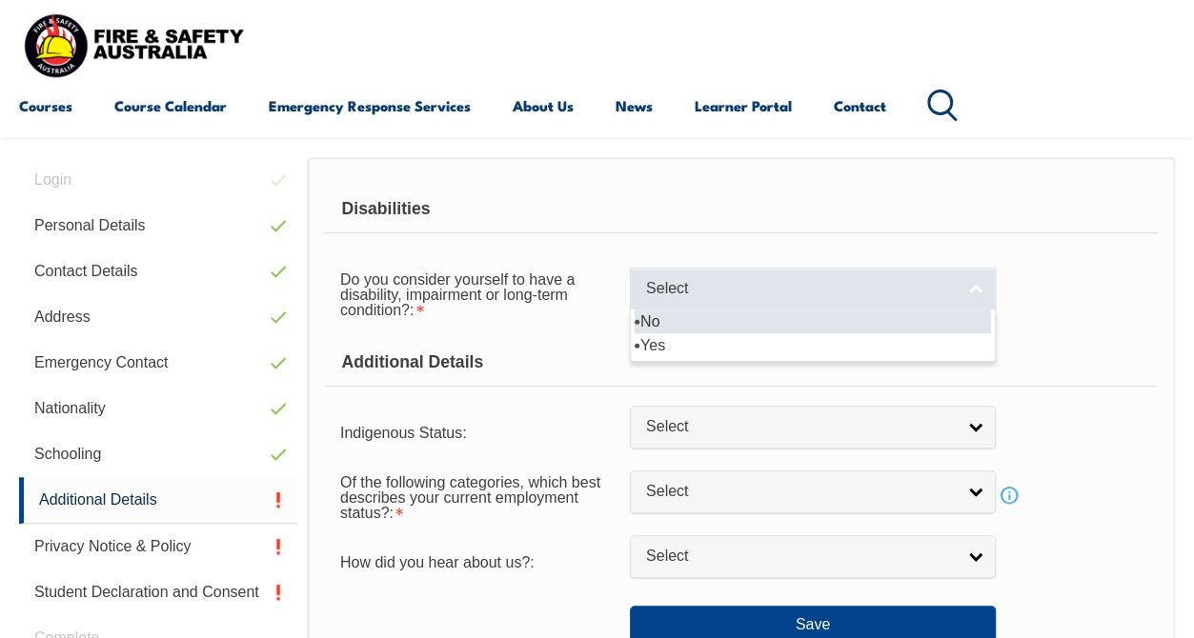
click at [928, 300] on link "Select" at bounding box center [813, 289] width 366 height 43
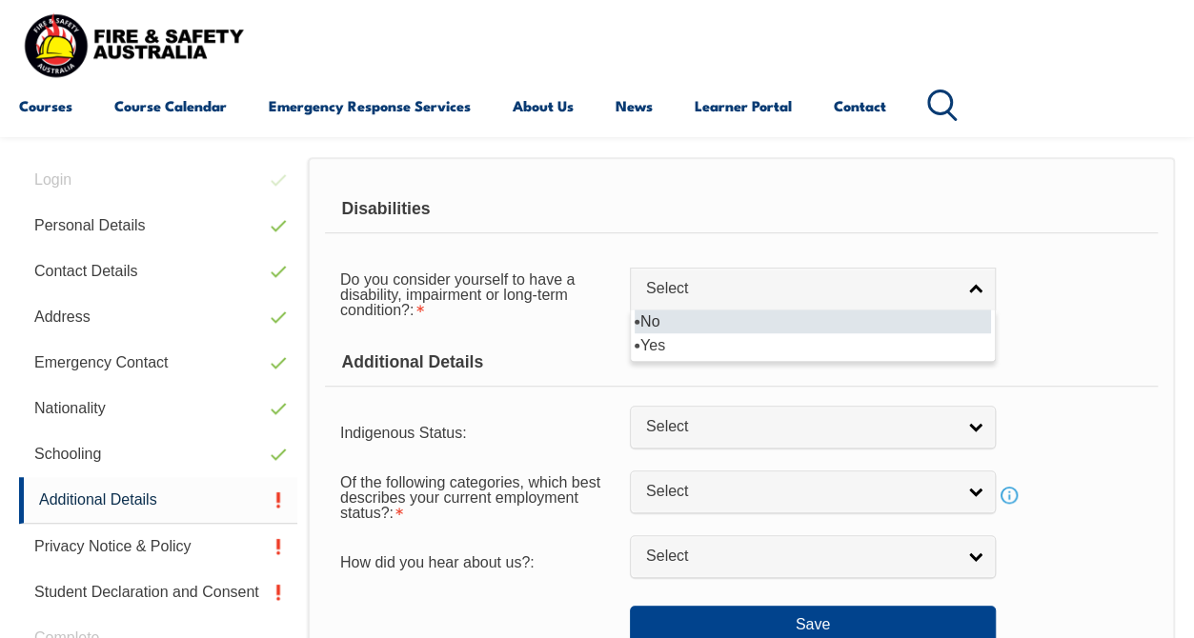
click at [861, 322] on li "No" at bounding box center [812, 322] width 356 height 24
select select "false"
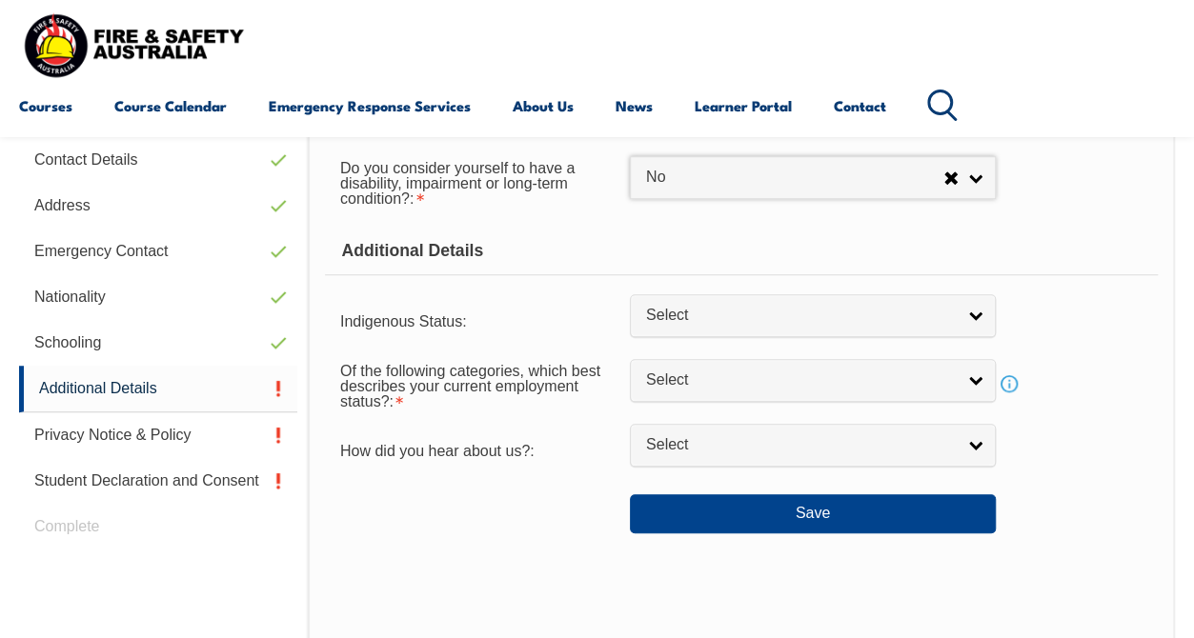
scroll to position [589, 0]
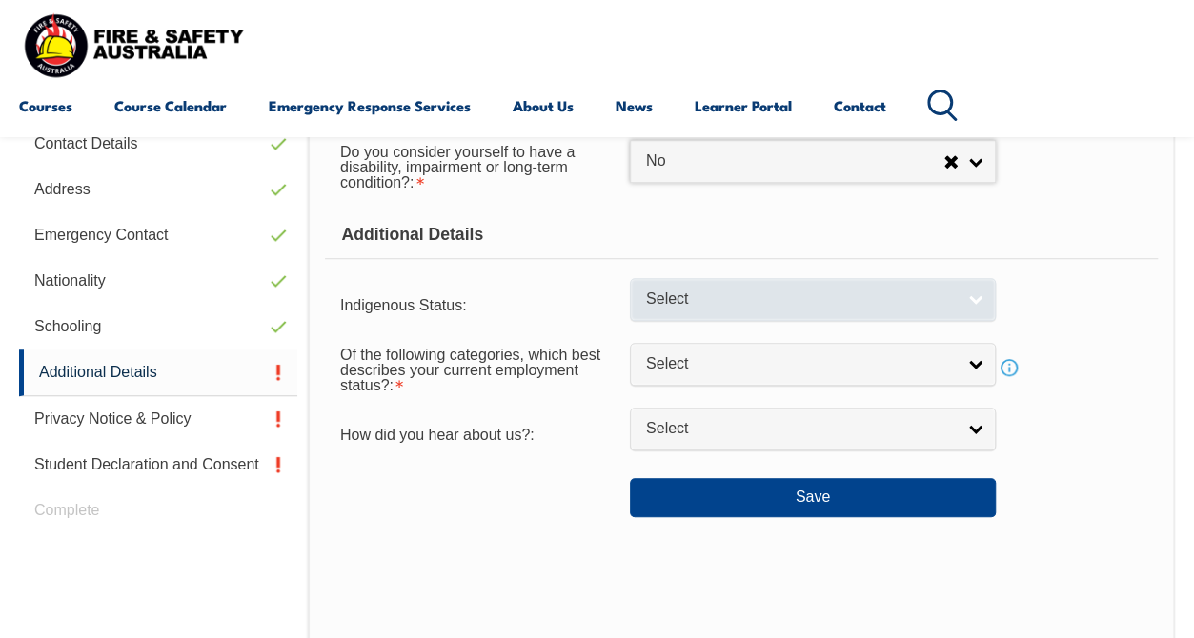
click at [903, 311] on link "Select" at bounding box center [813, 299] width 366 height 43
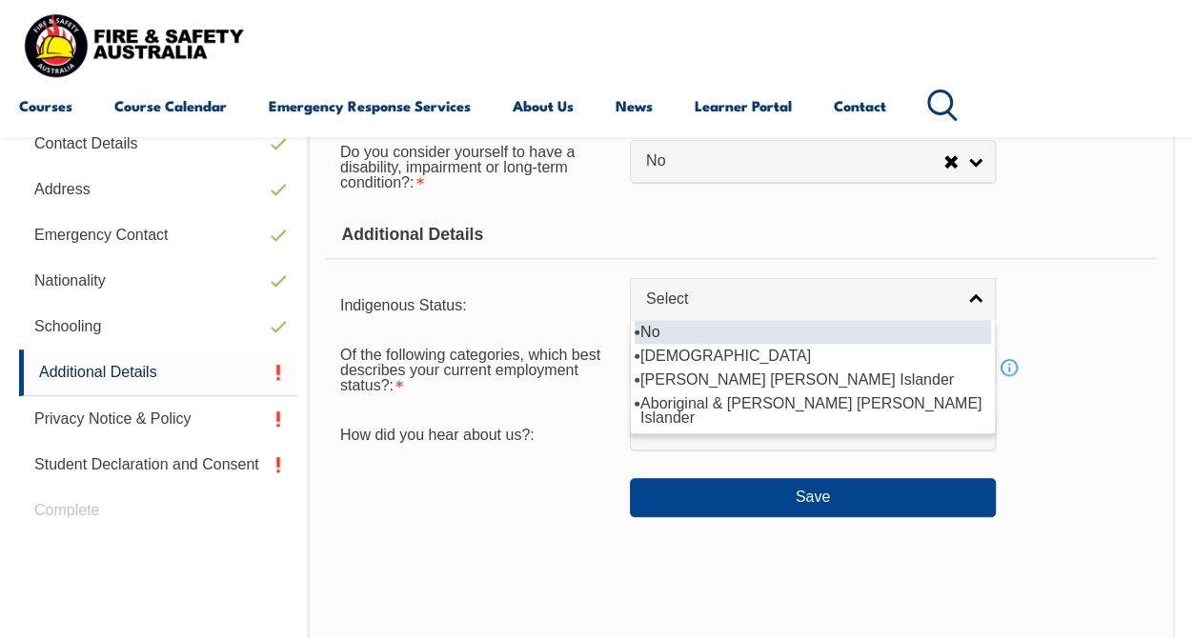
click at [864, 333] on li "No" at bounding box center [812, 332] width 356 height 24
select select "4"
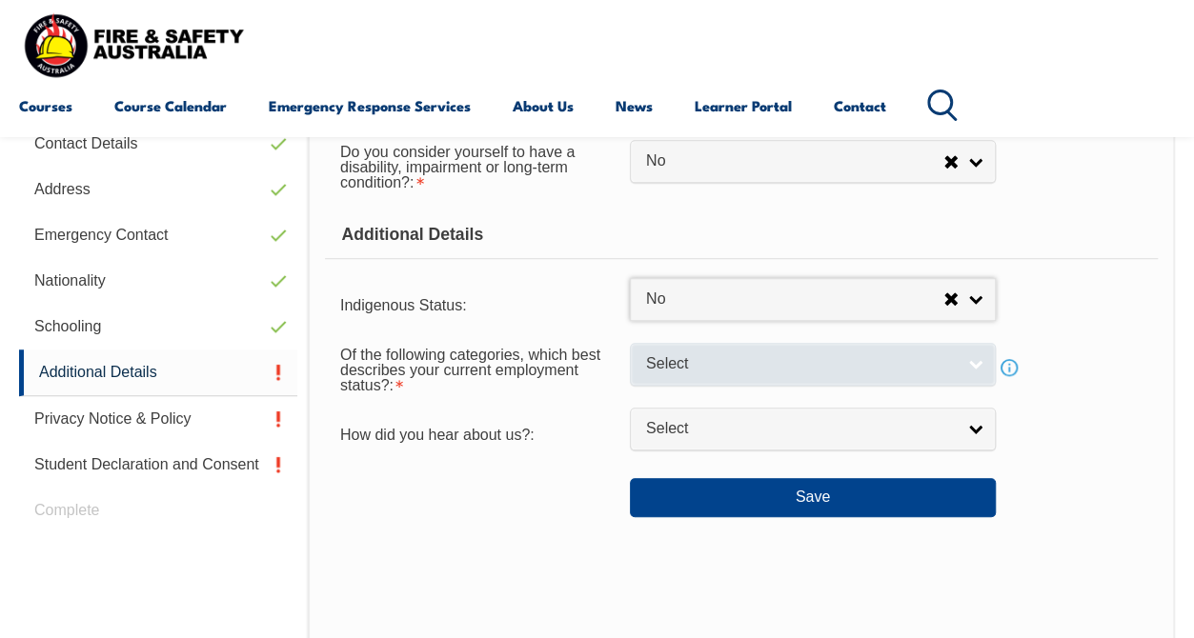
click at [898, 367] on span "Select" at bounding box center [800, 364] width 309 height 20
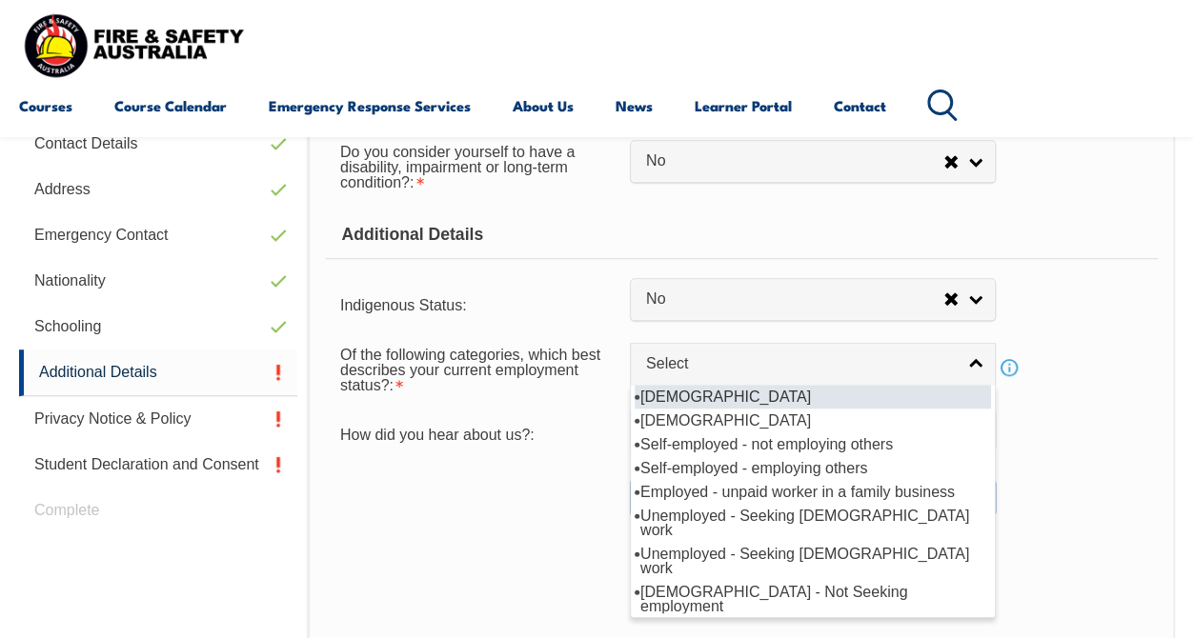
click at [852, 398] on li "[DEMOGRAPHIC_DATA]" at bounding box center [812, 397] width 356 height 24
select select "1"
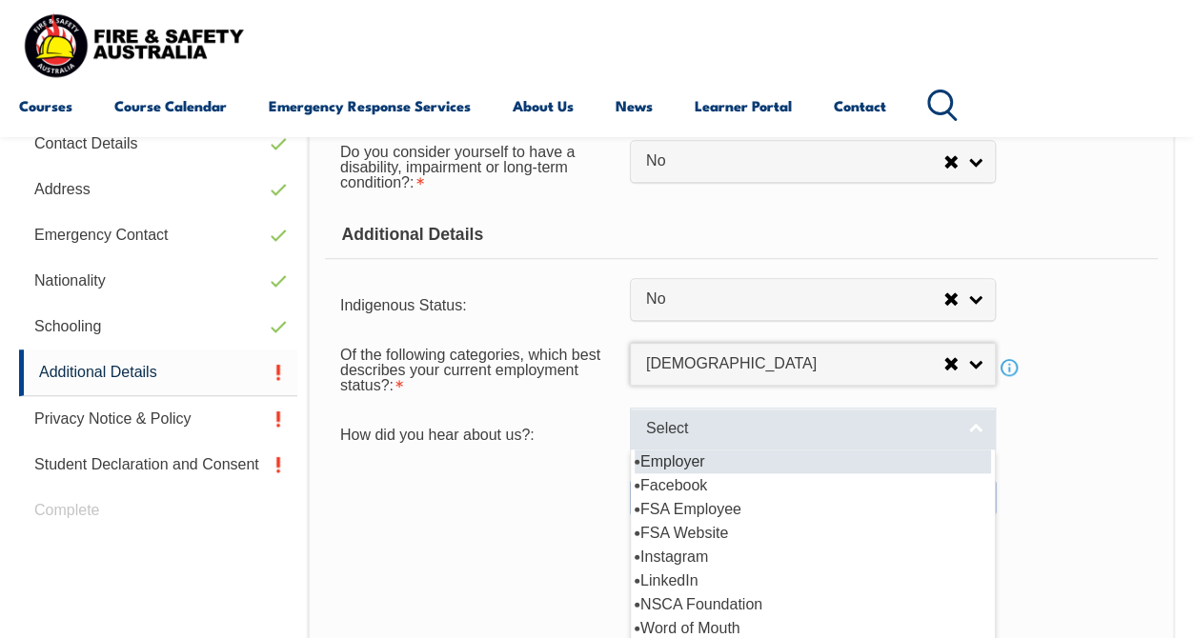
click at [861, 445] on link "Select" at bounding box center [813, 429] width 366 height 43
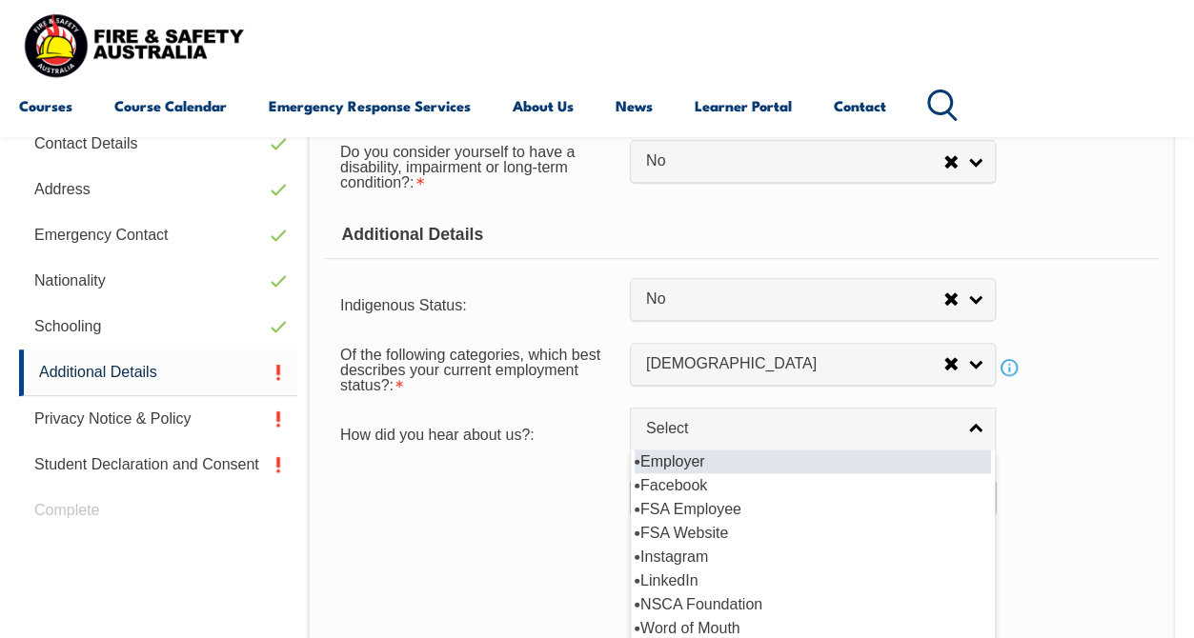
click at [848, 457] on li "Employer" at bounding box center [812, 462] width 356 height 24
select select "8019"
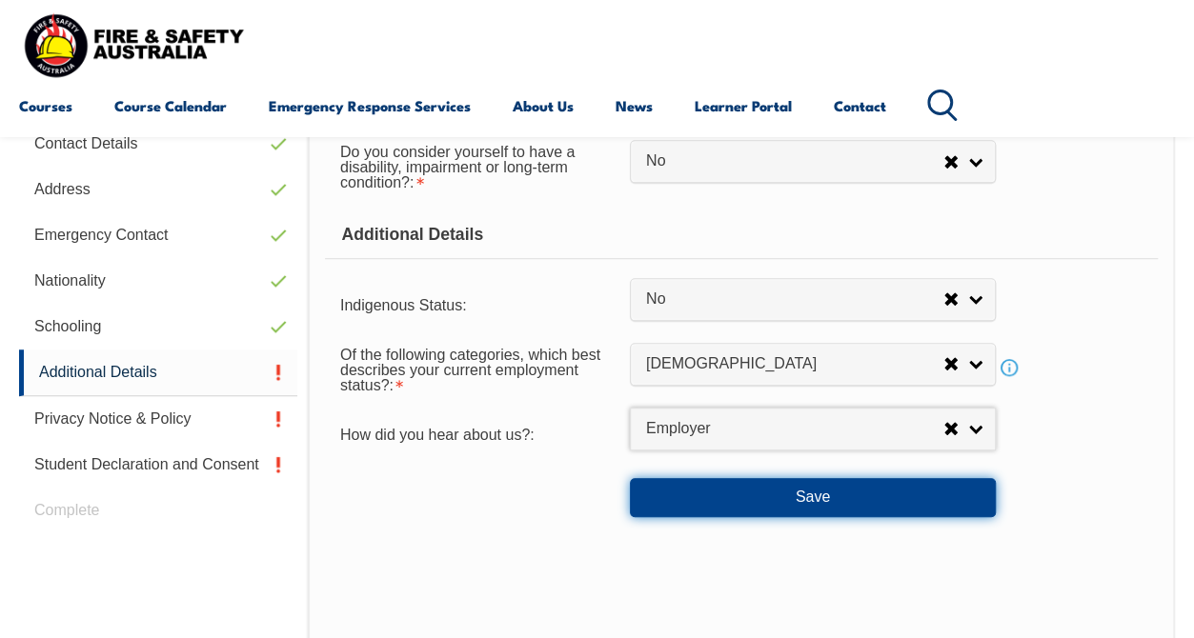
click at [895, 503] on button "Save" at bounding box center [813, 497] width 366 height 38
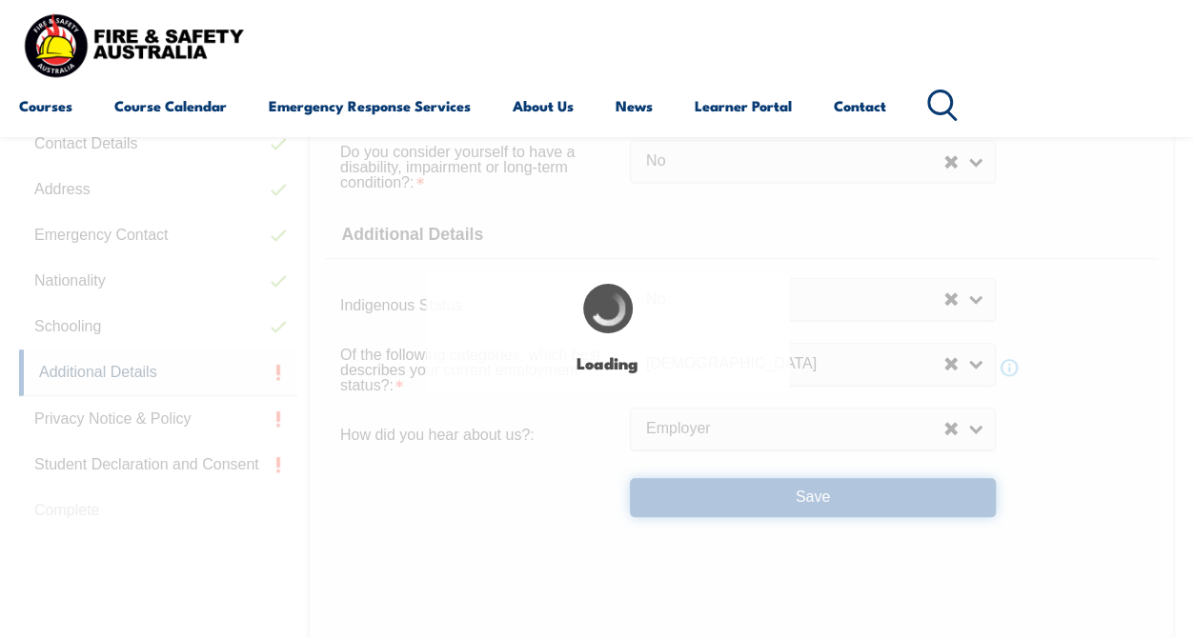
select select "false"
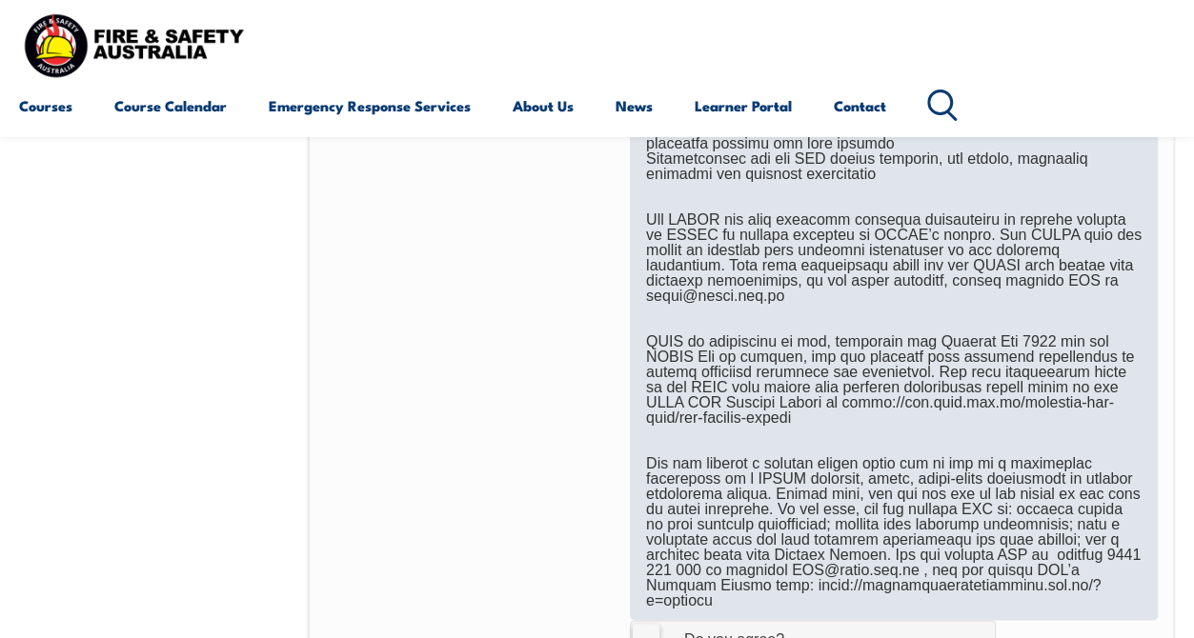
scroll to position [1224, 0]
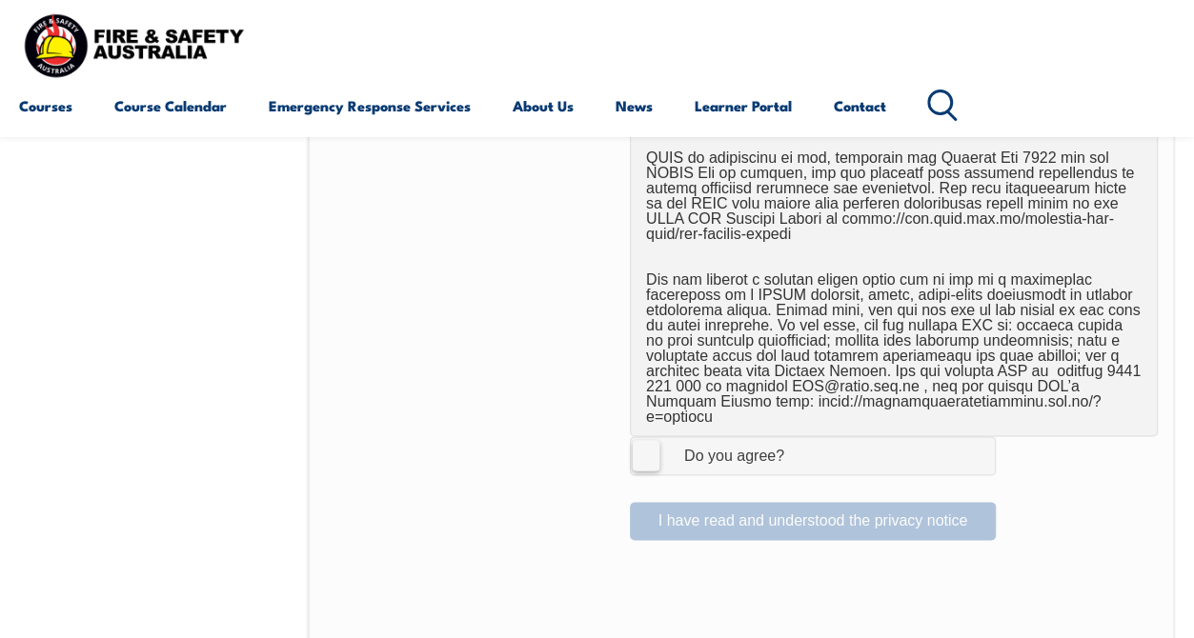
click at [651, 436] on label "I Agree Do you agree?" at bounding box center [813, 455] width 366 height 38
click at [799, 437] on input "I Agree Do you agree?" at bounding box center [815, 455] width 32 height 36
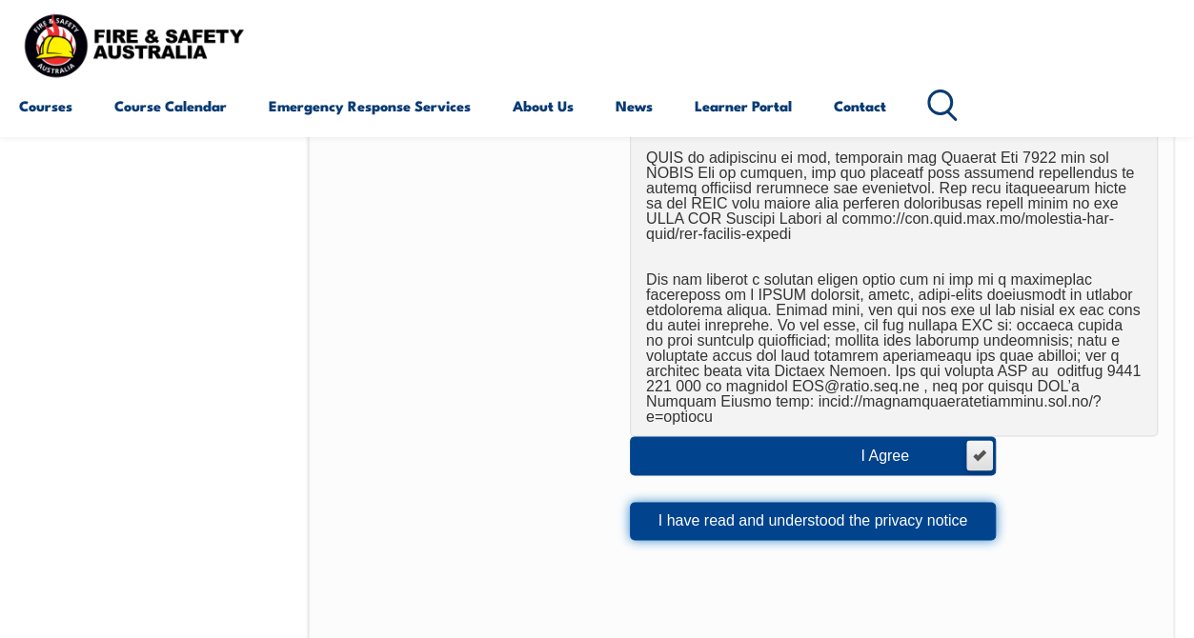
click at [795, 518] on button "I have read and understood the privacy notice" at bounding box center [813, 521] width 366 height 38
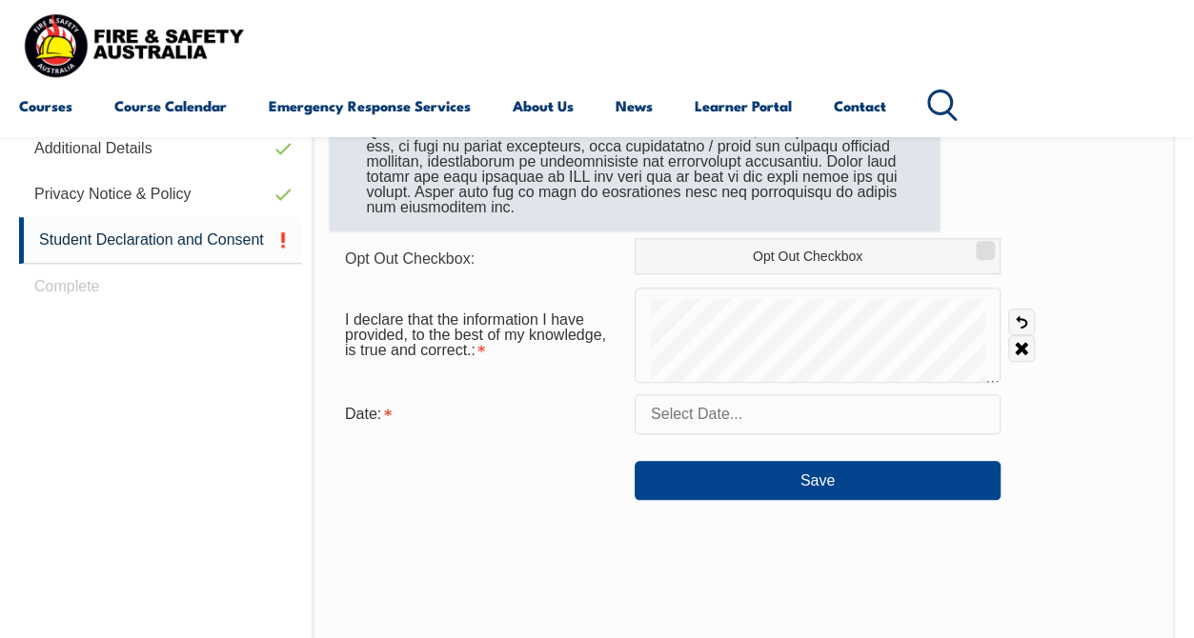
scroll to position [716, 0]
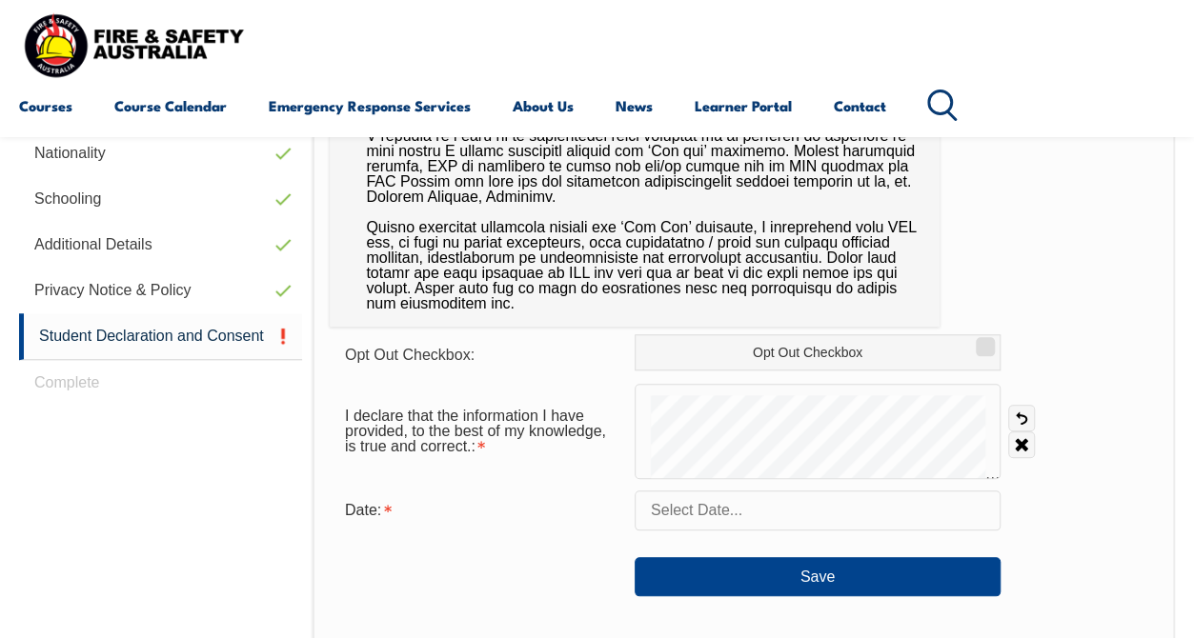
click at [673, 514] on input "text" at bounding box center [817, 511] width 366 height 40
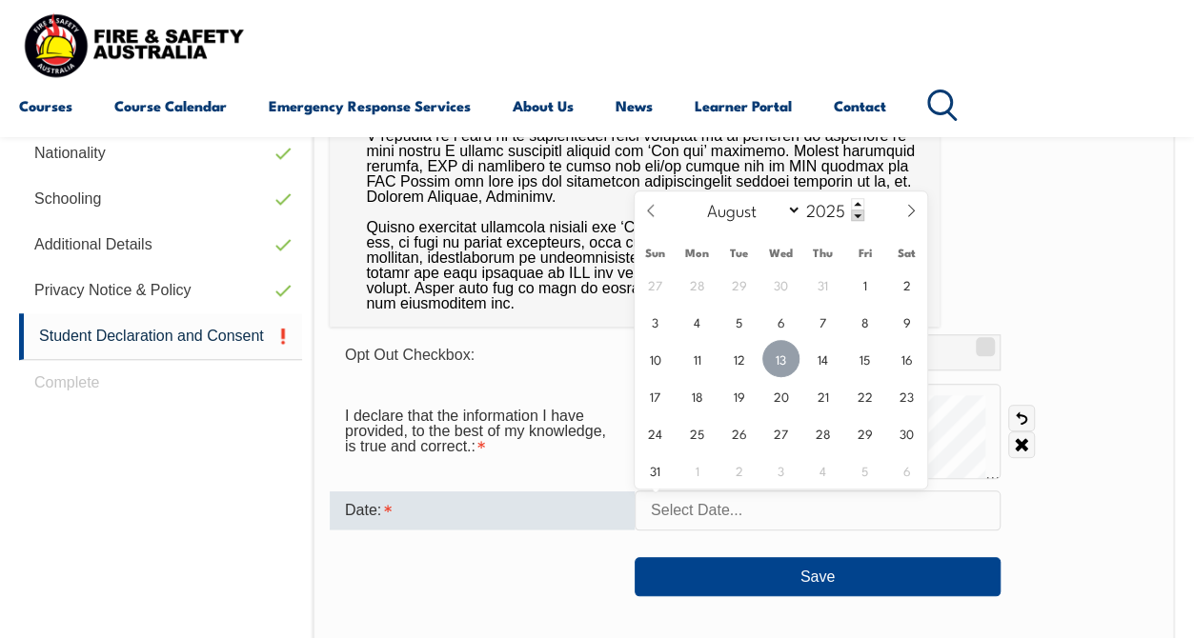
click at [783, 360] on span "13" at bounding box center [780, 358] width 37 height 37
type input "August 13, 2025"
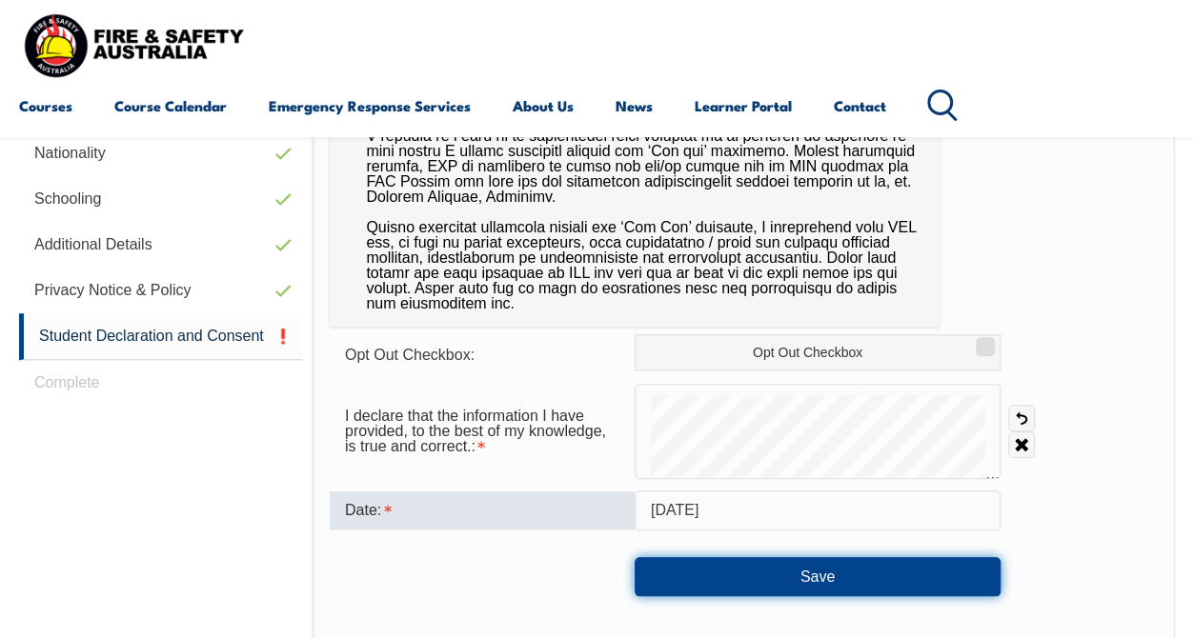
click at [815, 581] on button "Save" at bounding box center [817, 576] width 366 height 38
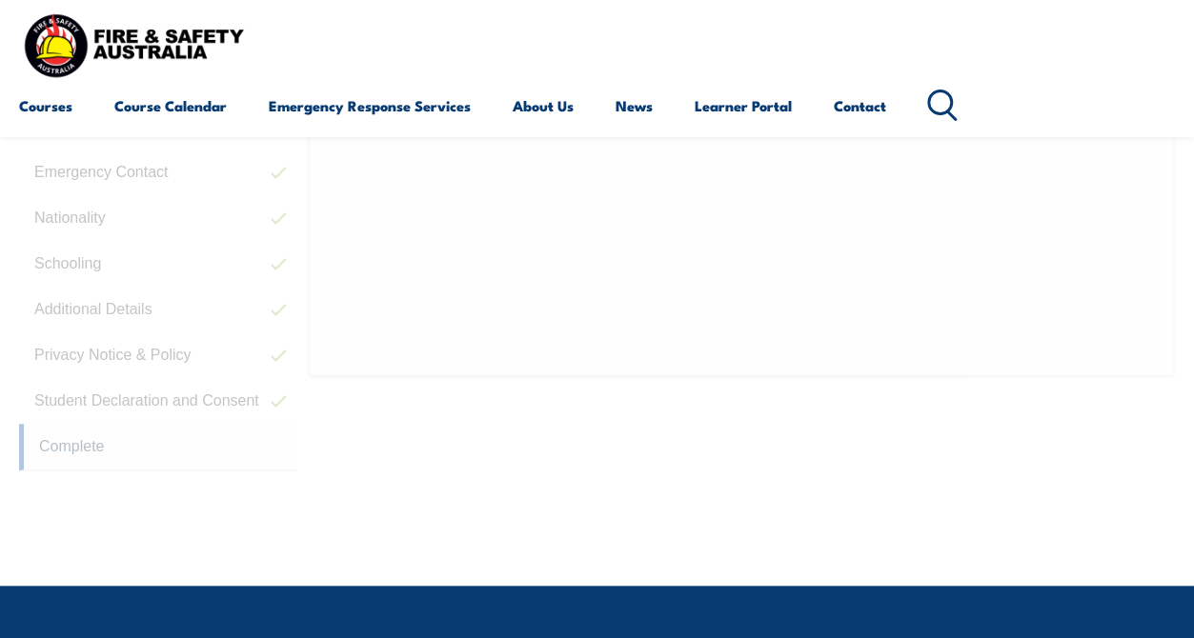
scroll to position [510, 0]
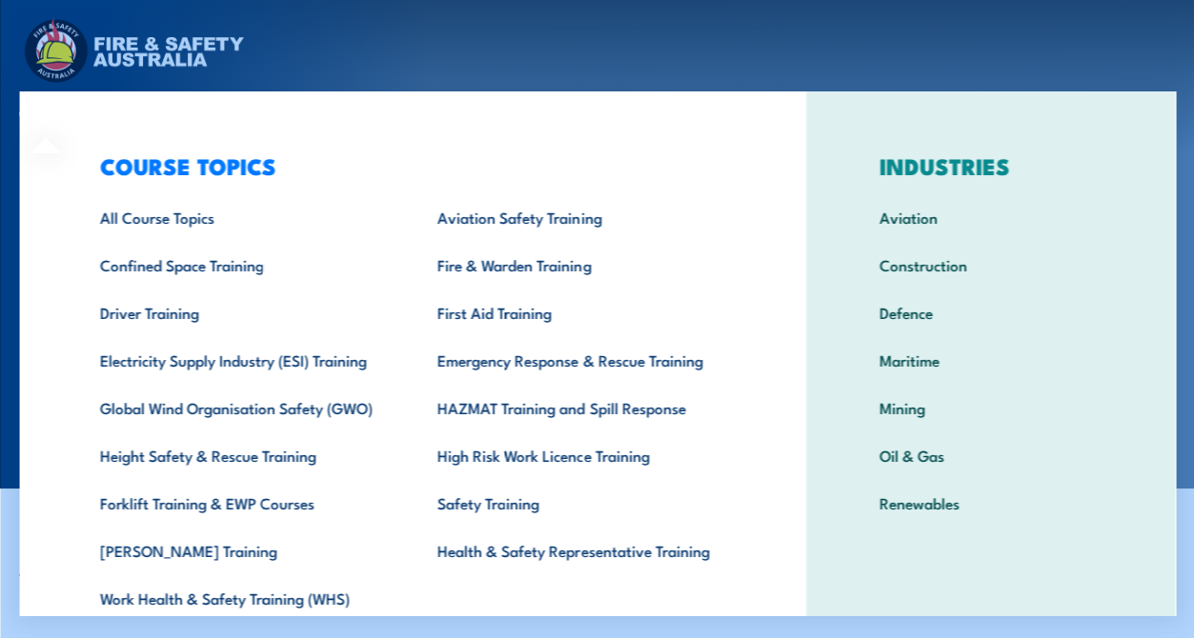
click at [69, 126] on div "COURSE TOPICS All Course Topics Aviation Safety Training Confined Space Trainin…" at bounding box center [412, 392] width 787 height 602
click at [507, 53] on div "Courses Course Calendar Emergency Response Services Services Overview Emergency…" at bounding box center [596, 75] width 1155 height 121
click at [377, 95] on div "COURSE TOPICS All Course Topics Aviation Safety Training Confined Space Trainin…" at bounding box center [412, 392] width 787 height 602
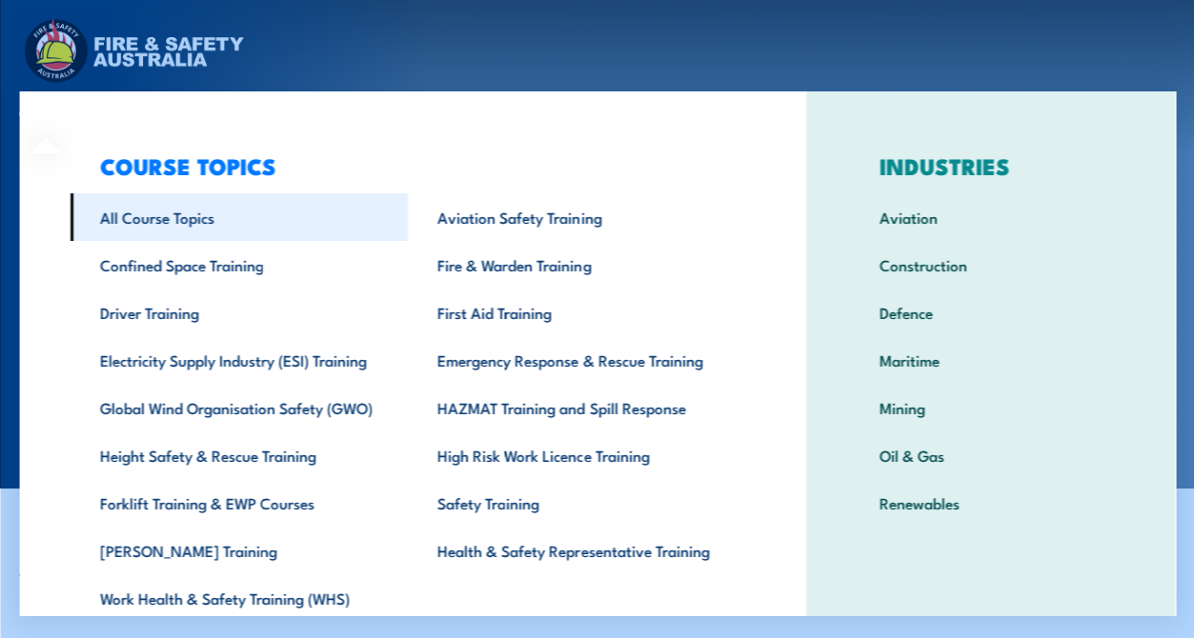
click at [170, 221] on link "All Course Topics" at bounding box center [239, 217] width 338 height 48
